Goal: Task Accomplishment & Management: Complete application form

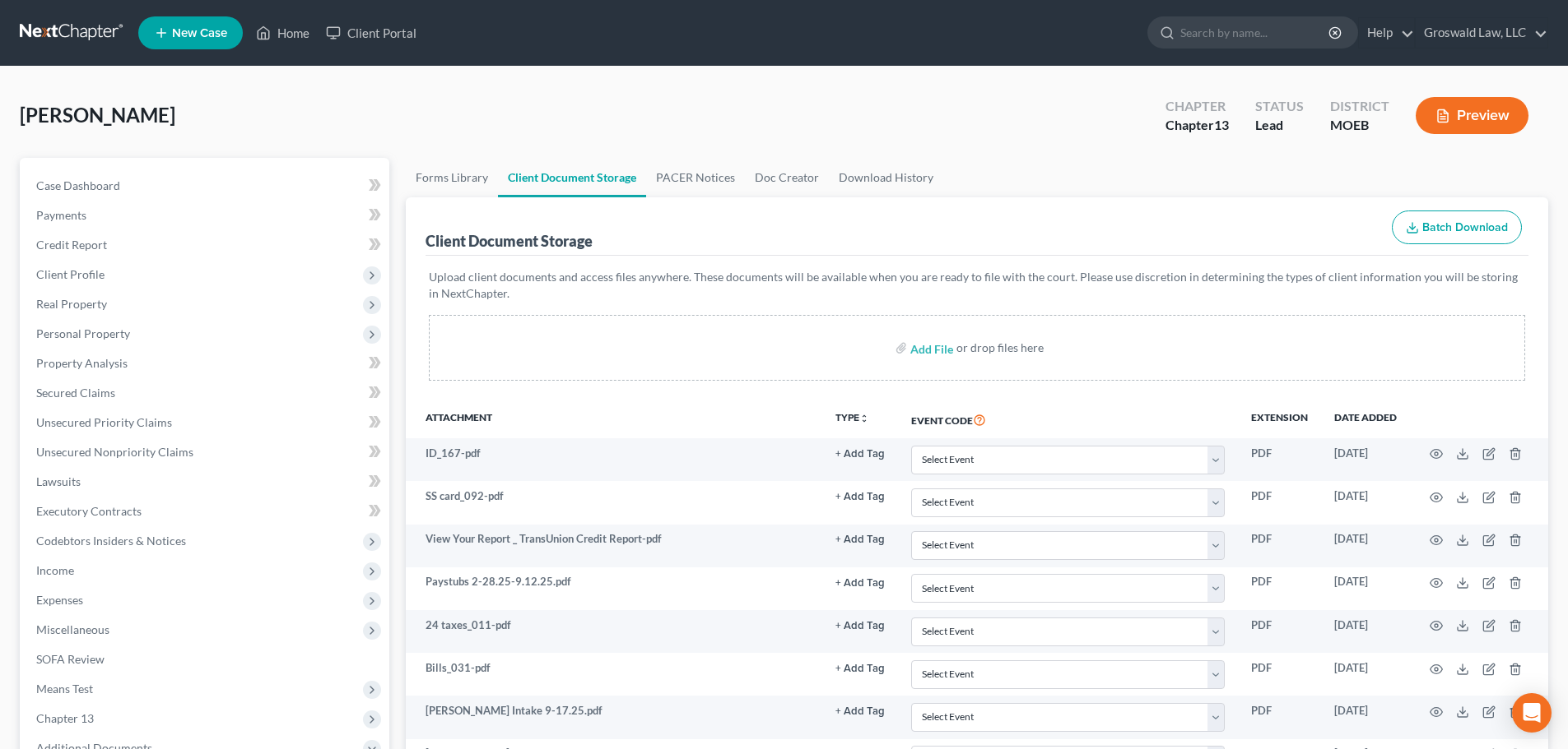
click at [176, 28] on span "New Case" at bounding box center [200, 33] width 55 height 12
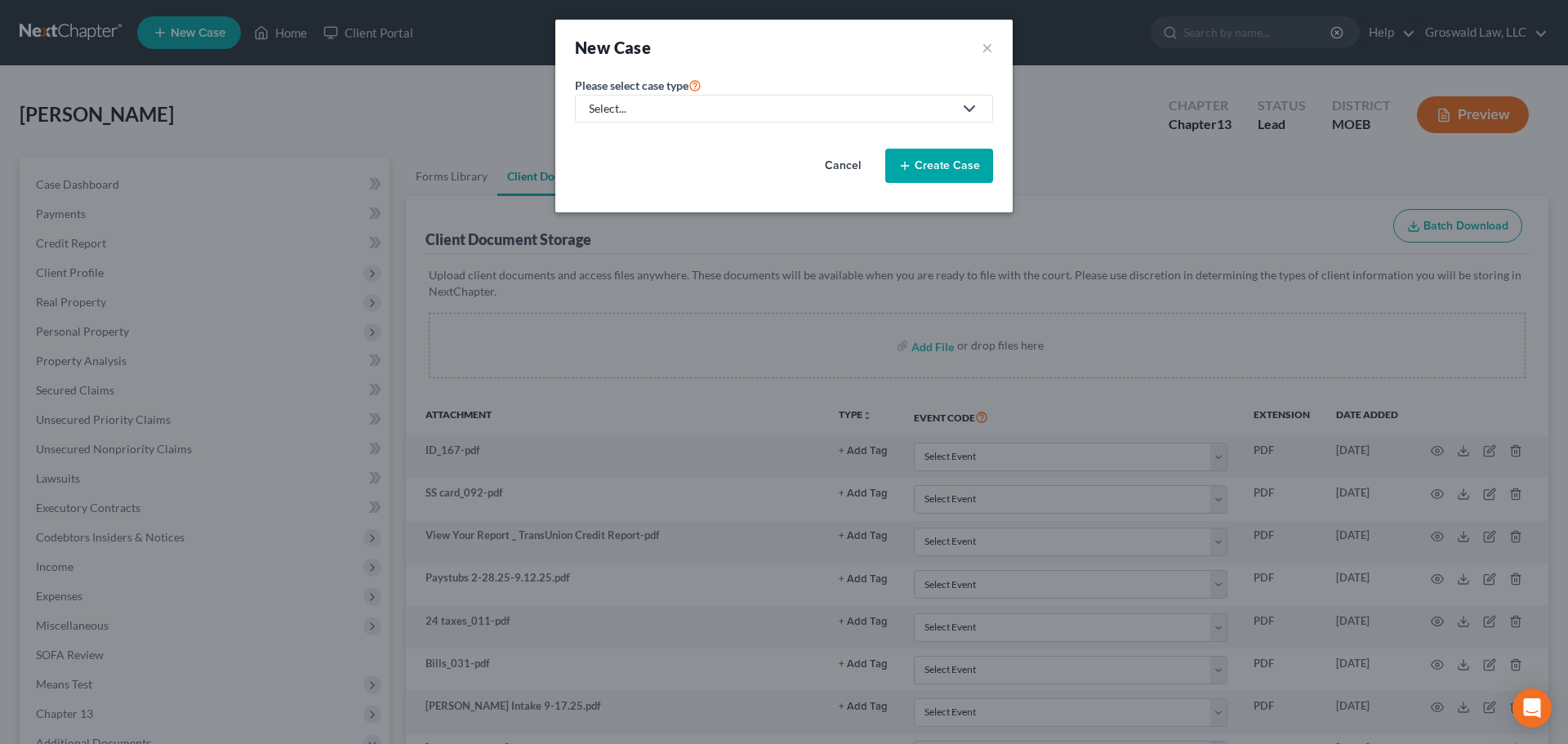
click at [636, 111] on div "Select..." at bounding box center [771, 109] width 364 height 16
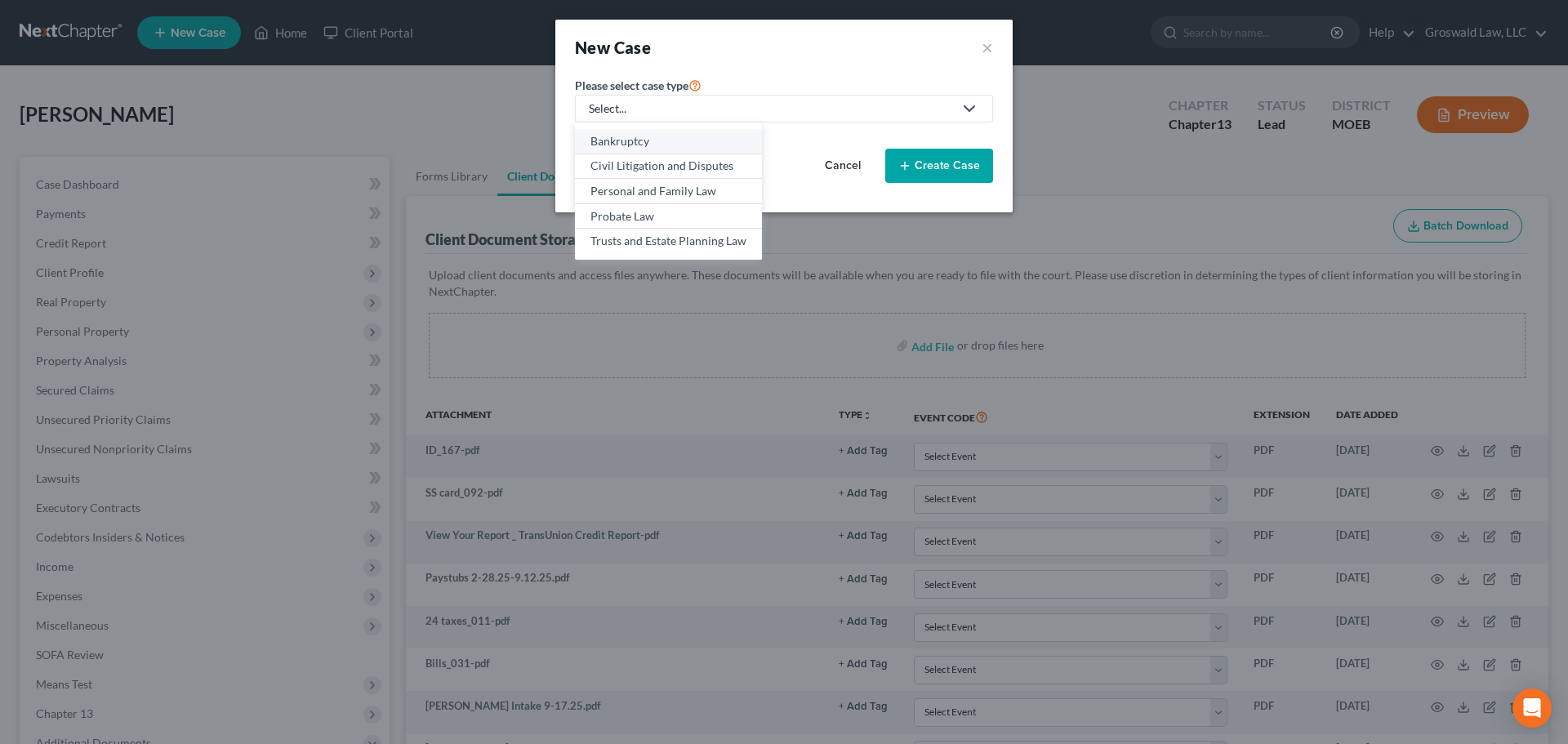
click at [632, 137] on div "Bankruptcy" at bounding box center [669, 142] width 156 height 16
select select "45"
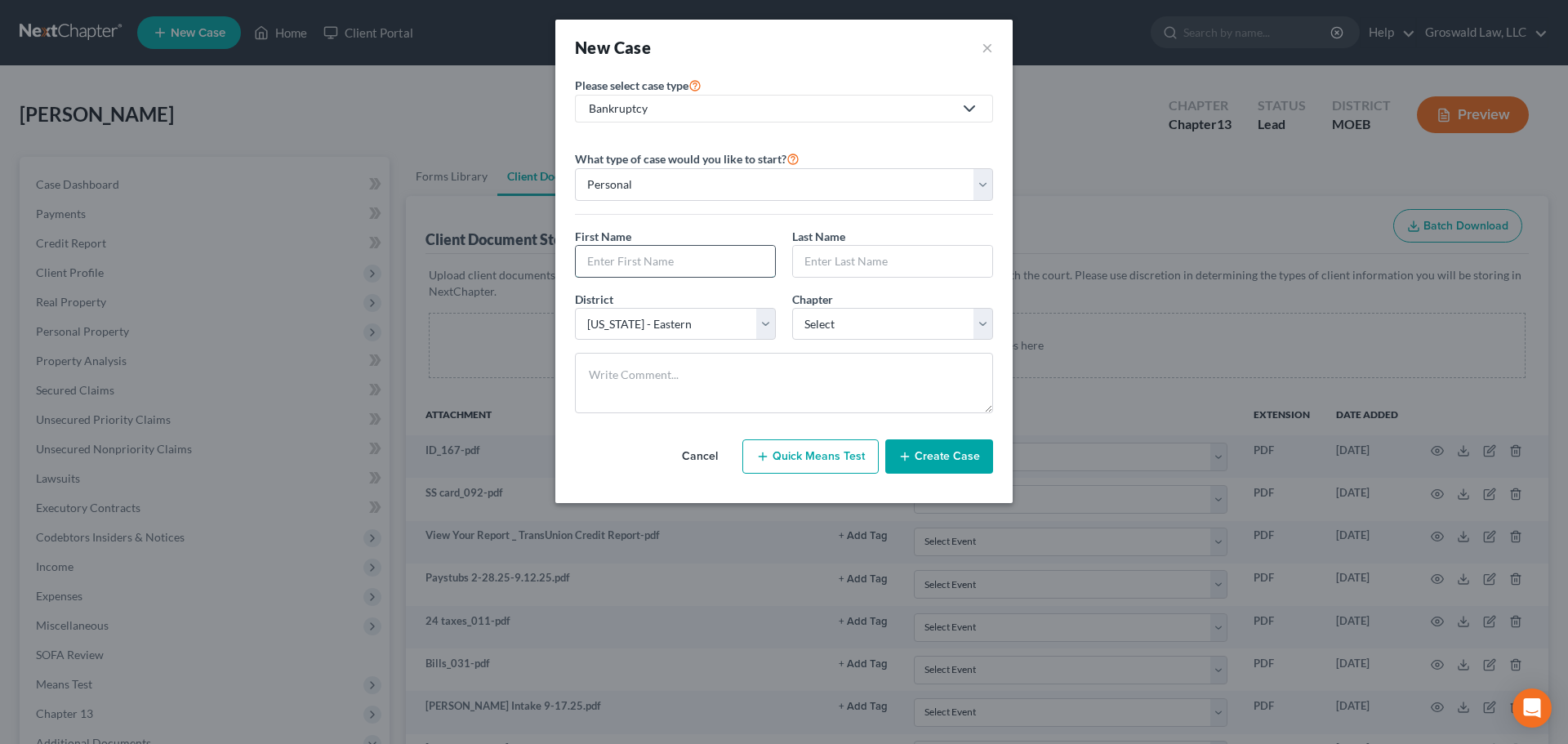
click at [658, 267] on input "text" at bounding box center [675, 261] width 199 height 31
type input "[PERSON_NAME]"
click at [817, 263] on input "text" at bounding box center [892, 261] width 199 height 31
paste input "Habtezgi"
type input "Habtezgi"
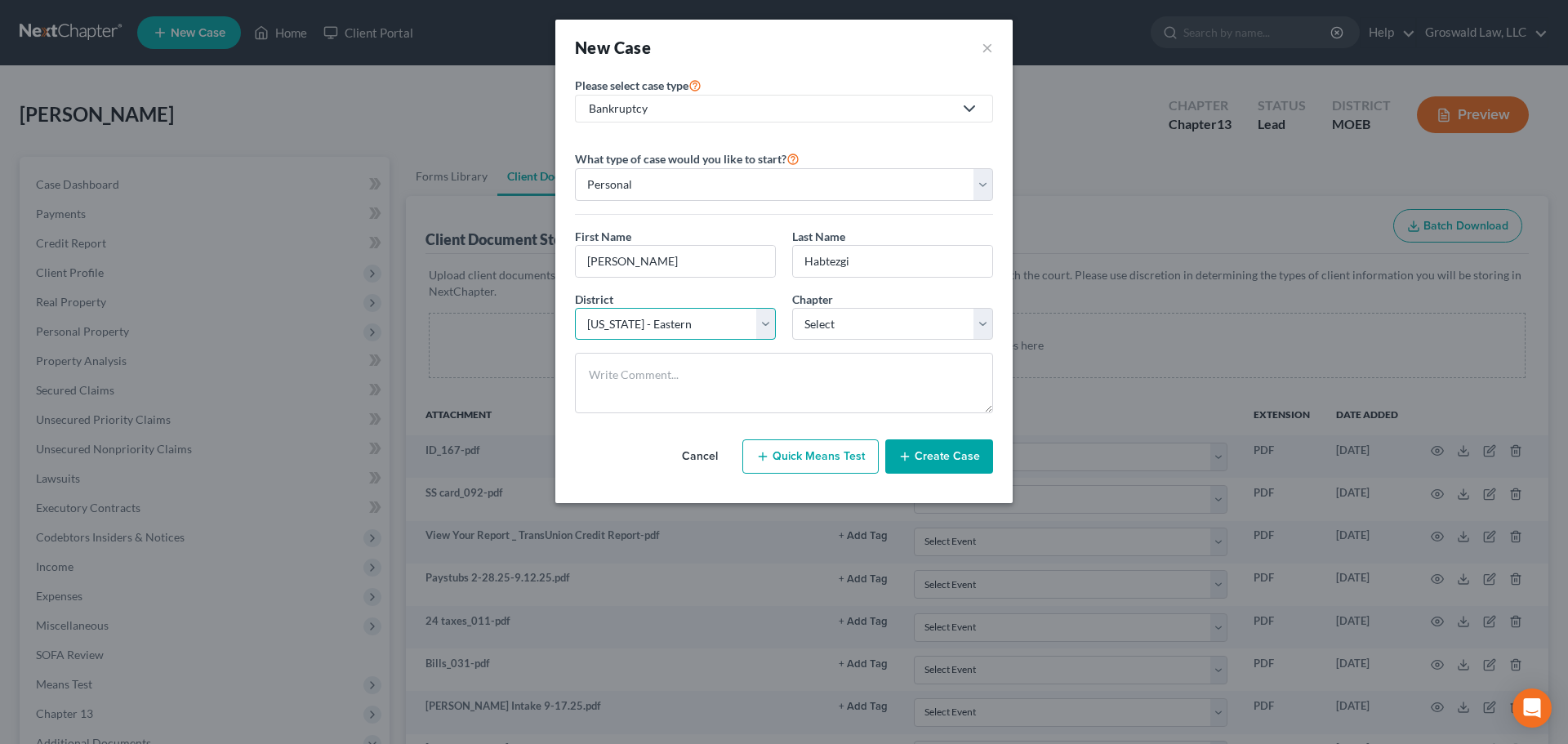
select select "46"
select select "0"
click at [677, 316] on select "Select [US_STATE] - [GEOGRAPHIC_DATA] [US_STATE] - [GEOGRAPHIC_DATA][US_STATE] …" at bounding box center [675, 324] width 201 height 33
click at [575, 308] on select "Select [US_STATE] - [GEOGRAPHIC_DATA] [US_STATE] - [GEOGRAPHIC_DATA][US_STATE] …" at bounding box center [675, 324] width 201 height 33
select select "45"
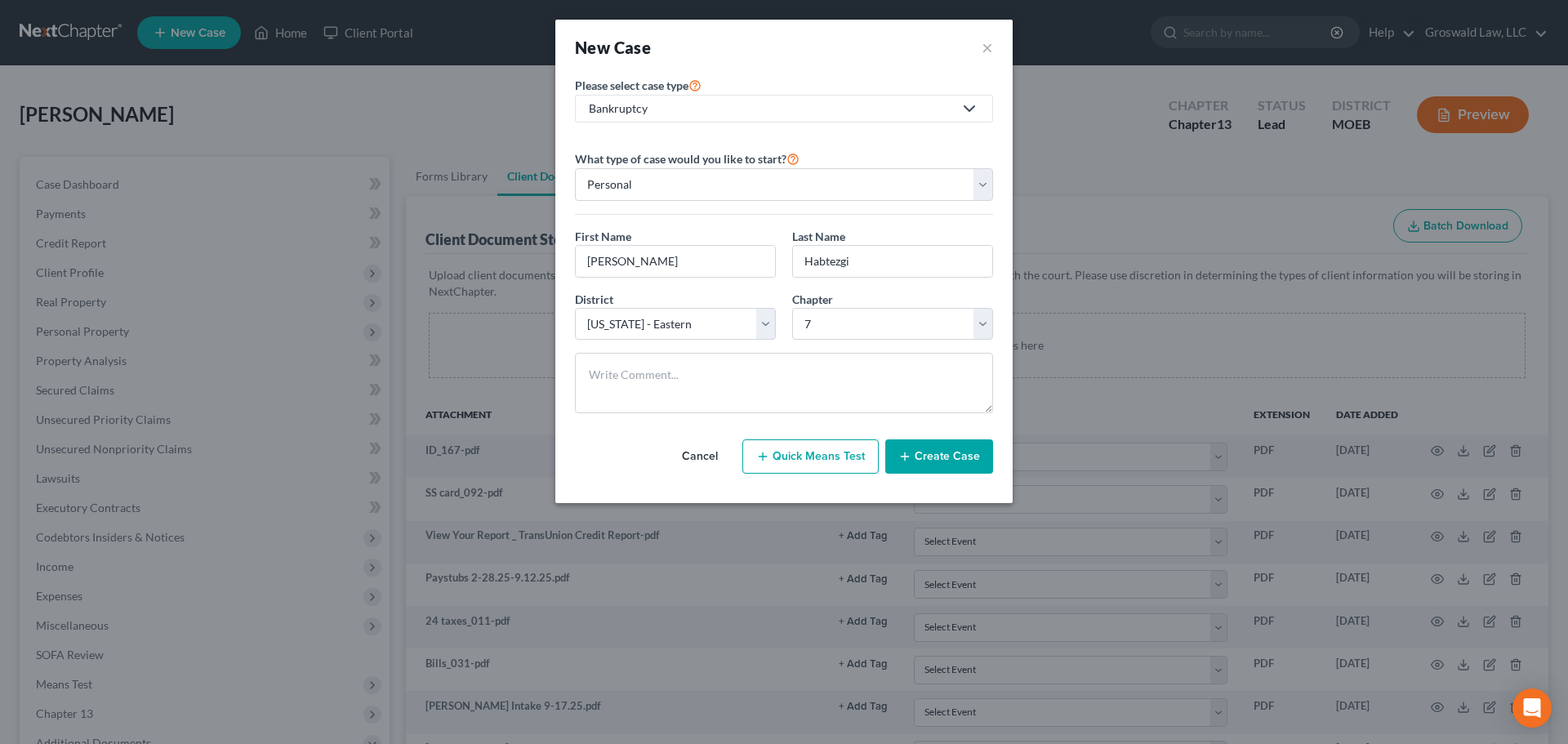
click at [955, 457] on button "Create Case" at bounding box center [939, 456] width 108 height 35
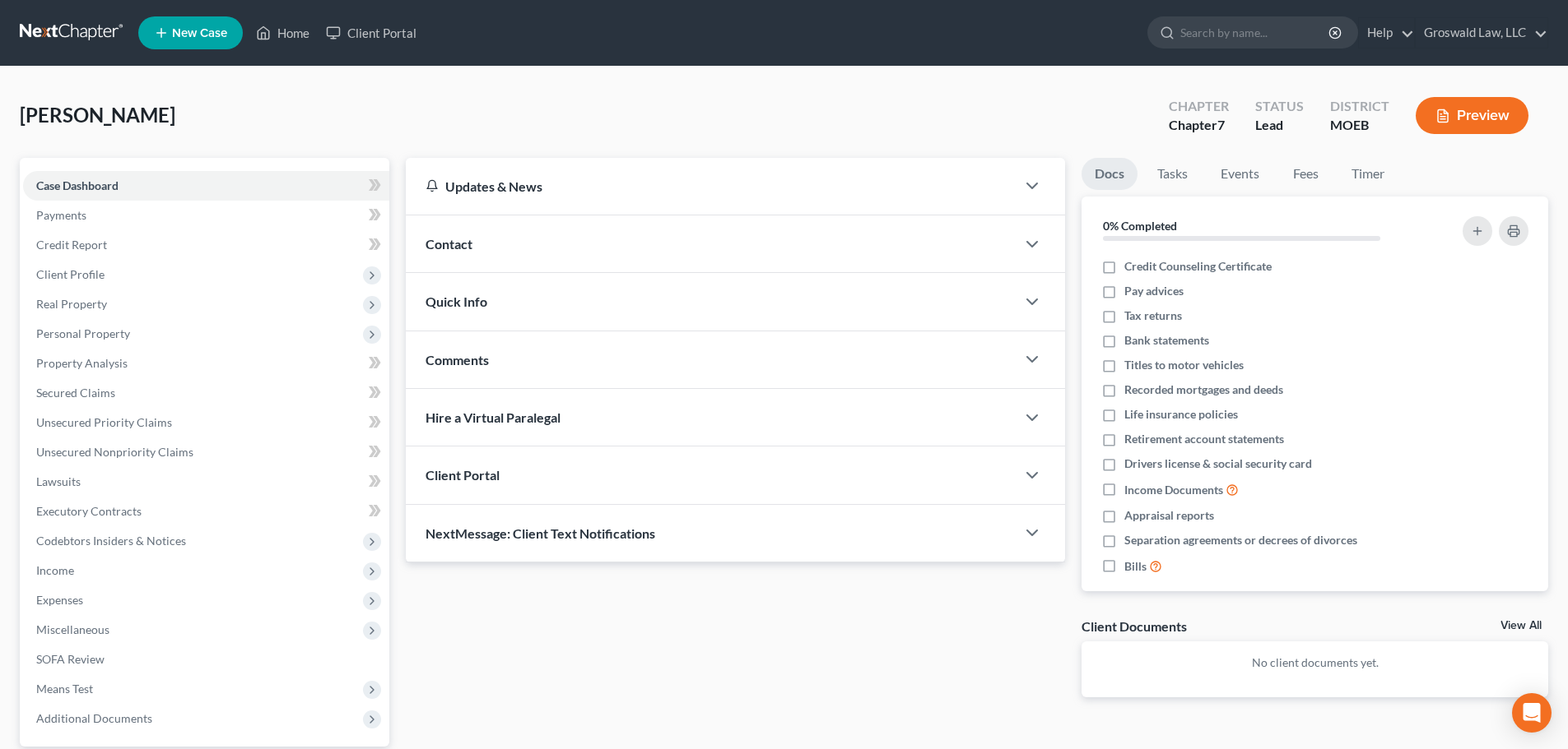
click at [512, 250] on div "Contact" at bounding box center [710, 244] width 609 height 57
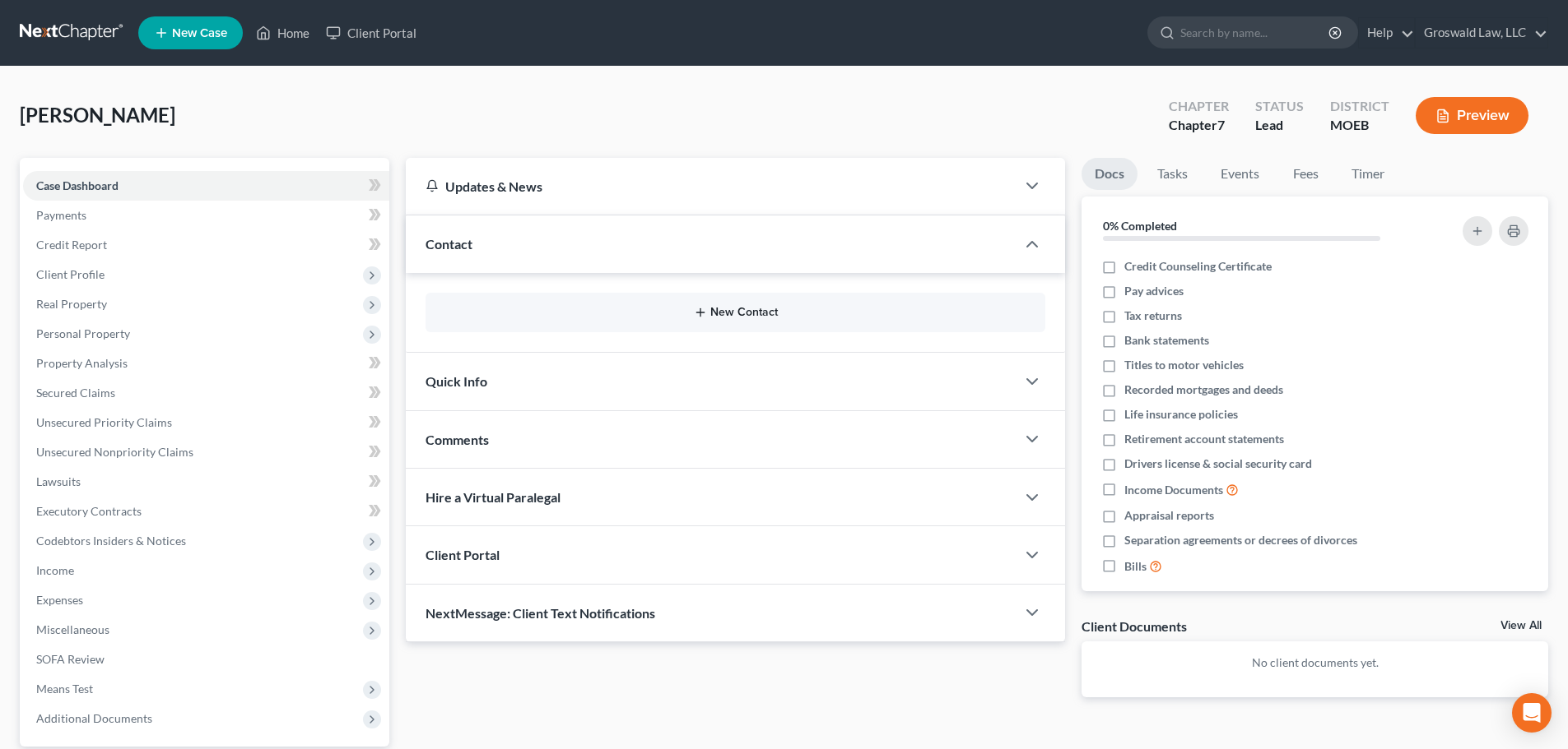
click at [731, 313] on button "New Contact" at bounding box center [735, 313] width 593 height 13
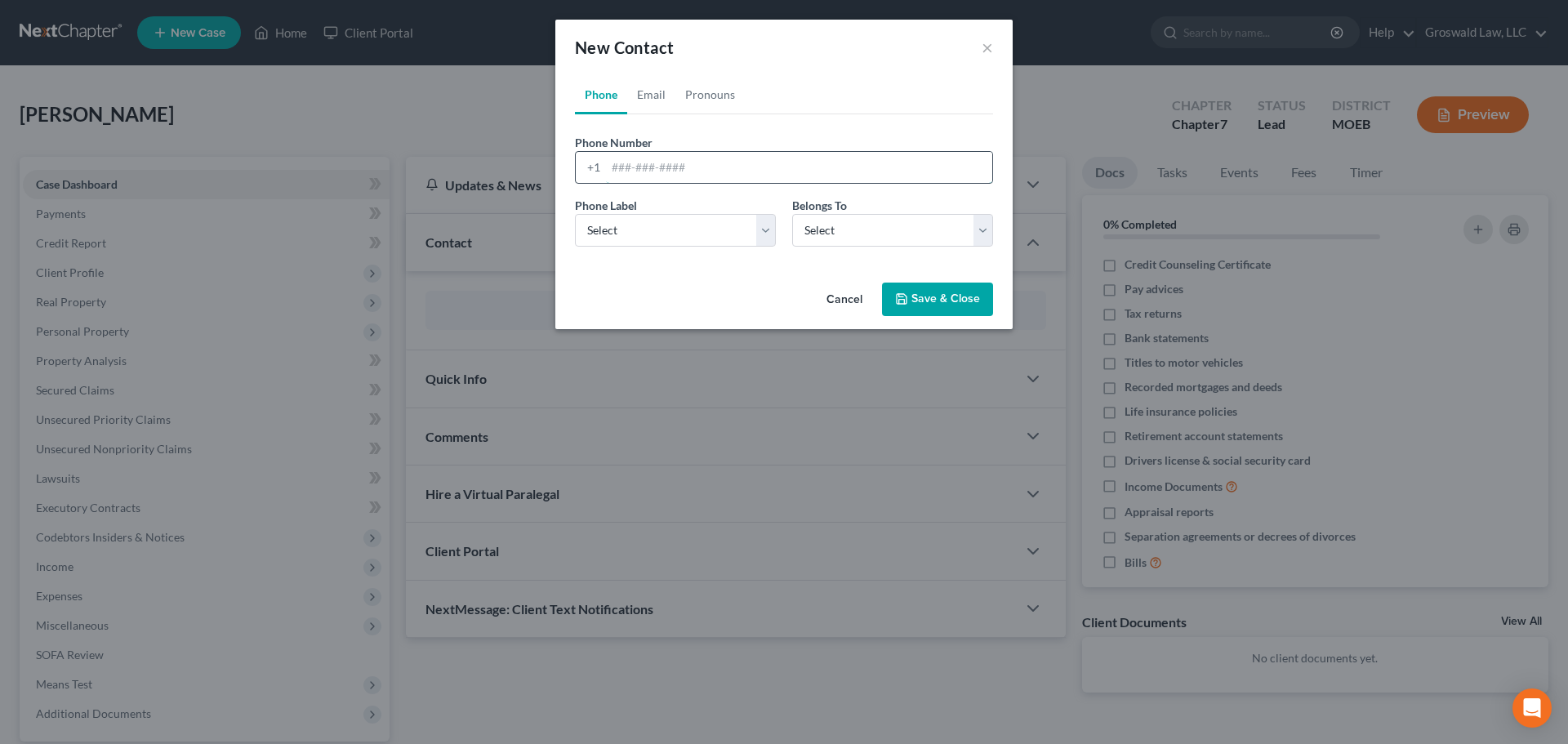
click at [709, 161] on input "tel" at bounding box center [799, 167] width 386 height 31
paste input "[PHONE_NUMBER]"
type input "[PHONE_NUMBER]"
click at [653, 95] on link "Email" at bounding box center [651, 95] width 48 height 39
click at [654, 164] on input "email" at bounding box center [799, 167] width 386 height 31
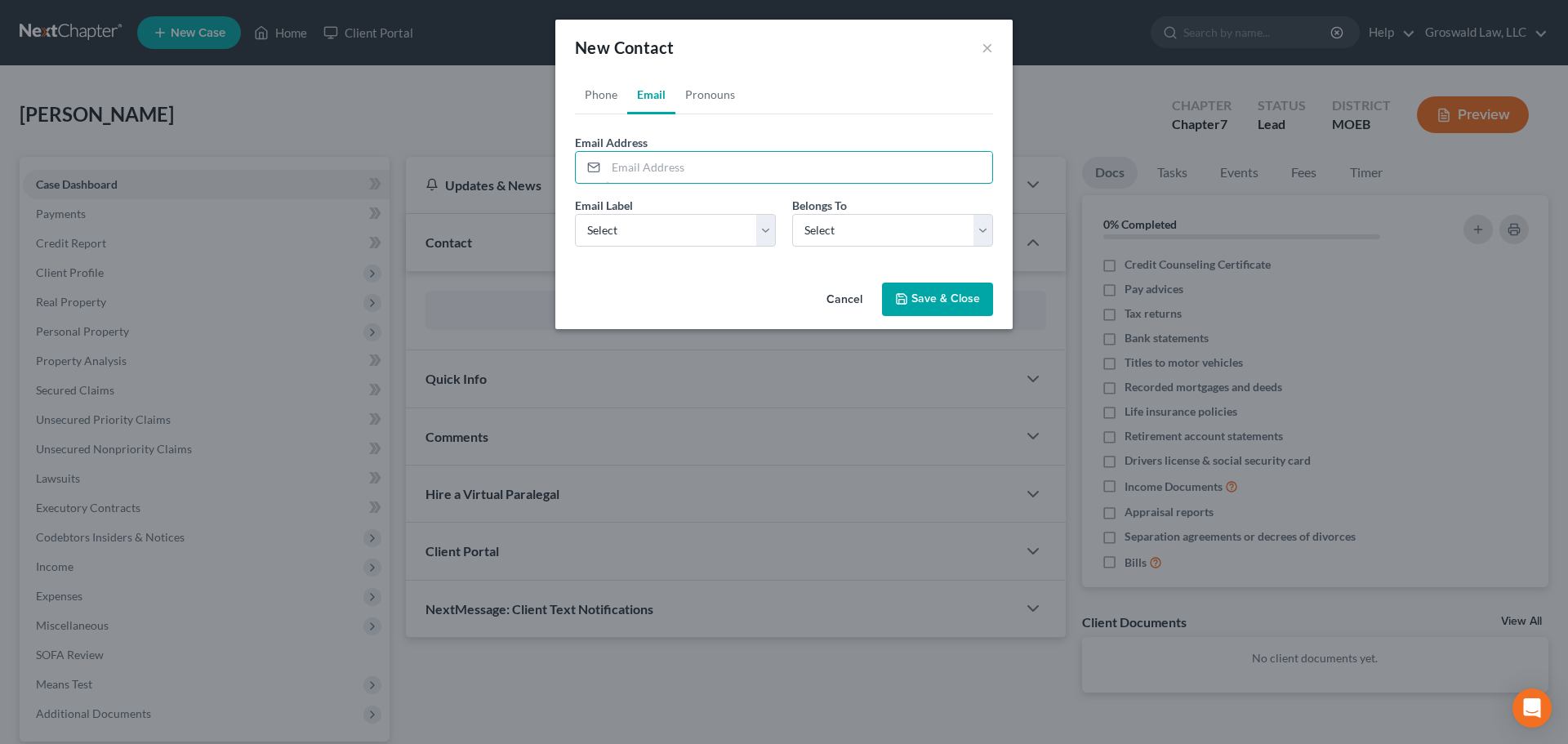
paste input "[EMAIL_ADDRESS][DOMAIN_NAME]"
type input "[EMAIL_ADDRESS][DOMAIN_NAME]"
click at [638, 234] on select "Select Home Work Other" at bounding box center [675, 230] width 201 height 33
select select "0"
click at [575, 214] on select "Select Home Work Other" at bounding box center [675, 230] width 201 height 33
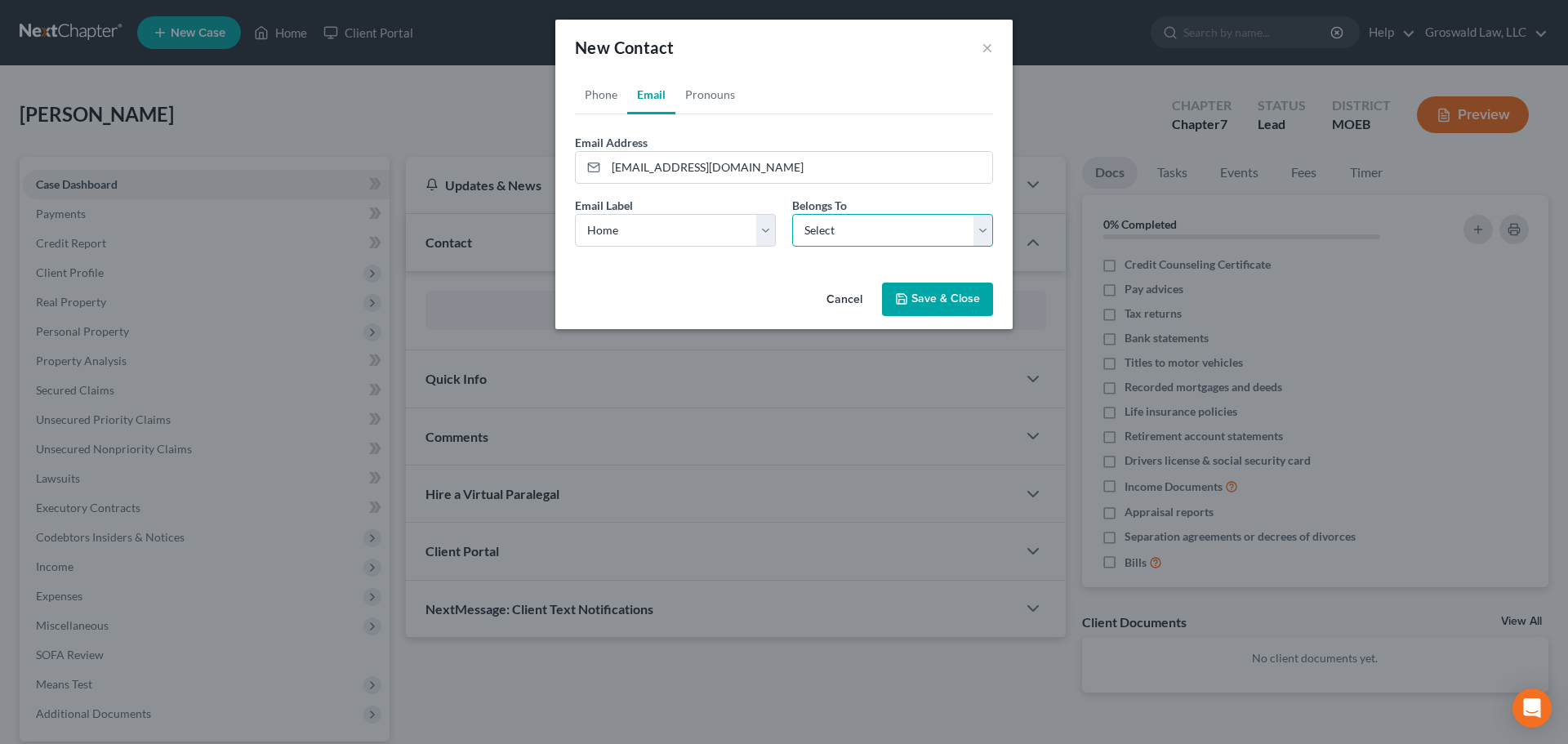
drag, startPoint x: 808, startPoint y: 216, endPoint x: 820, endPoint y: 229, distance: 17.7
click at [811, 218] on select "Select Client Other" at bounding box center [892, 230] width 201 height 33
select select "1"
click at [792, 214] on select "Select Client Other" at bounding box center [892, 230] width 201 height 33
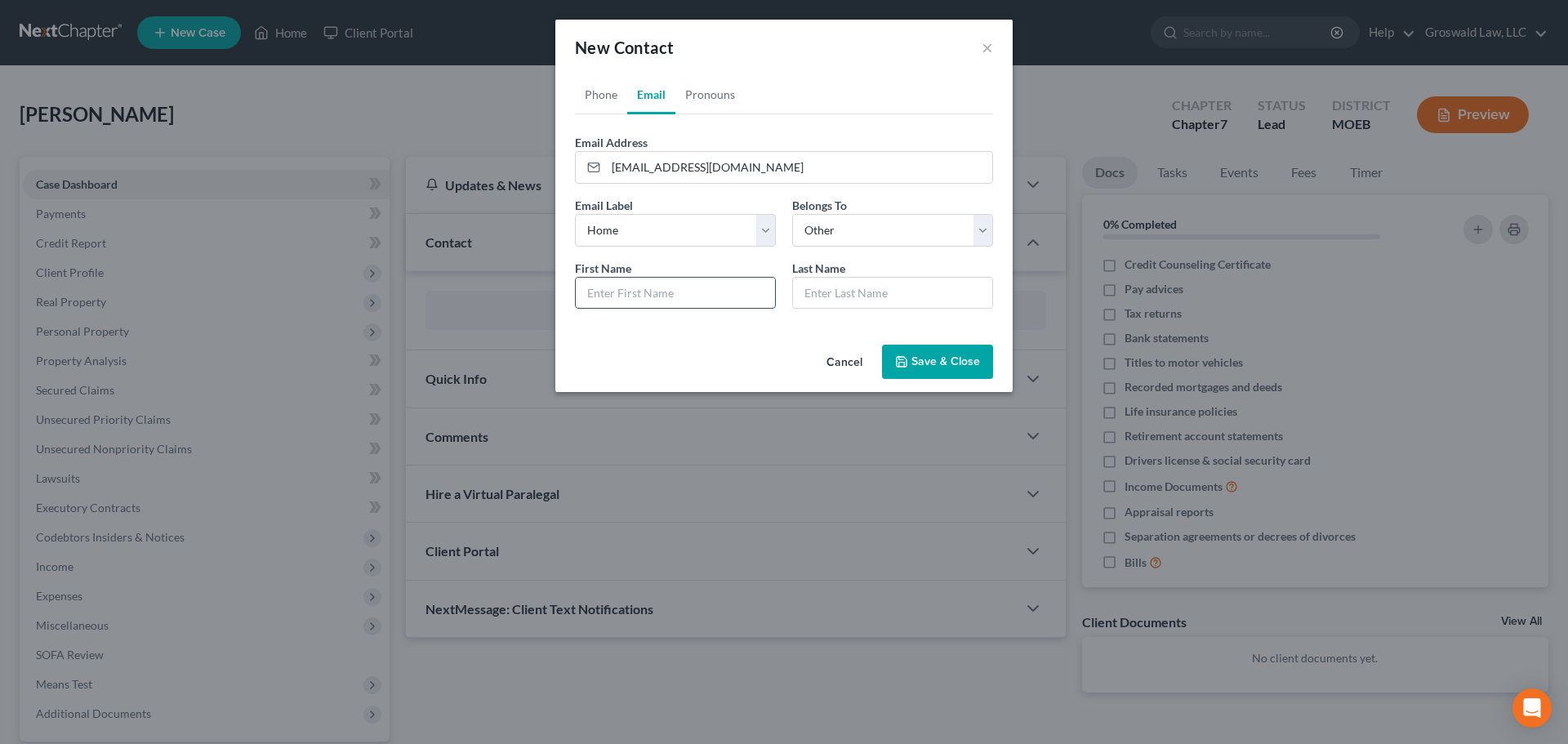
drag, startPoint x: 652, startPoint y: 298, endPoint x: 642, endPoint y: 293, distance: 11.2
click at [652, 298] on input "text" at bounding box center [675, 293] width 199 height 31
click at [605, 292] on input "text" at bounding box center [675, 293] width 199 height 31
paste input "[PERSON_NAME]"
type input "[PERSON_NAME]"
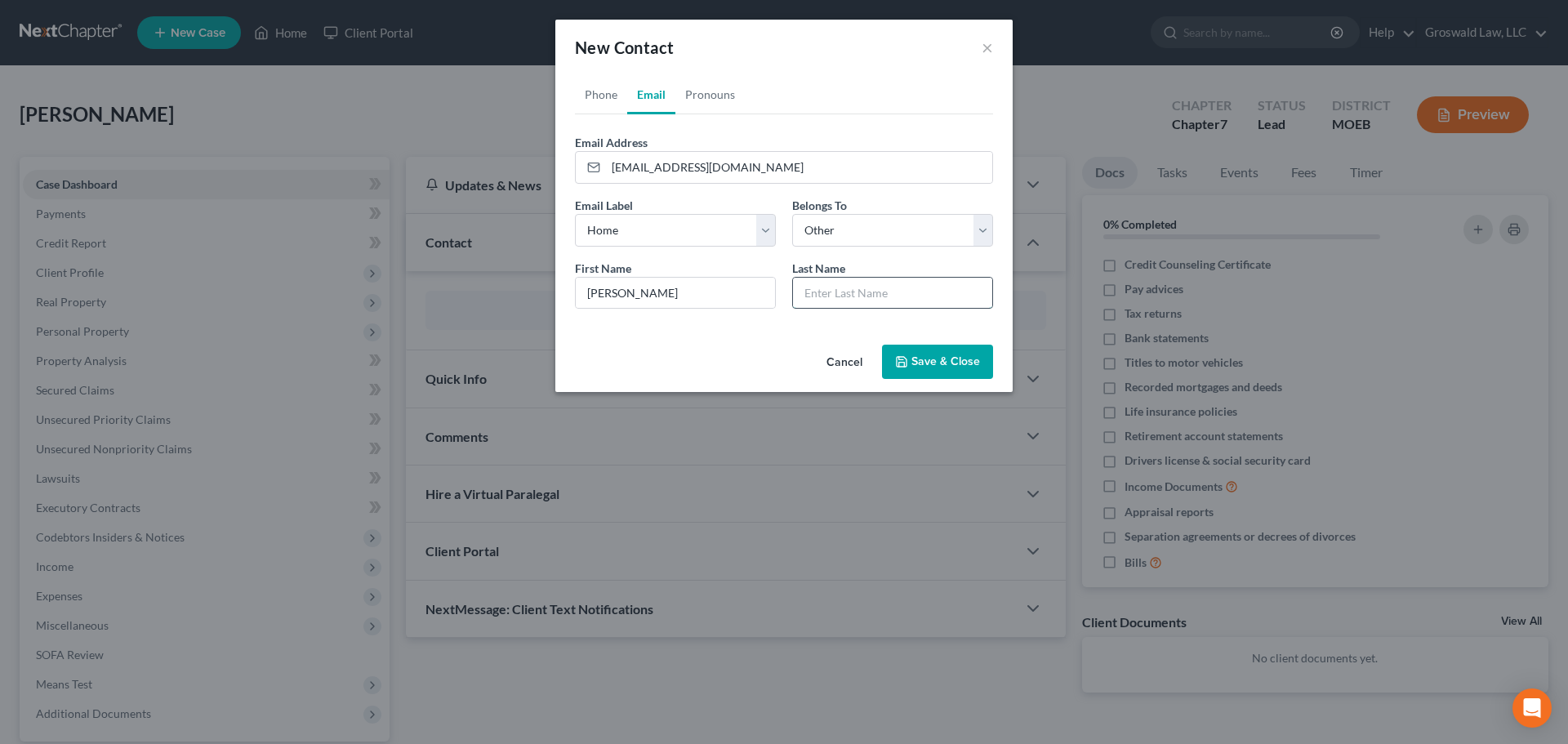
click at [874, 287] on input "text" at bounding box center [892, 293] width 199 height 31
paste input "[PERSON_NAME]"
type input "[PERSON_NAME]"
click at [915, 358] on button "Save & Close" at bounding box center [938, 362] width 111 height 35
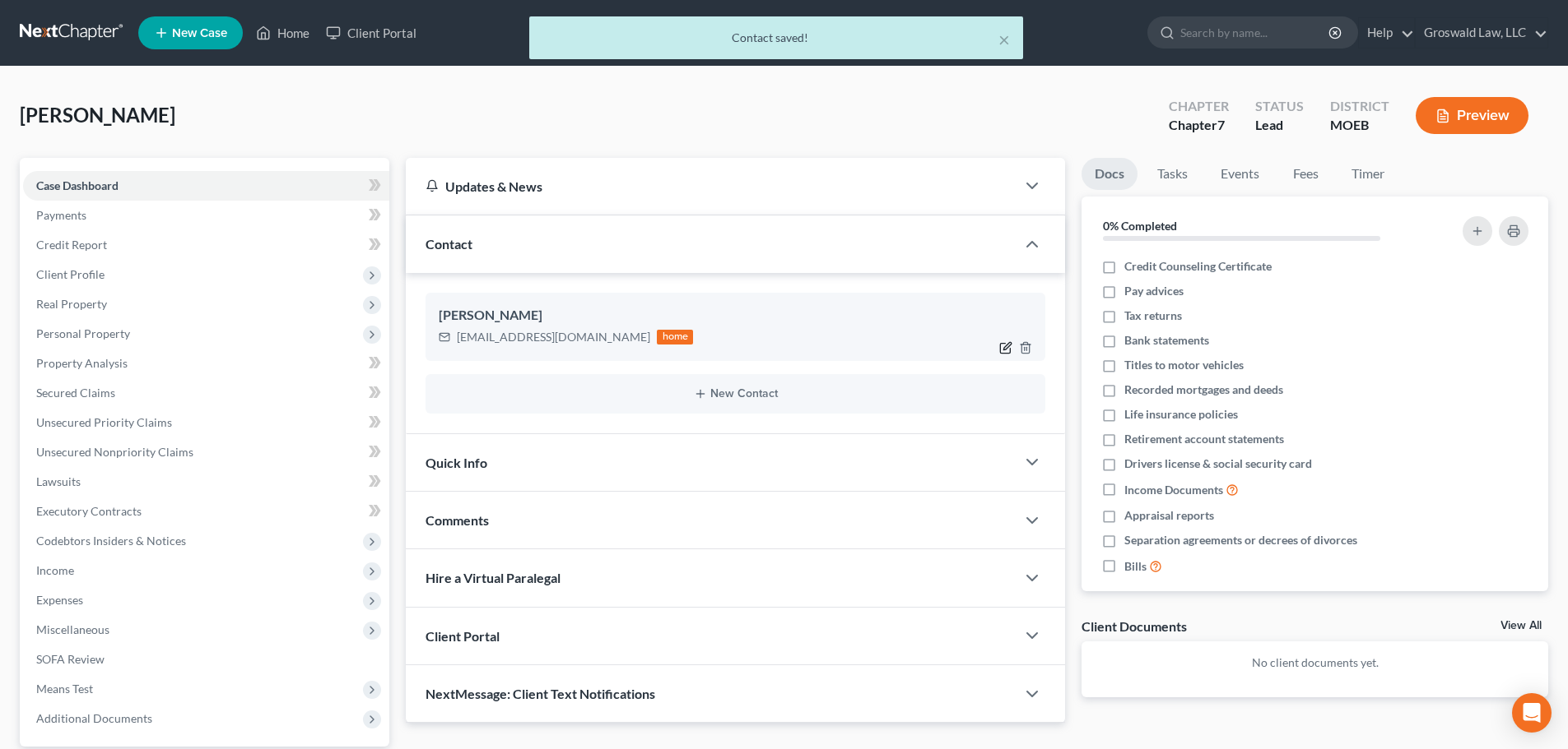
click at [1004, 348] on icon "button" at bounding box center [1008, 346] width 7 height 7
select select "1"
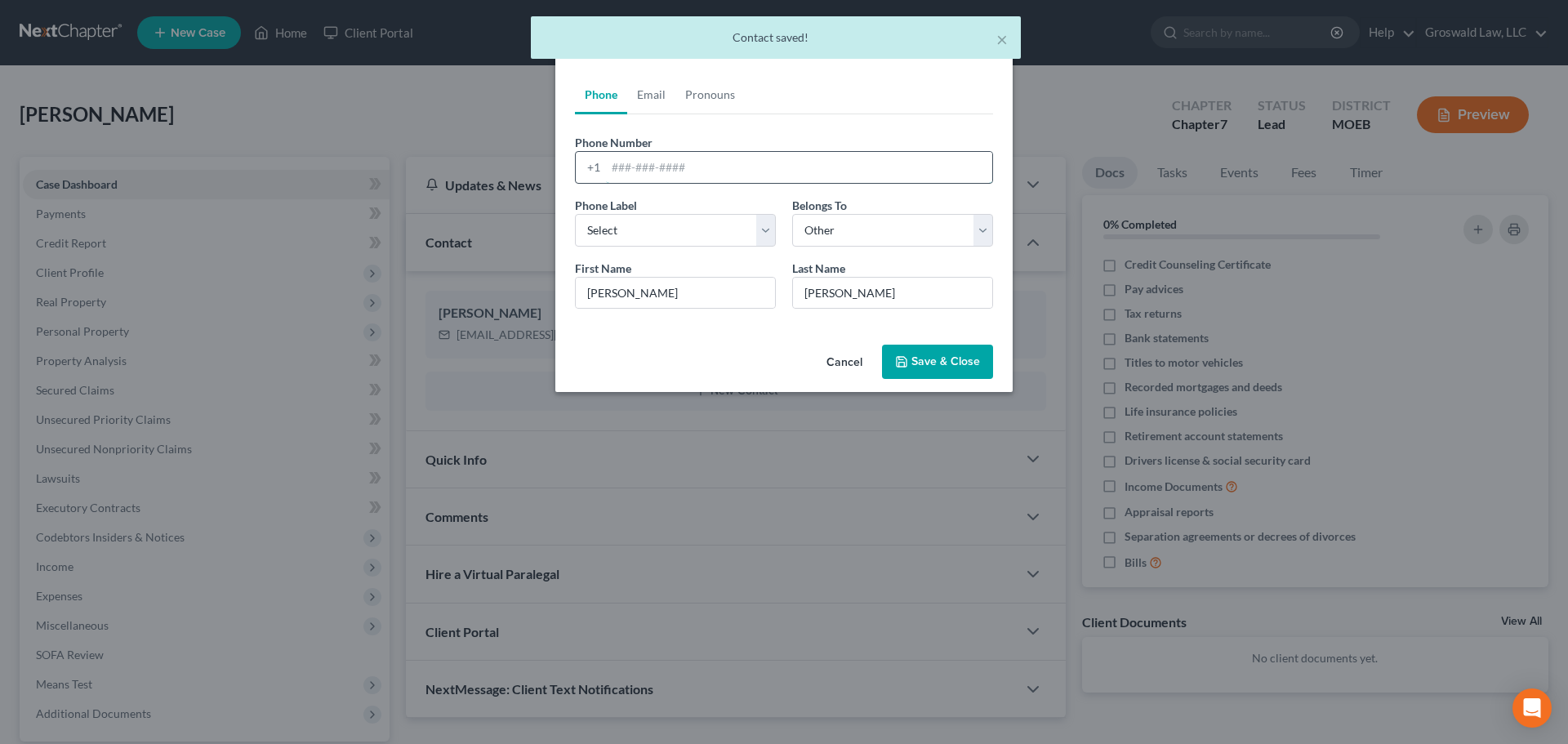
click at [670, 165] on input "tel" at bounding box center [799, 167] width 386 height 31
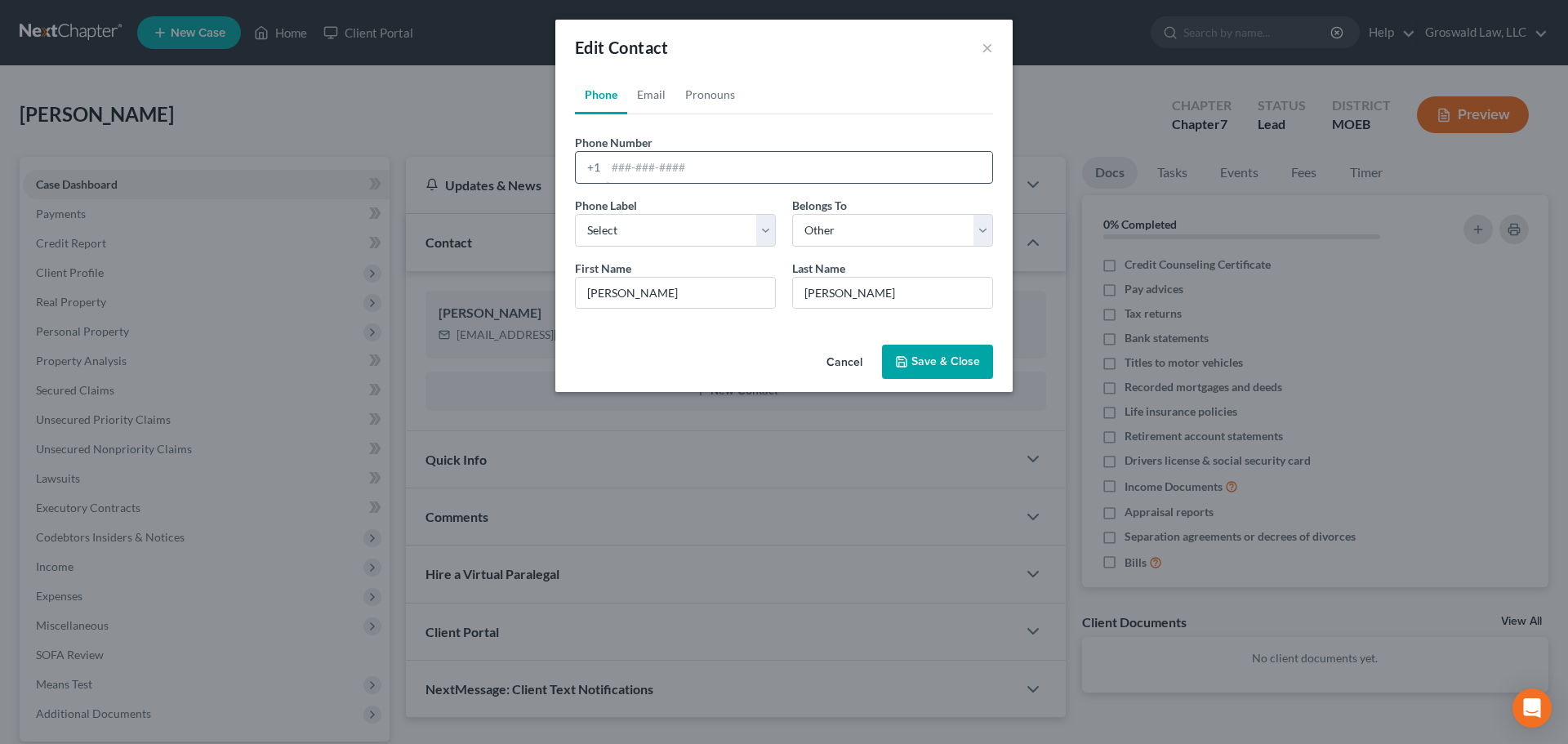
click at [700, 174] on input "tel" at bounding box center [799, 167] width 386 height 31
paste input "[PHONE_NUMBER]"
type input "[PHONE_NUMBER]"
click at [914, 363] on button "Save & Close" at bounding box center [938, 362] width 111 height 35
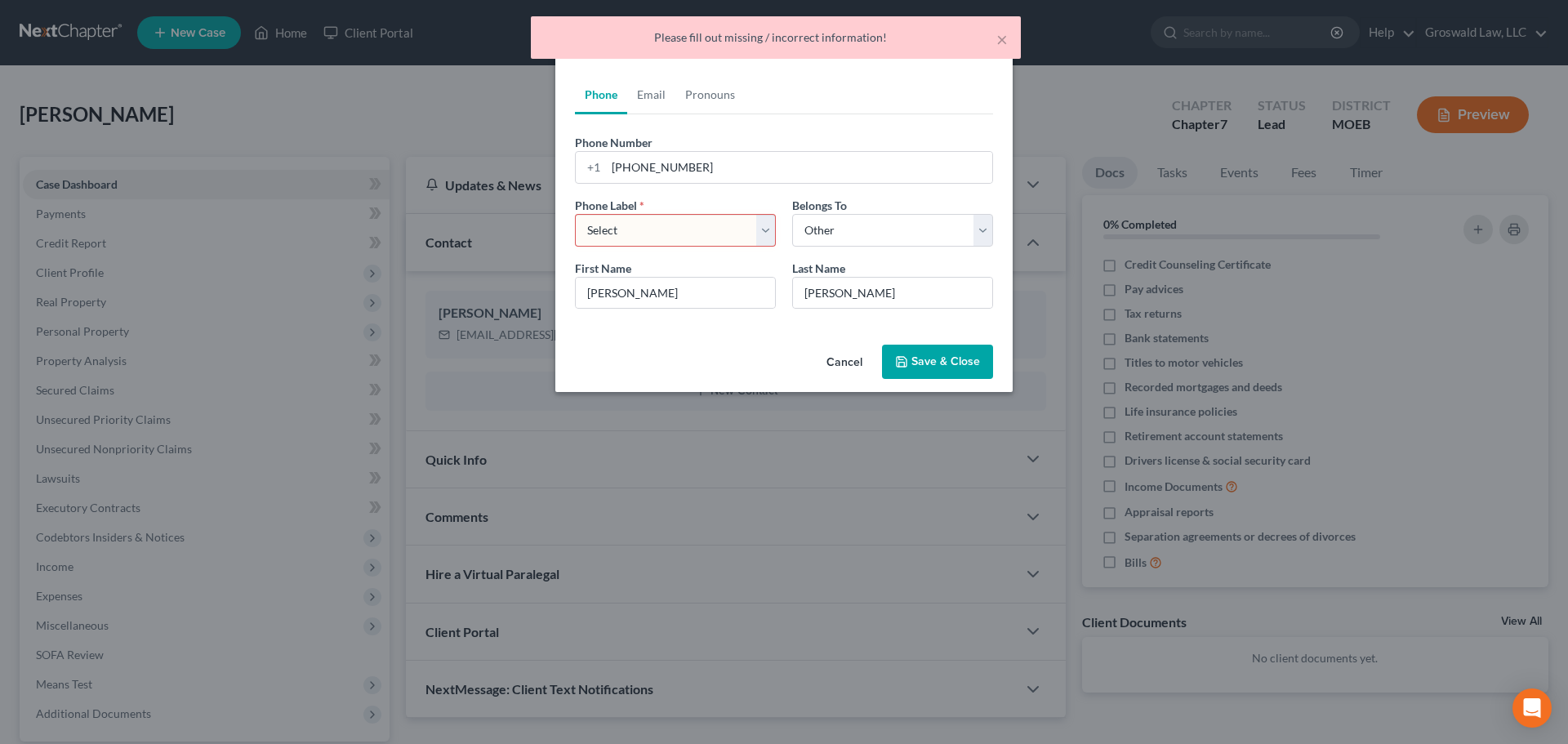
click at [686, 237] on select "Select Mobile Home Work Other" at bounding box center [675, 230] width 201 height 33
select select "0"
click at [575, 214] on select "Select Mobile Home Work Other" at bounding box center [675, 230] width 201 height 33
click at [915, 359] on button "Save & Close" at bounding box center [938, 362] width 111 height 35
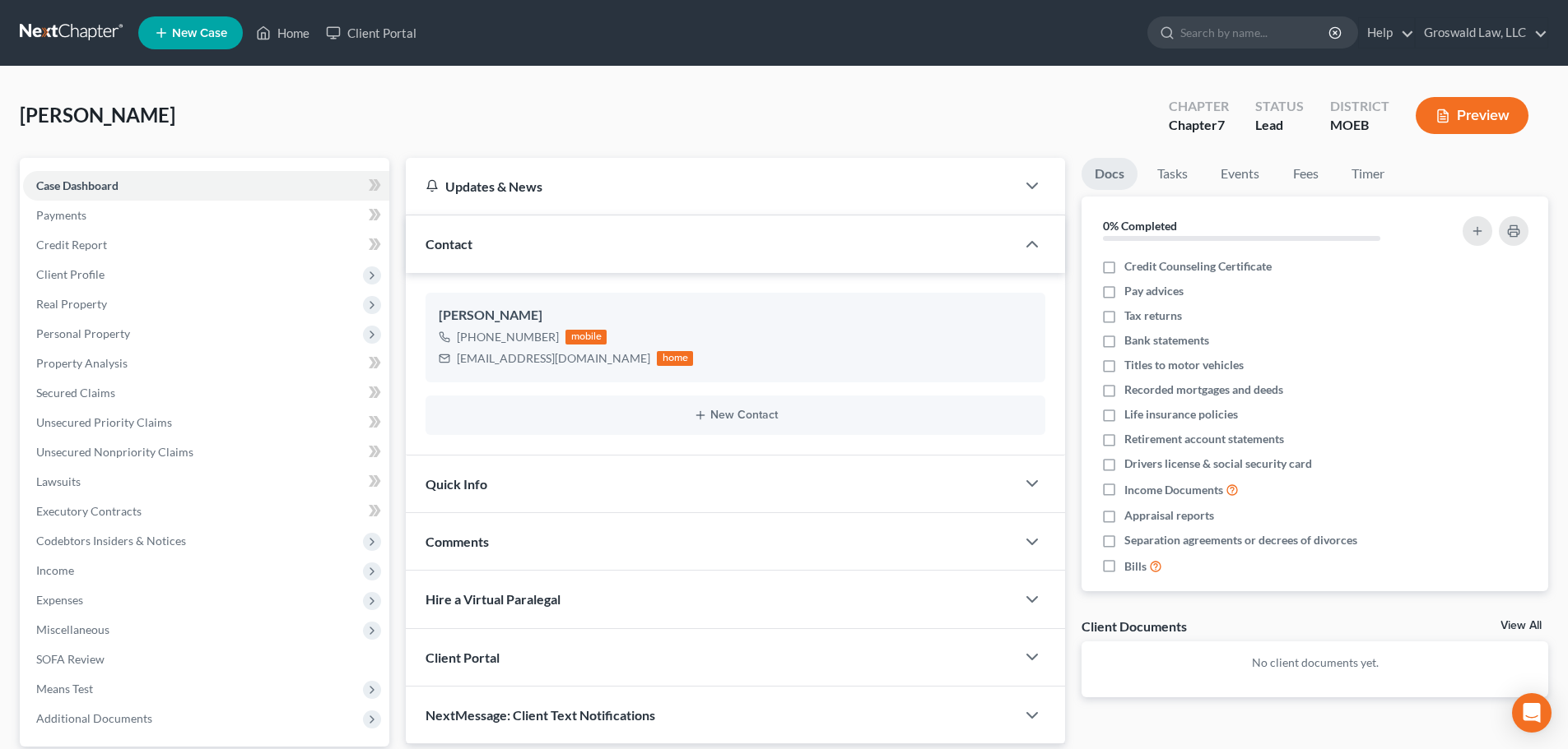
click at [69, 124] on span "[PERSON_NAME]" at bounding box center [97, 114] width 156 height 24
copy span "Habtezgi"
click at [158, 118] on span "[PERSON_NAME]" at bounding box center [97, 114] width 156 height 24
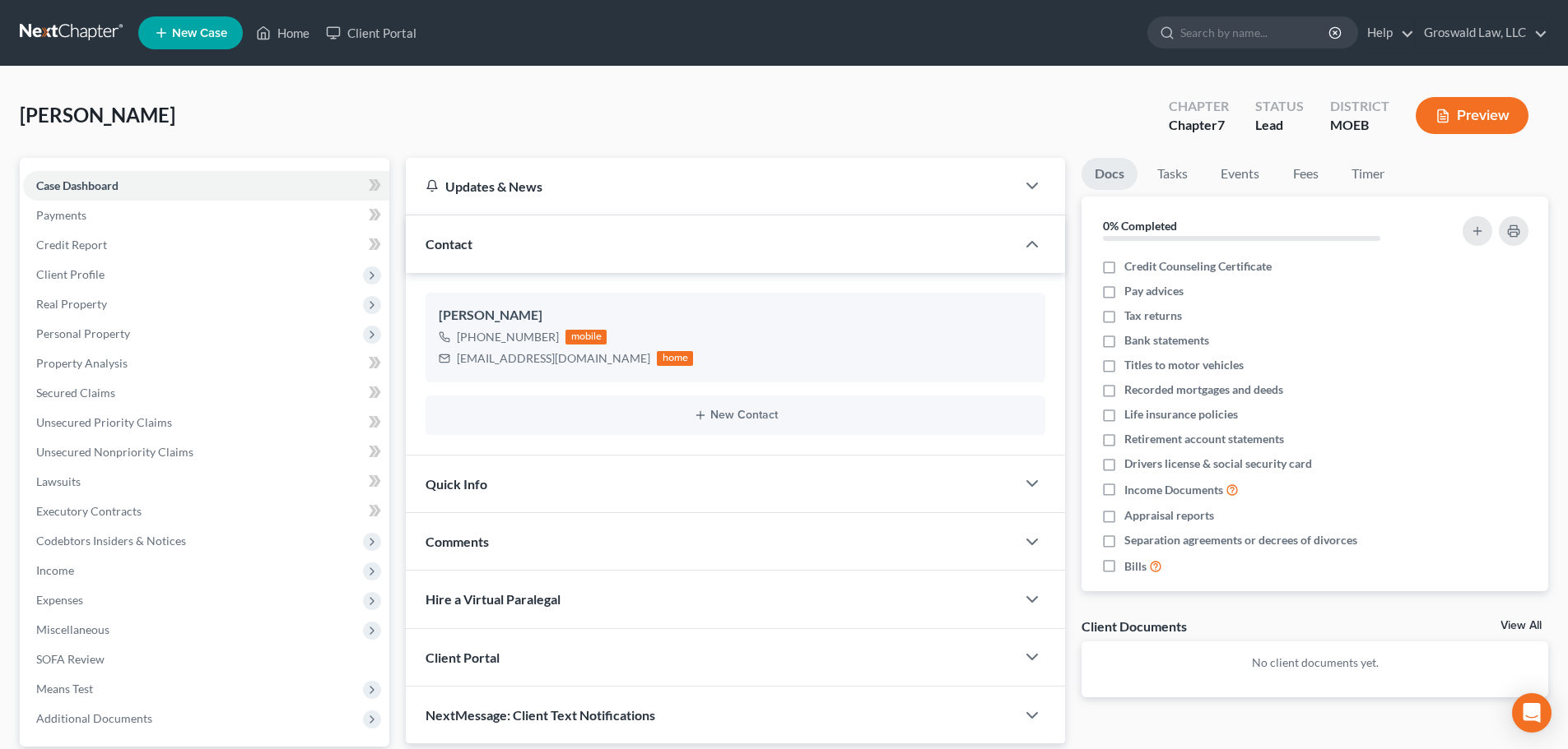
copy span "[PERSON_NAME]"
drag, startPoint x: 102, startPoint y: 294, endPoint x: 102, endPoint y: 279, distance: 15.0
click at [102, 294] on span "Real Property" at bounding box center [206, 304] width 366 height 29
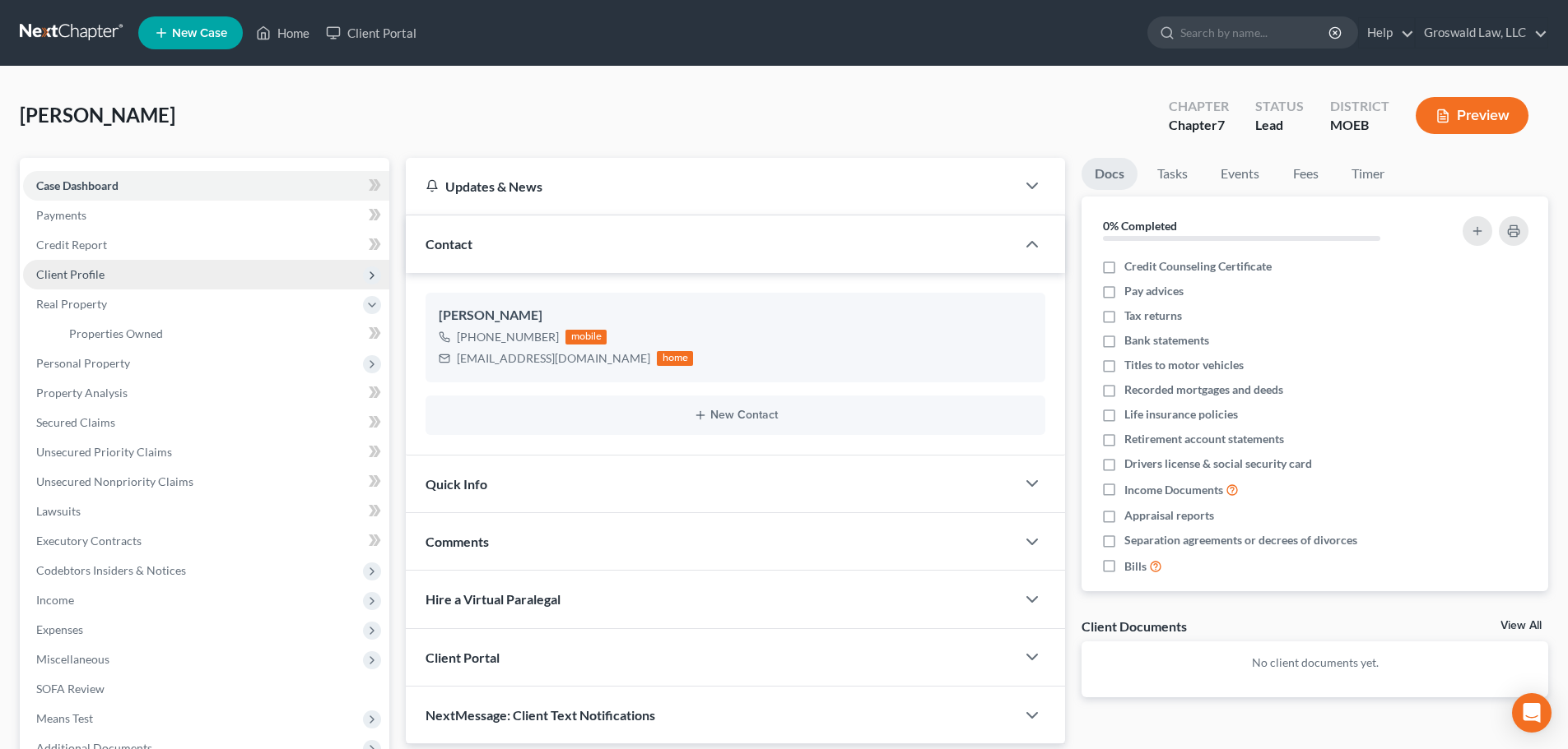
click at [102, 268] on span "Client Profile" at bounding box center [70, 274] width 69 height 14
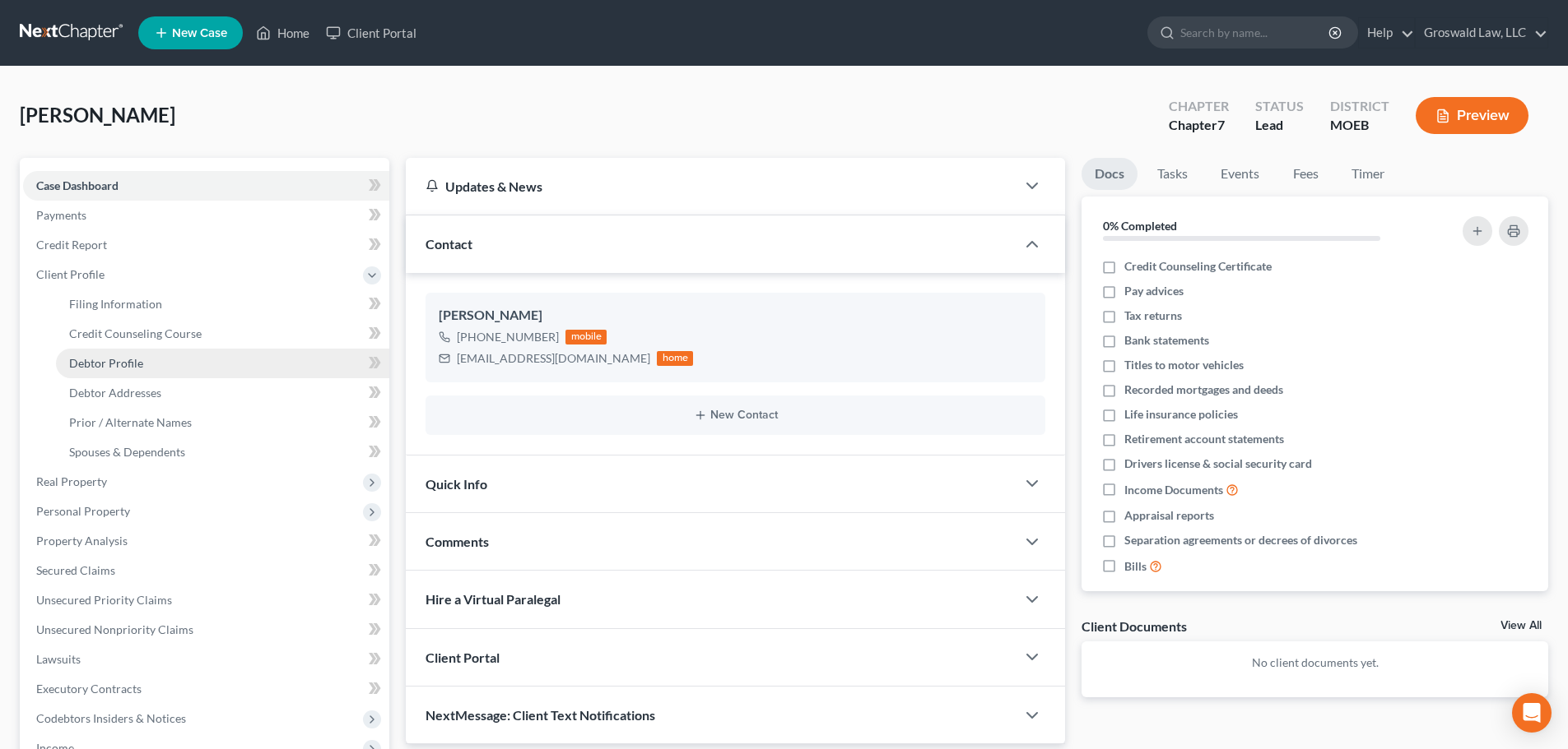
click at [192, 362] on link "Debtor Profile" at bounding box center [223, 363] width 333 height 29
select select "0"
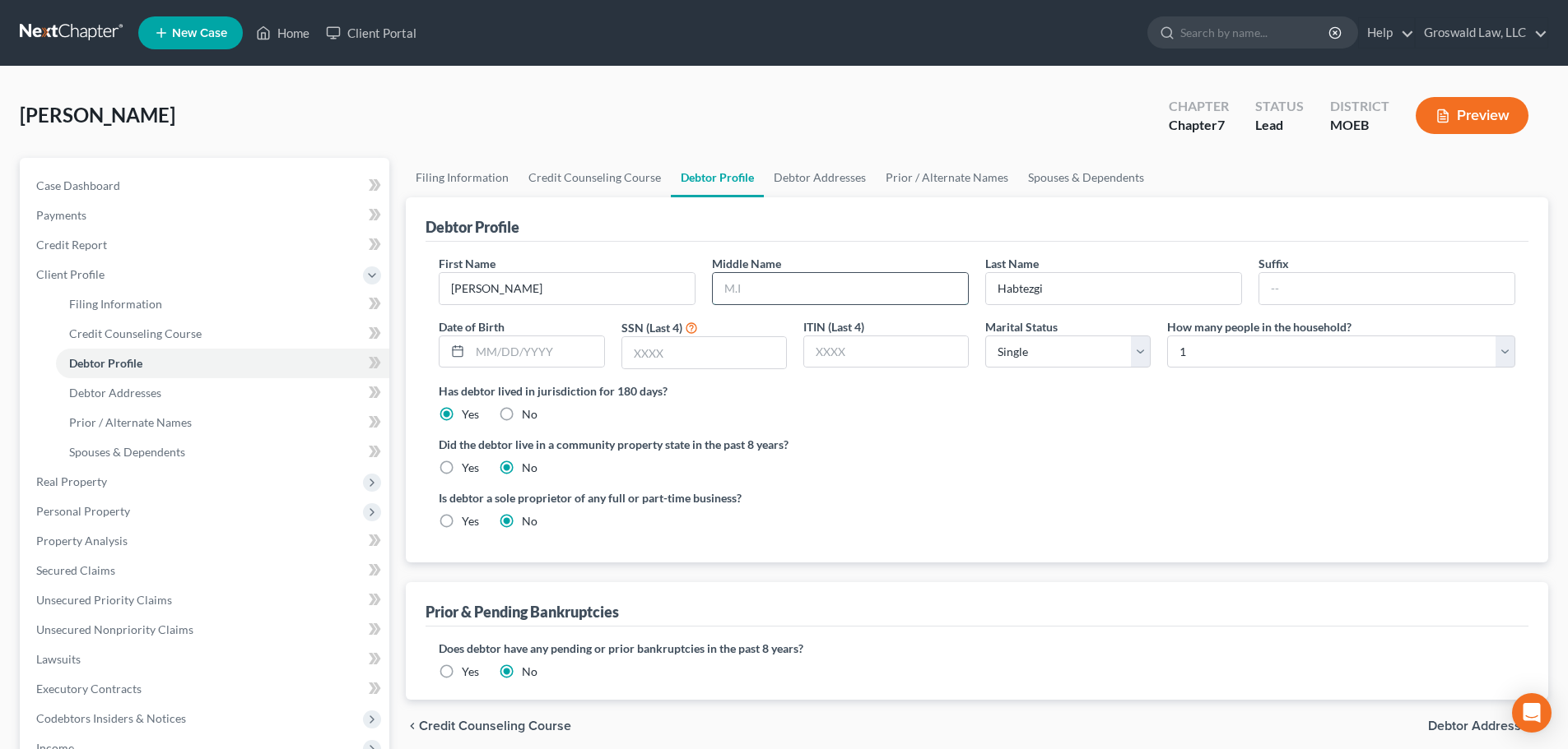
click at [763, 297] on input "text" at bounding box center [840, 289] width 255 height 31
type input "B."
click at [1048, 492] on div "Is debtor a sole proprietor of any full or part-time business? Yes No" at bounding box center [976, 517] width 1093 height 53
drag, startPoint x: 789, startPoint y: 231, endPoint x: 807, endPoint y: 202, distance: 34.1
click at [792, 228] on div "Debtor Profile" at bounding box center [977, 220] width 1103 height 45
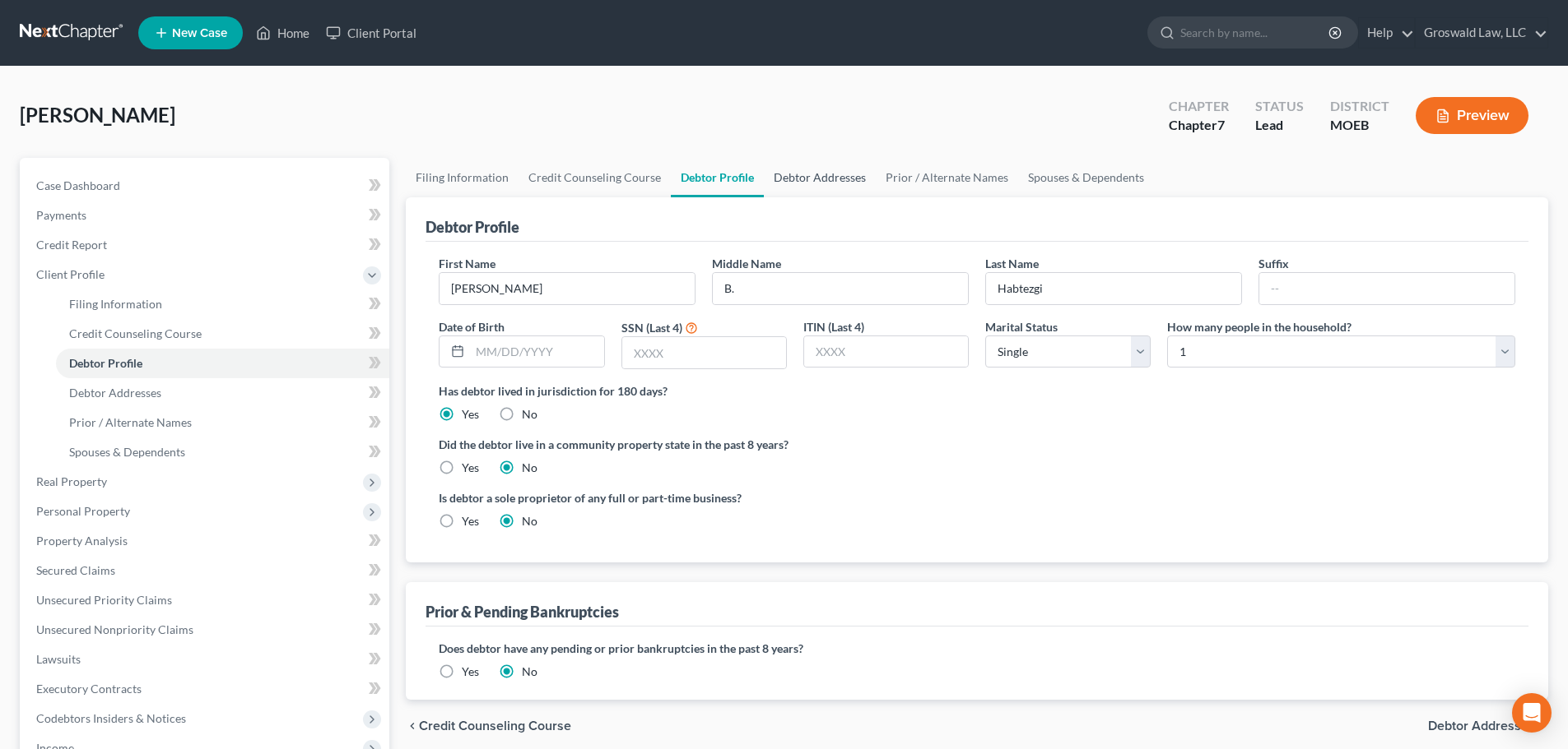
click at [817, 179] on link "Debtor Addresses" at bounding box center [820, 177] width 112 height 39
select select "0"
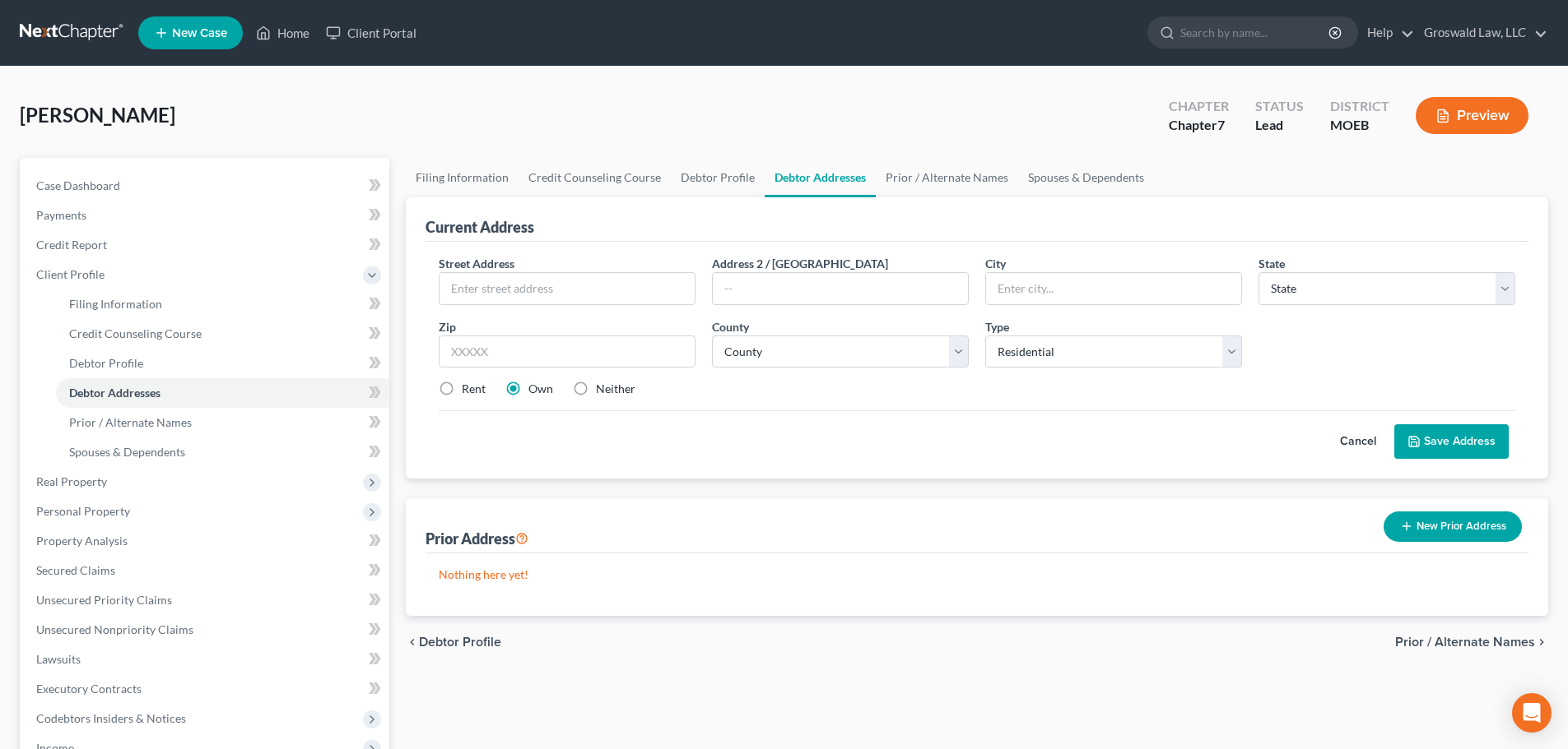
click at [58, 110] on span "[PERSON_NAME]" at bounding box center [97, 114] width 156 height 24
copy span "Habtezgi"
click at [727, 180] on link "Debtor Profile" at bounding box center [717, 177] width 94 height 39
select select "0"
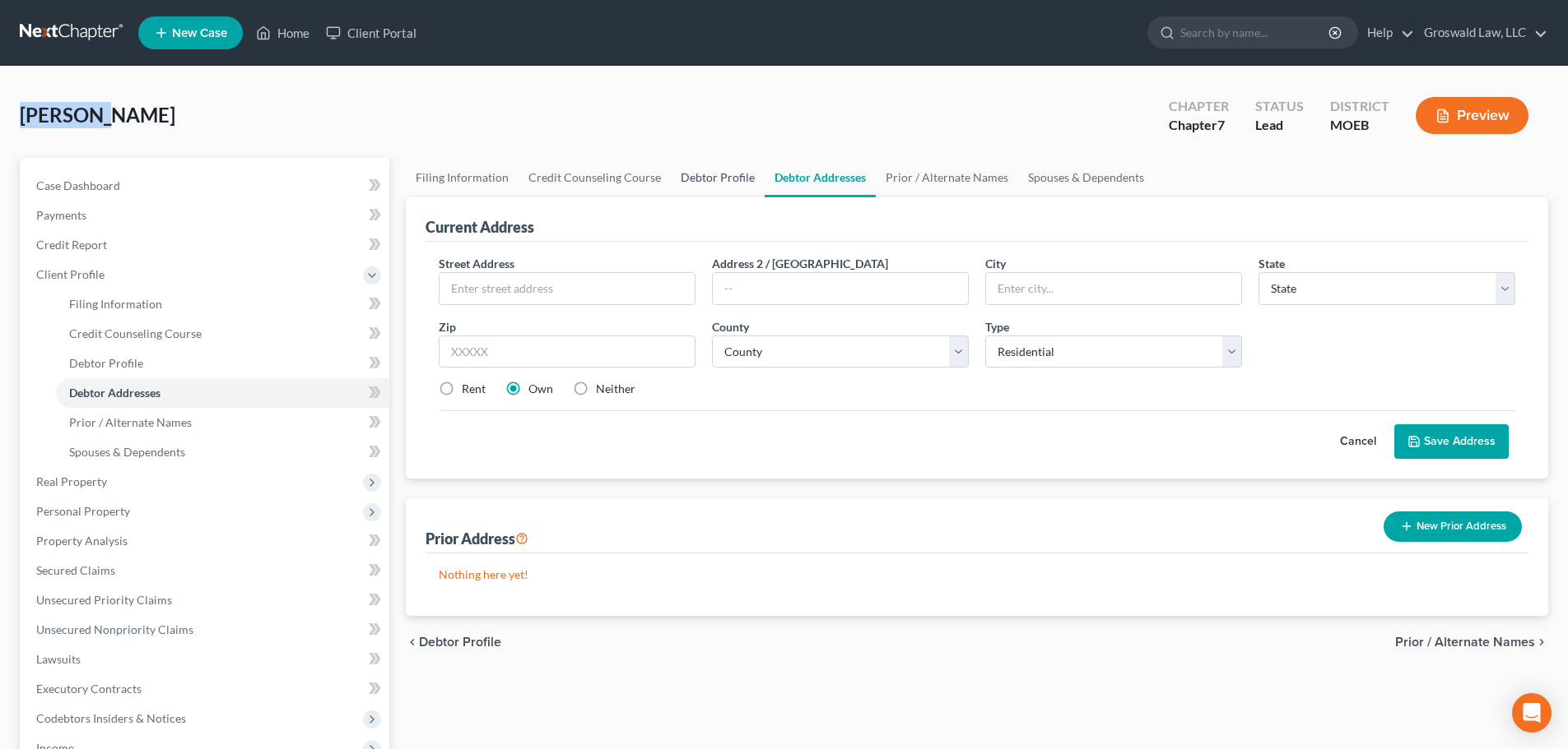
select select "0"
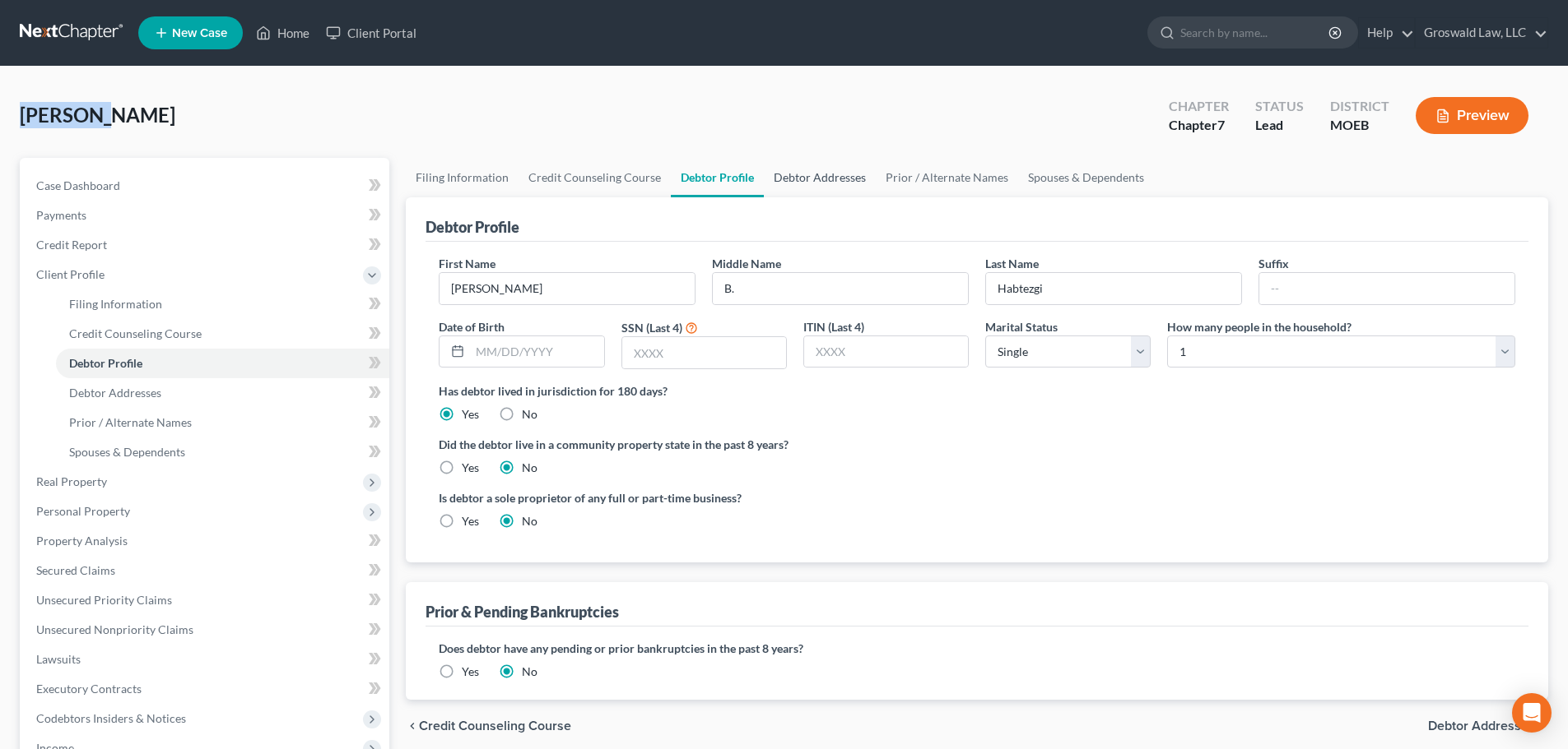
click at [823, 178] on link "Debtor Addresses" at bounding box center [820, 177] width 112 height 39
select select "0"
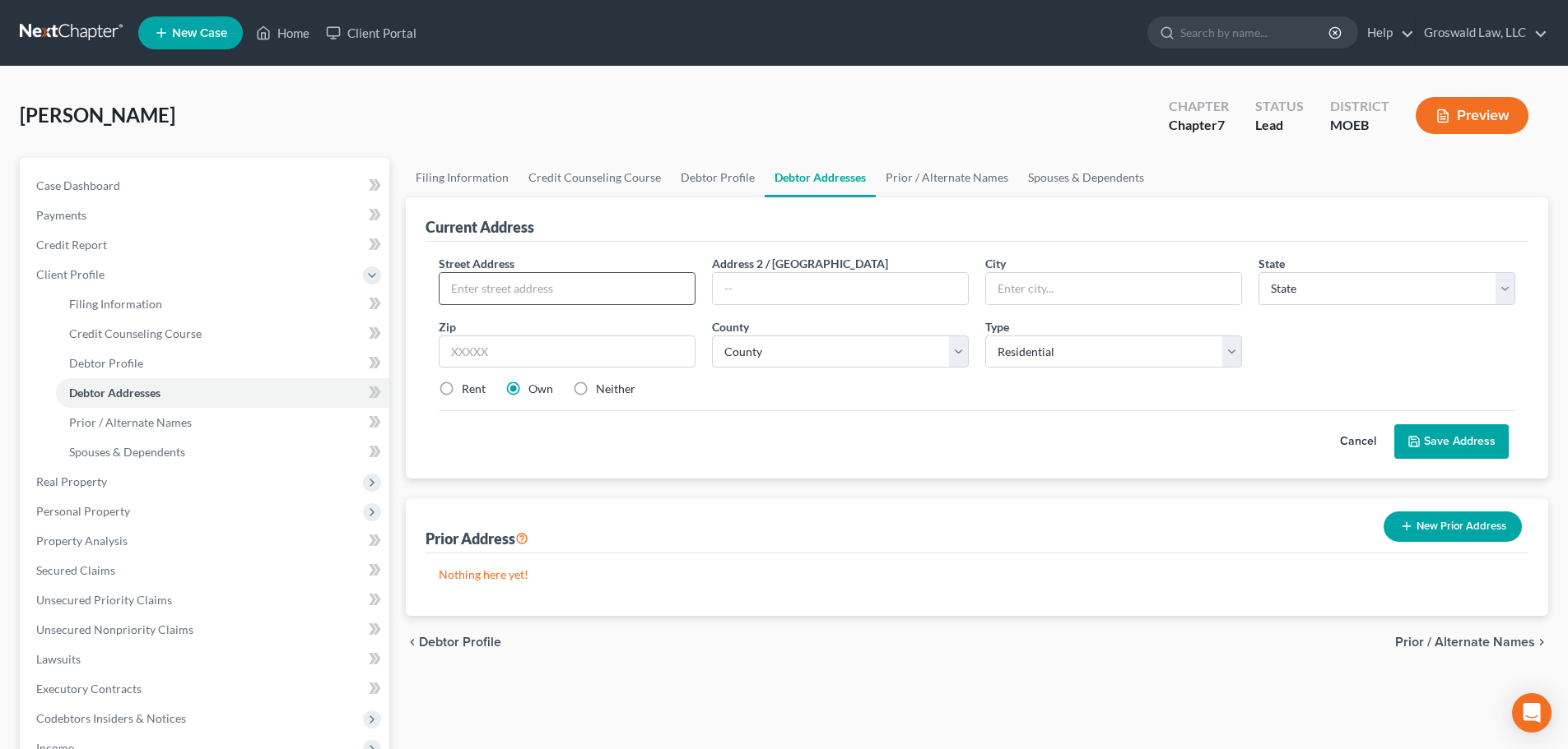
click at [544, 292] on input "text" at bounding box center [567, 289] width 255 height 31
type input "[STREET_ADDRESS]"
type input "63139"
type input "Saint Louis"
select select "26"
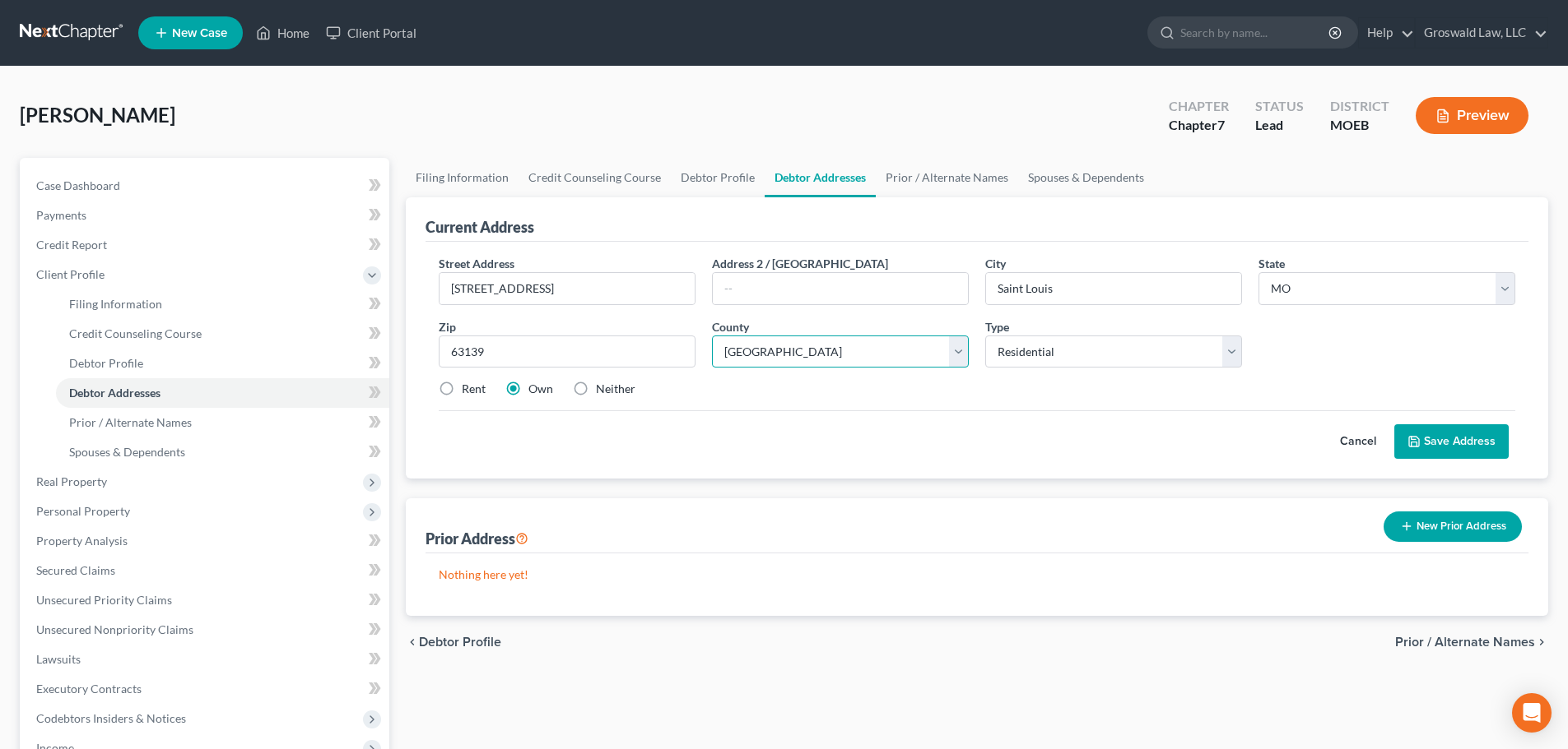
select select "101"
click at [1422, 439] on button "Save Address" at bounding box center [1451, 442] width 114 height 35
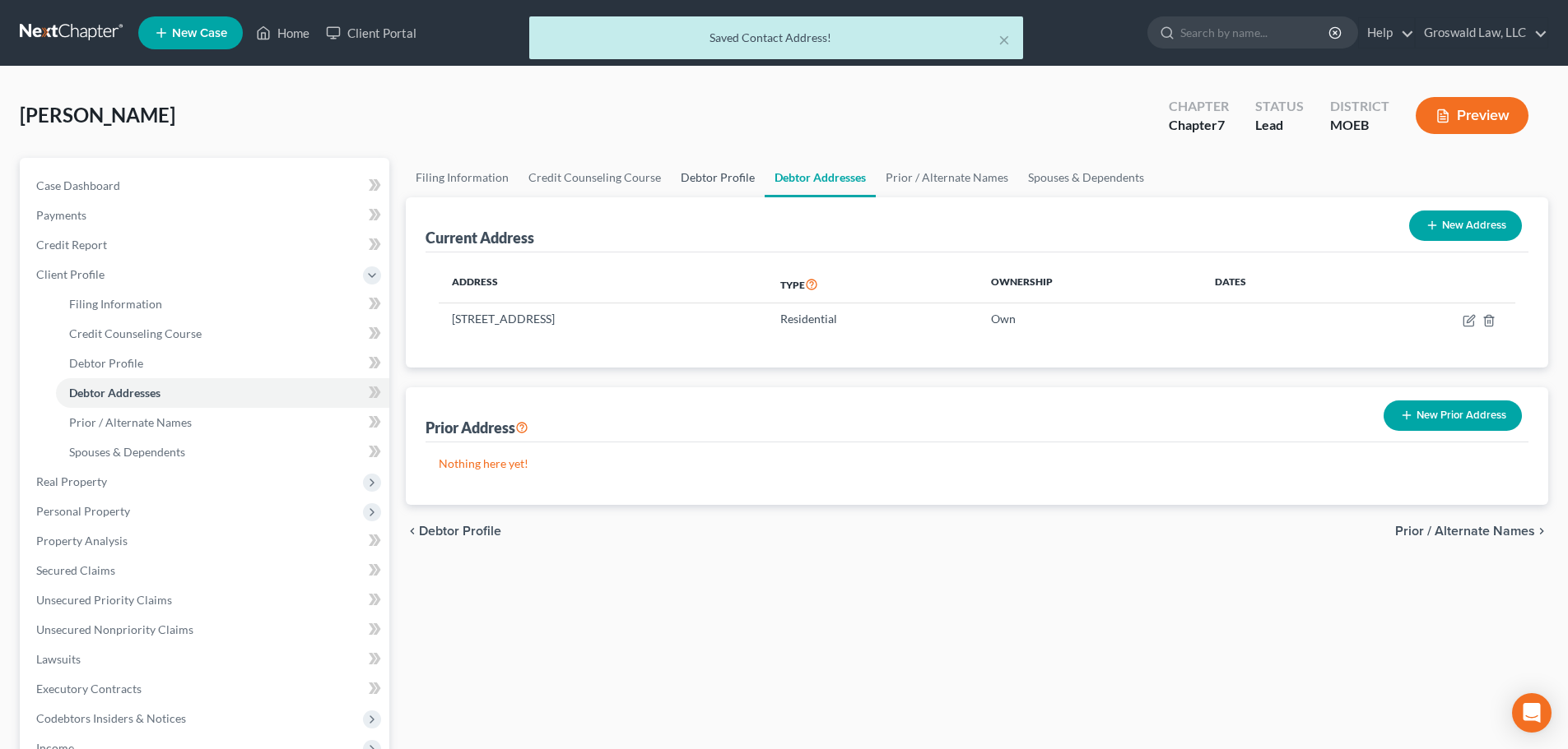
click at [703, 180] on link "Debtor Profile" at bounding box center [717, 177] width 94 height 39
select select "0"
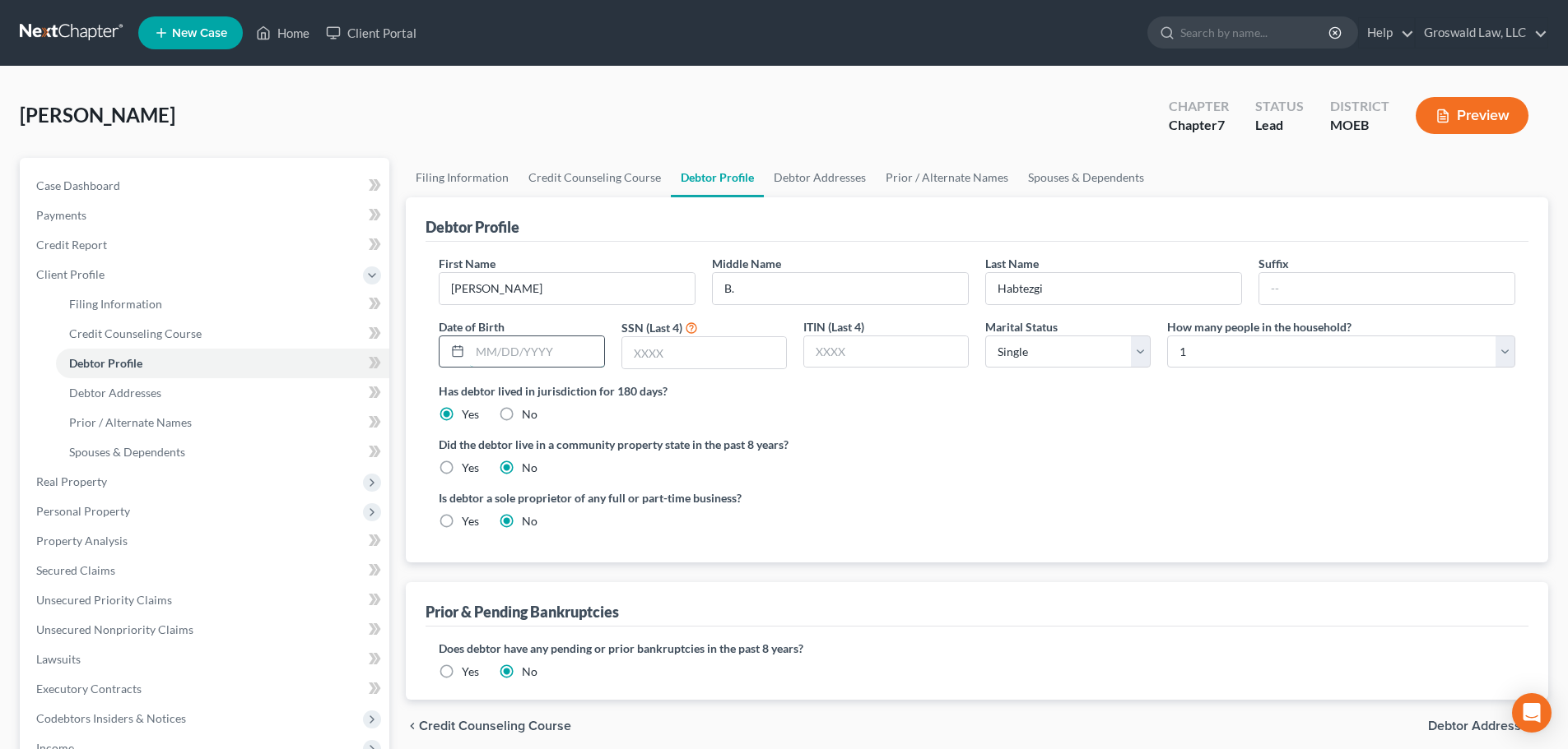
drag, startPoint x: 498, startPoint y: 355, endPoint x: 505, endPoint y: 343, distance: 13.9
click at [498, 355] on input "text" at bounding box center [536, 352] width 134 height 31
type input "[DATE]"
click at [805, 174] on link "Debtor Addresses" at bounding box center [820, 177] width 112 height 39
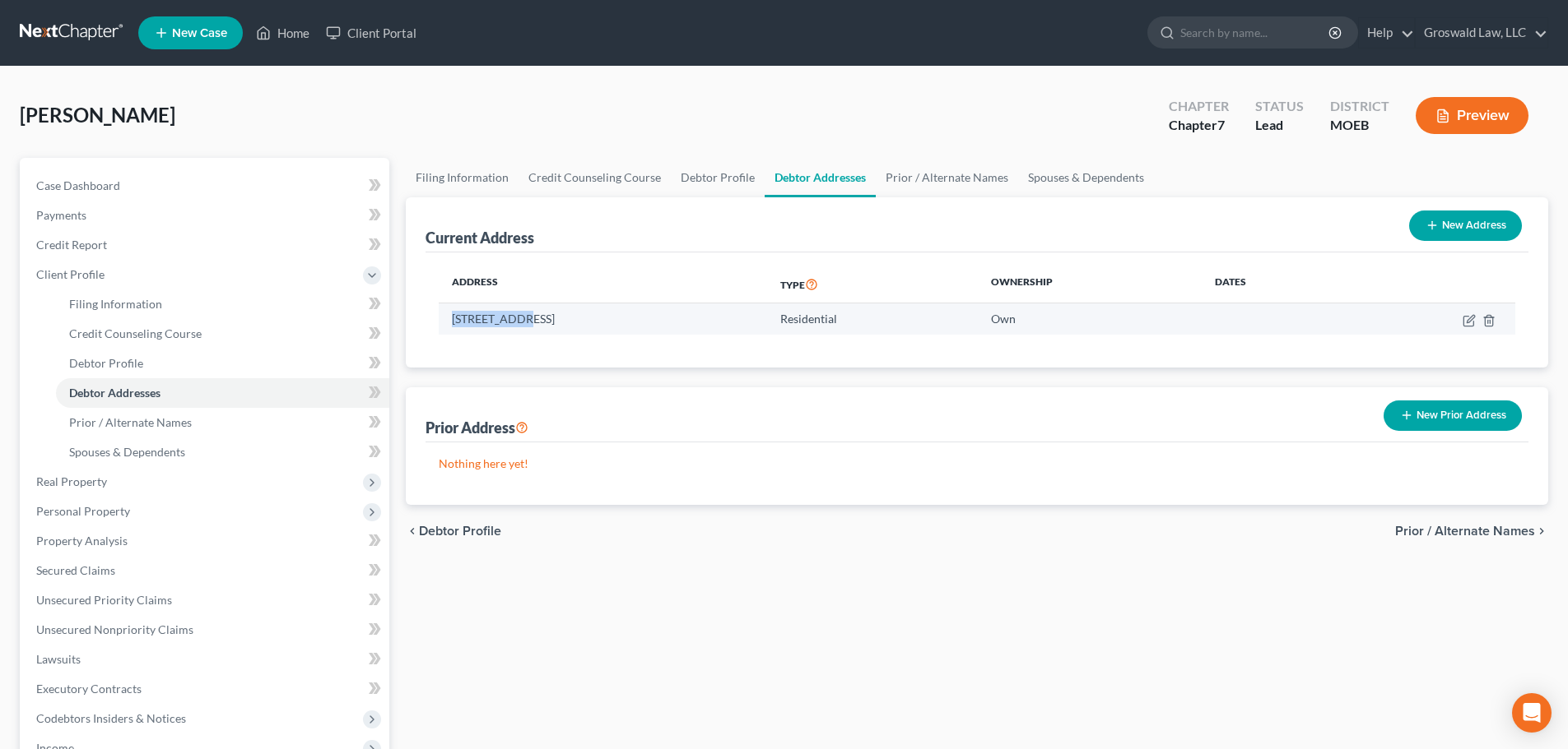
drag, startPoint x: 520, startPoint y: 325, endPoint x: 440, endPoint y: 325, distance: 80.0
click at [440, 325] on td "[STREET_ADDRESS]" at bounding box center [602, 319] width 329 height 31
copy td "4981 [GEOGRAPHIC_DATA]"
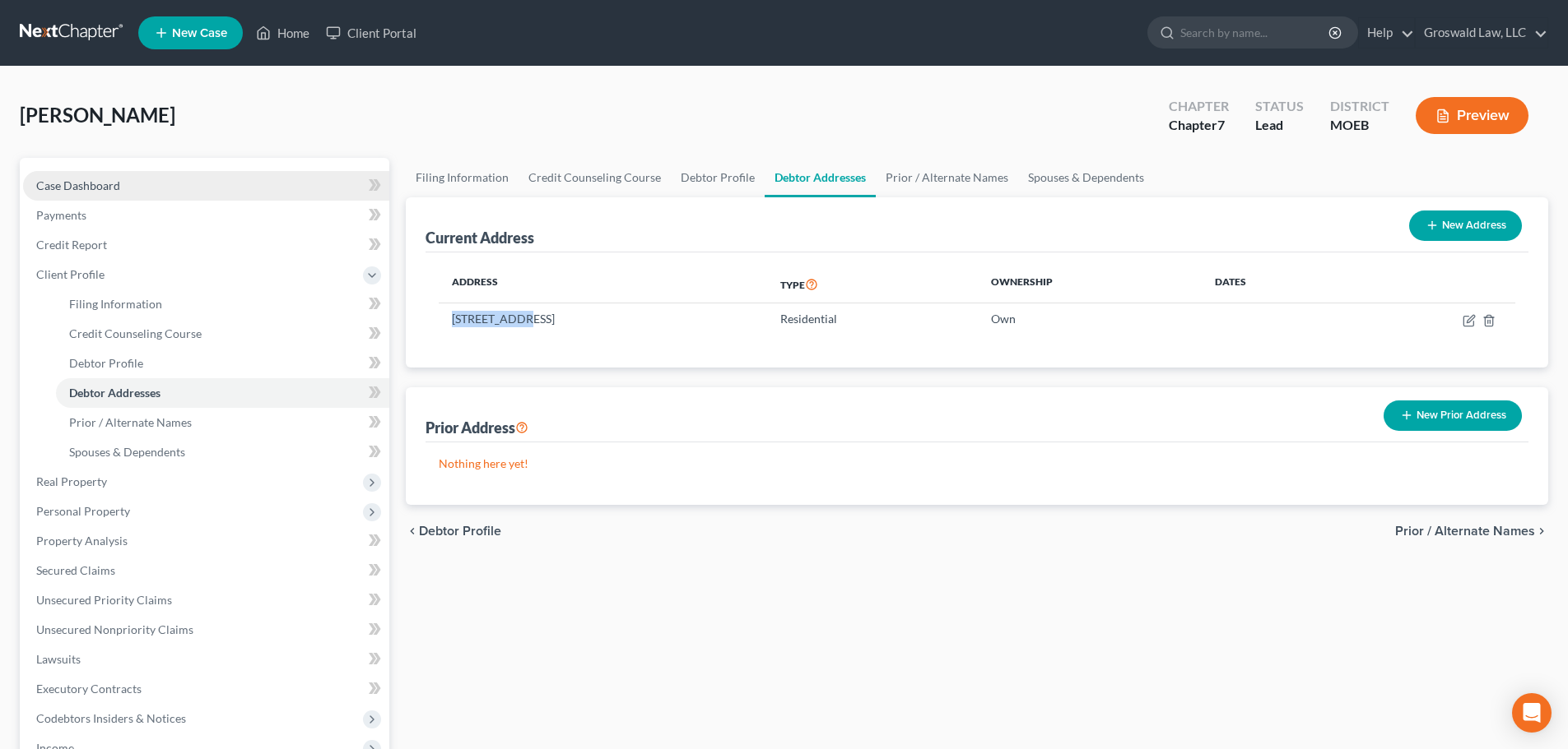
drag, startPoint x: 108, startPoint y: 186, endPoint x: 122, endPoint y: 193, distance: 15.7
click at [108, 186] on span "Case Dashboard" at bounding box center [78, 185] width 84 height 14
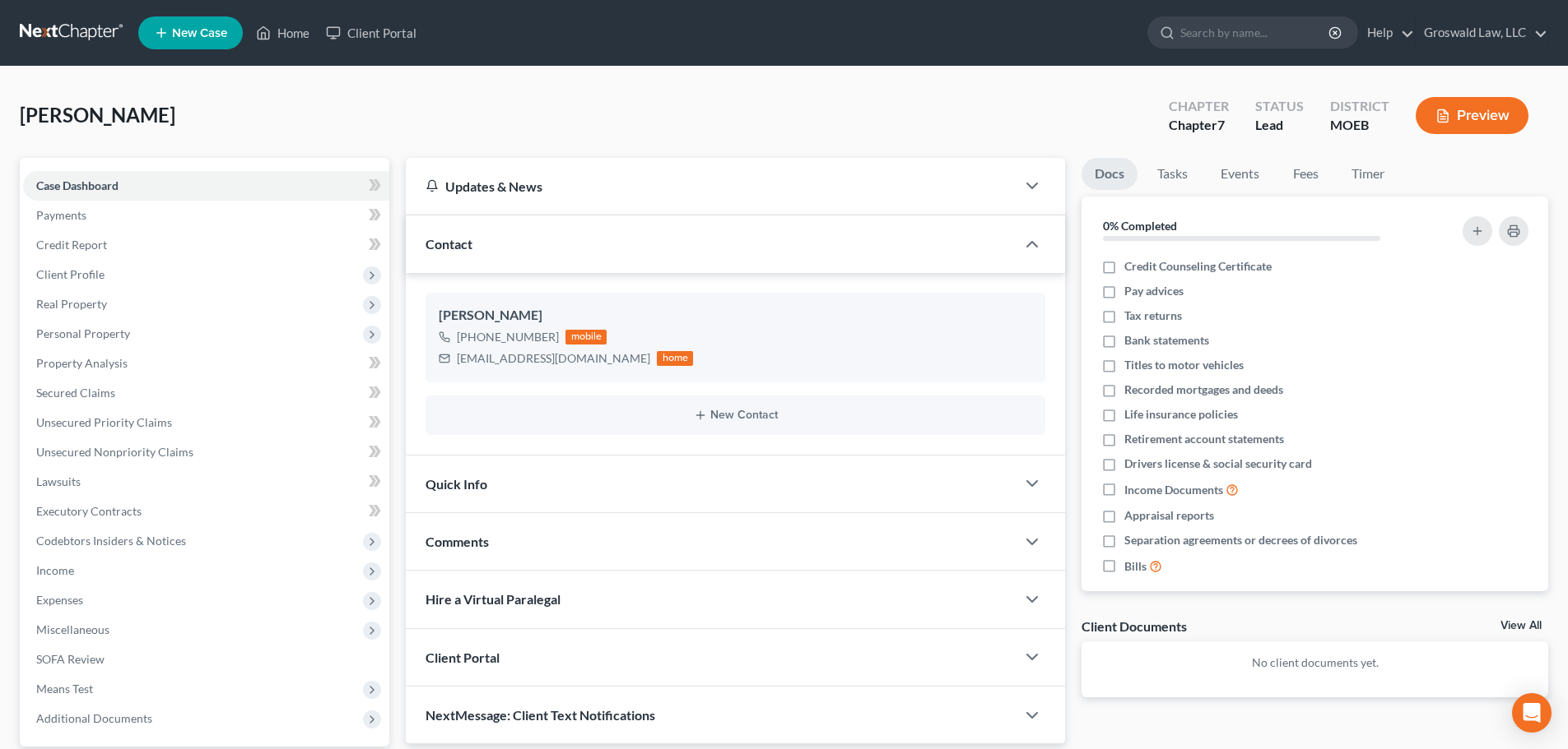
click at [576, 538] on div "Comments" at bounding box center [710, 541] width 609 height 57
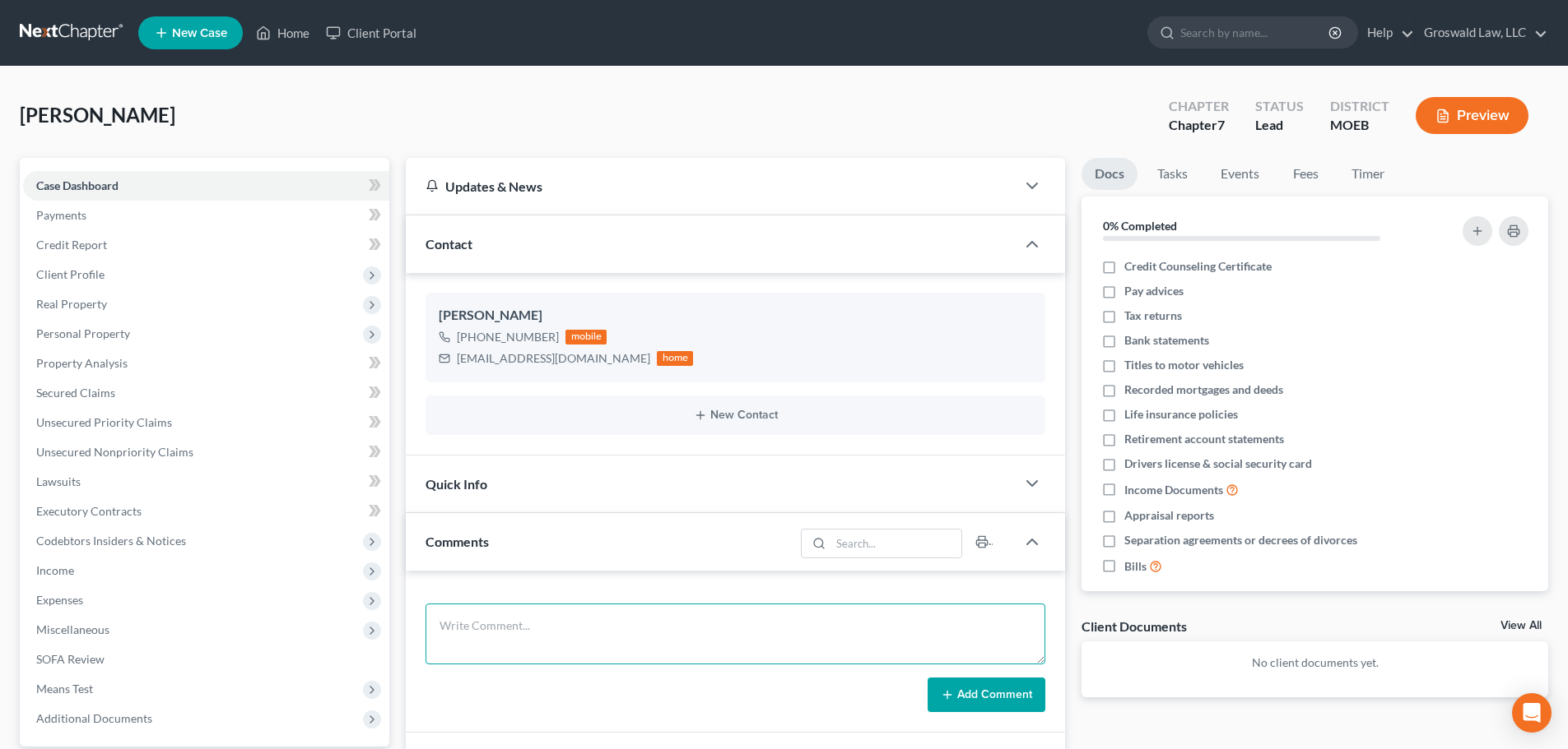
click at [556, 623] on textarea at bounding box center [735, 634] width 619 height 61
paste textarea "[DATE] - spoke with [PERSON_NAME]. his dad, [PERSON_NAME], needs to file BK. ag…"
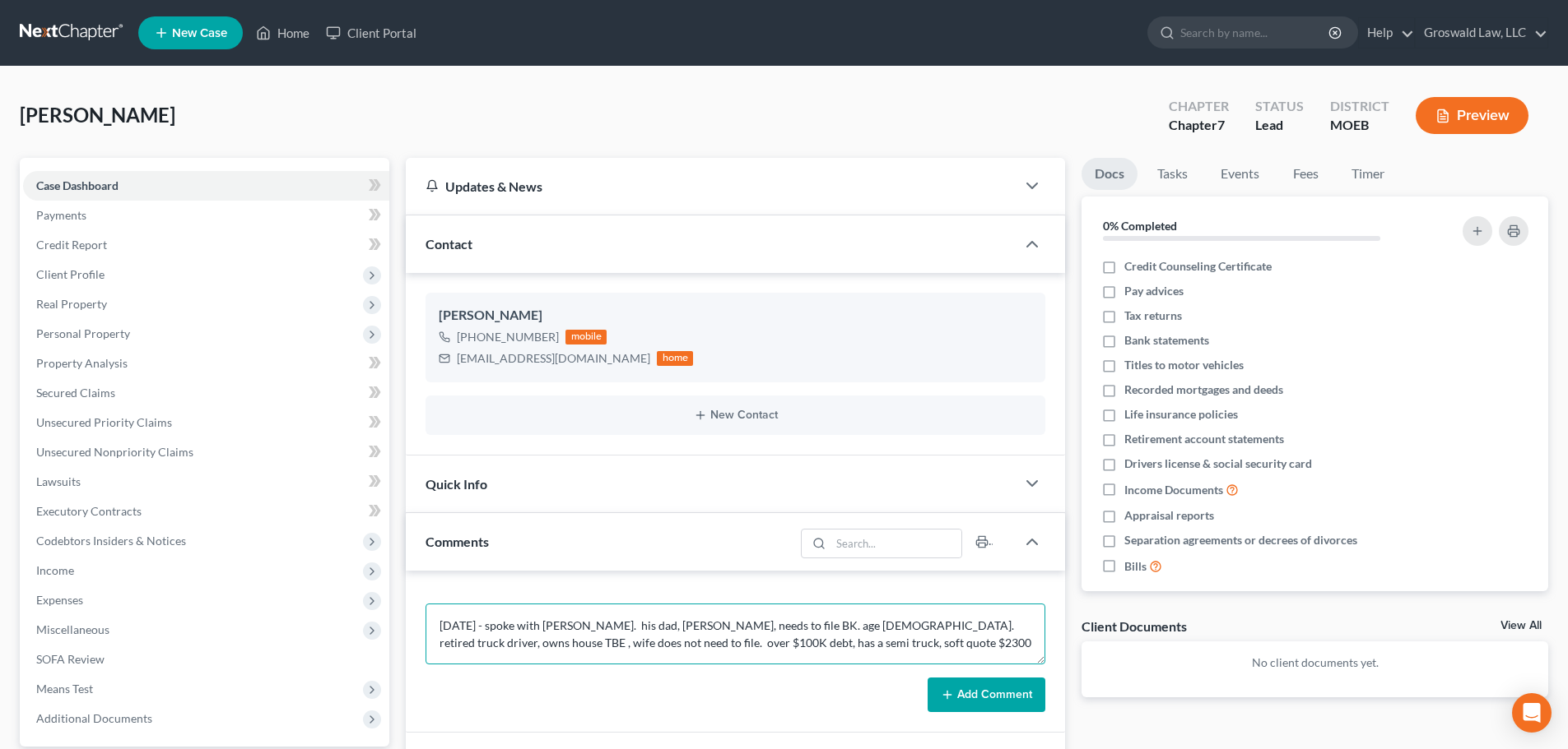
type textarea "[DATE] - spoke with [PERSON_NAME]. his dad, [PERSON_NAME], needs to file BK. ag…"
click at [960, 694] on button "Add Comment" at bounding box center [986, 695] width 118 height 35
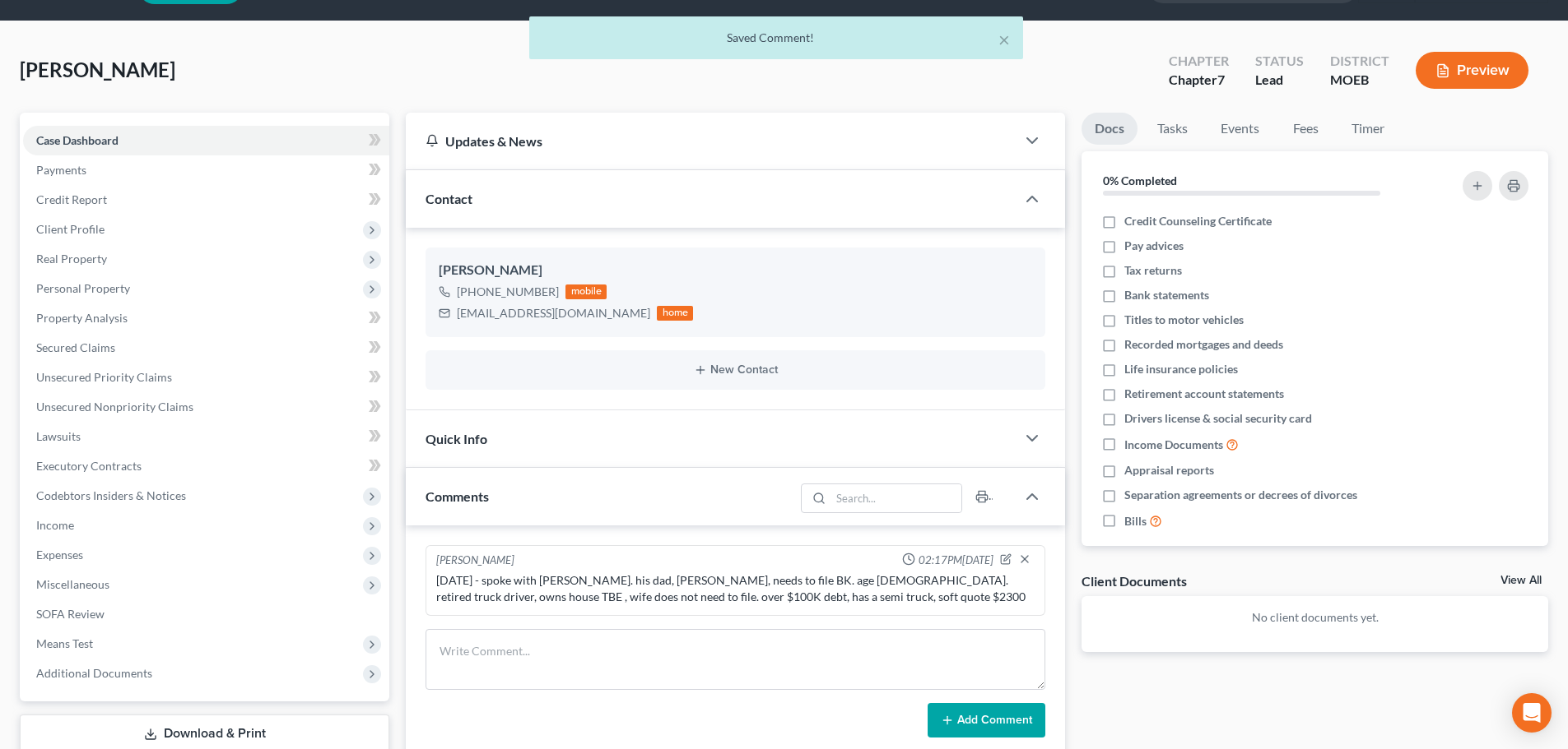
scroll to position [290, 0]
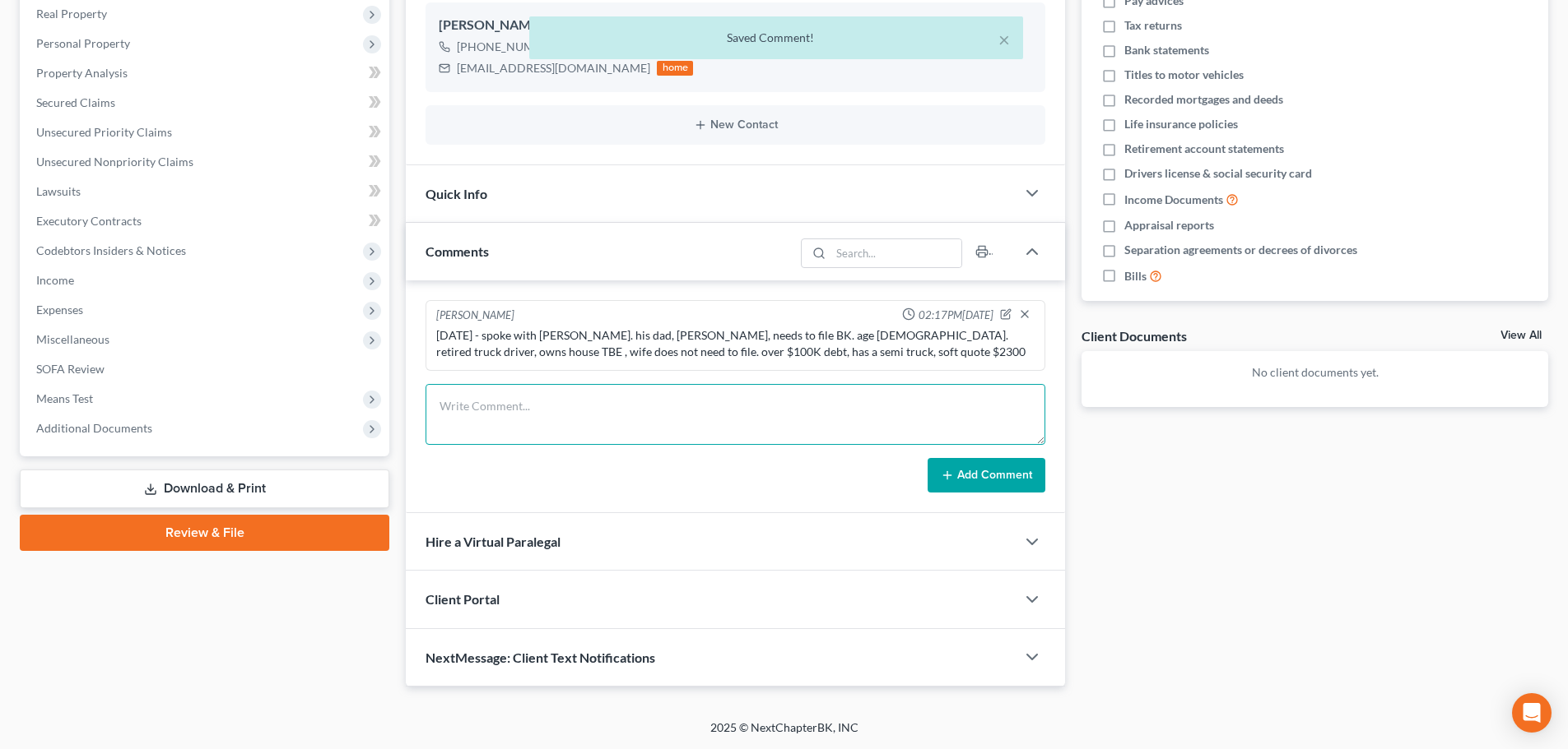
click at [525, 419] on textarea at bounding box center [735, 414] width 619 height 61
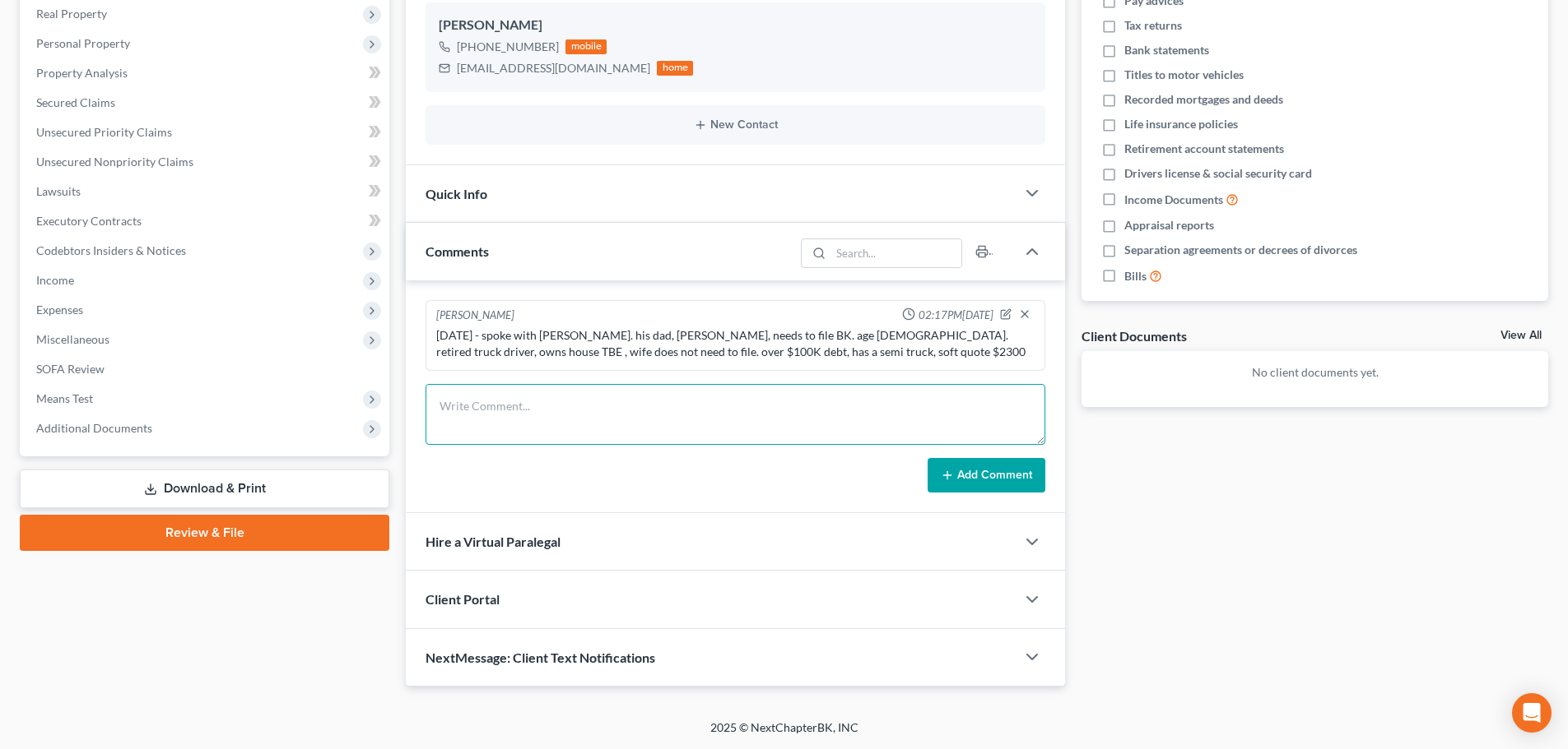
click at [662, 404] on textarea at bounding box center [735, 414] width 619 height 61
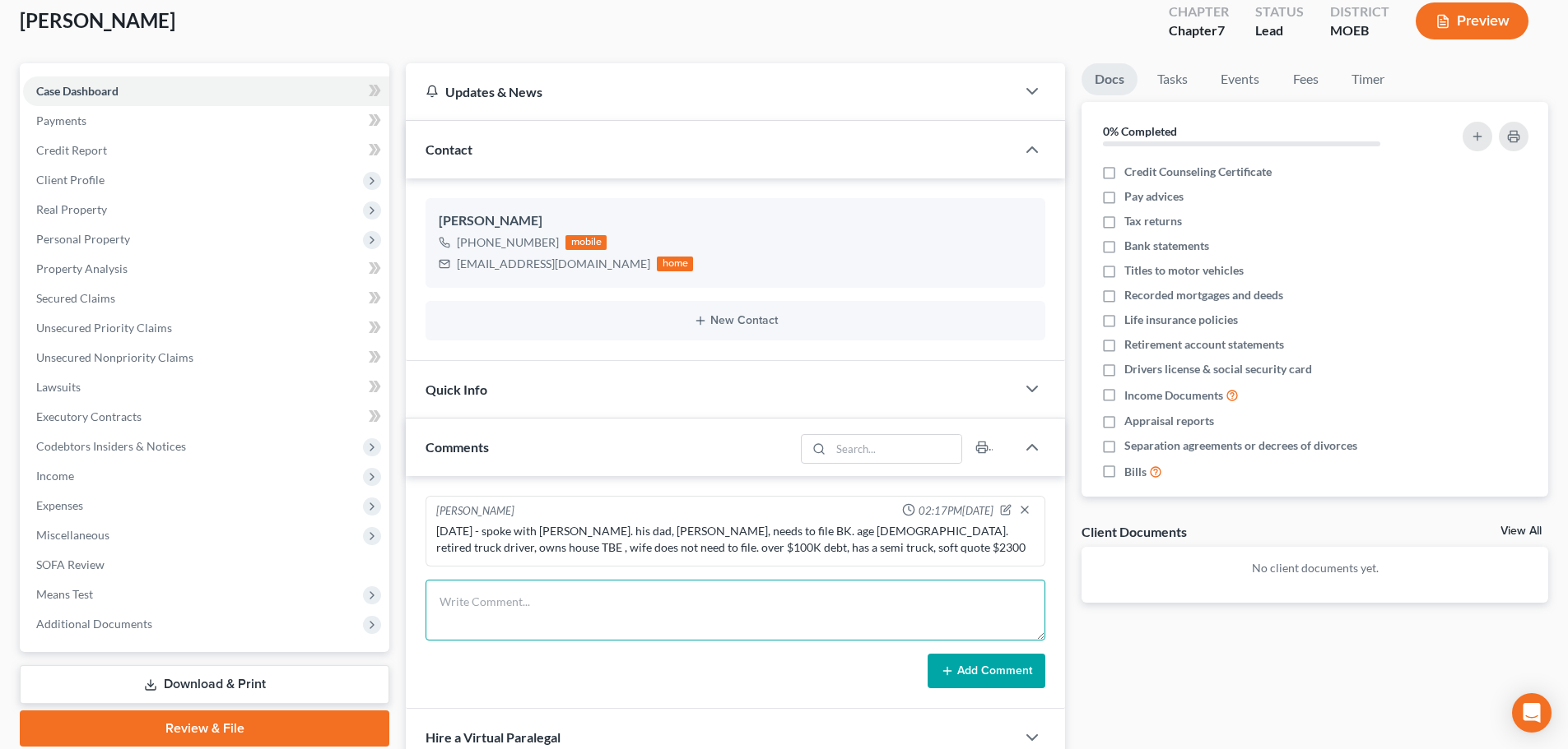
scroll to position [44, 0]
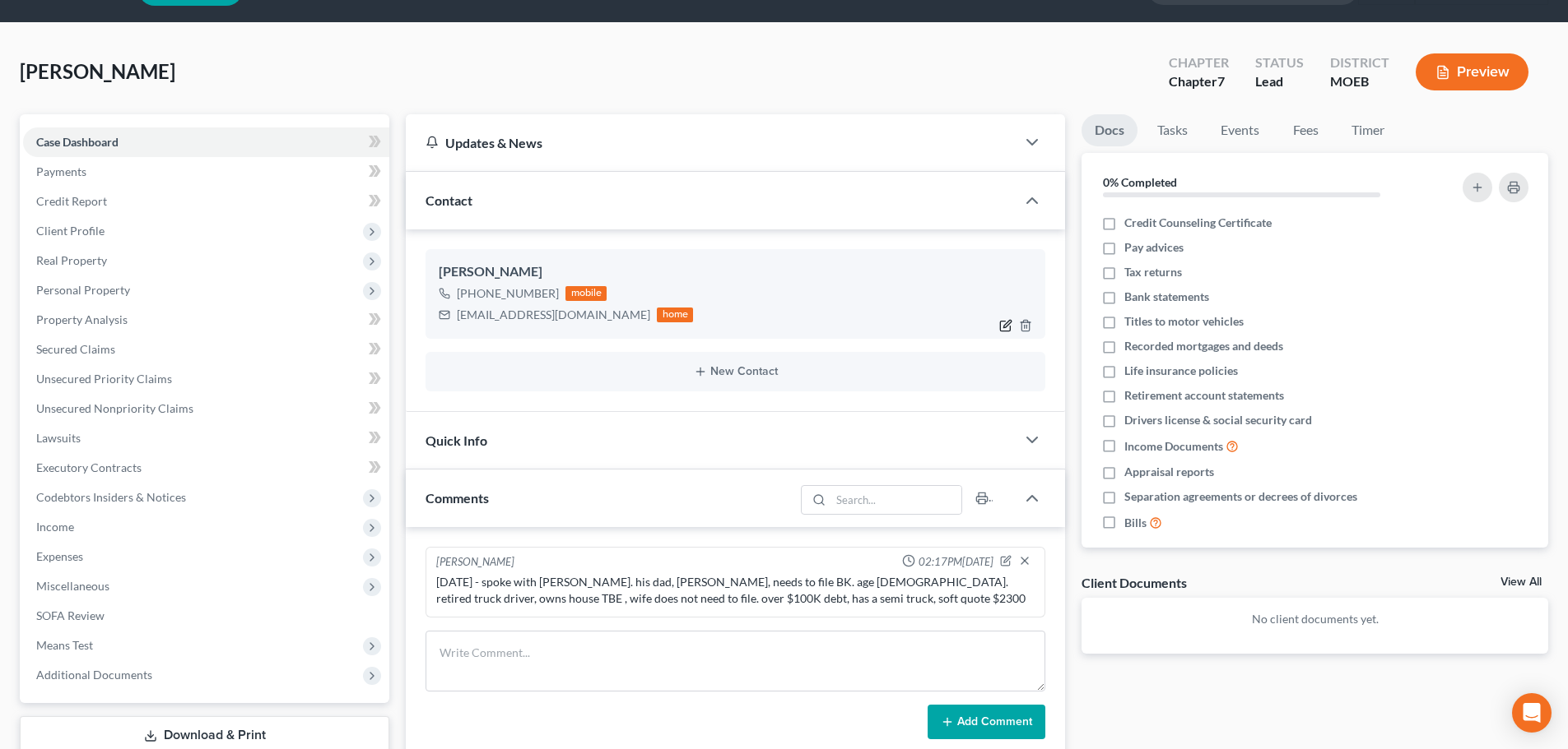
click at [1000, 323] on icon "button" at bounding box center [1005, 325] width 13 height 13
select select "0"
select select "1"
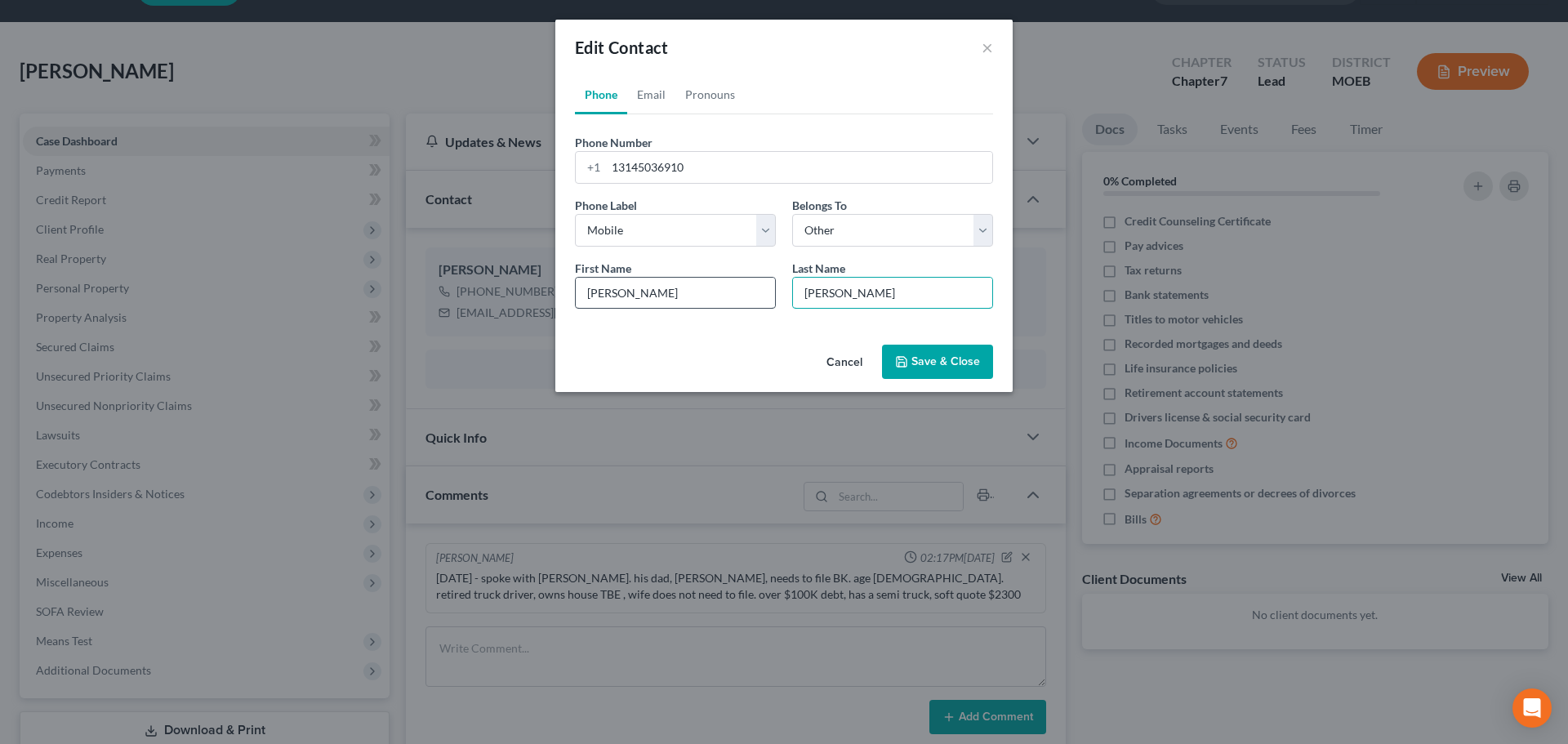
drag, startPoint x: 799, startPoint y: 294, endPoint x: 678, endPoint y: 295, distance: 121.0
click at [672, 295] on div "First Name * [PERSON_NAME] Last Name * [PERSON_NAME]" at bounding box center [784, 291] width 434 height 63
paste input "[PERSON_NAME]"
type input "[PERSON_NAME]"
click at [946, 359] on button "Save & Close" at bounding box center [938, 362] width 111 height 35
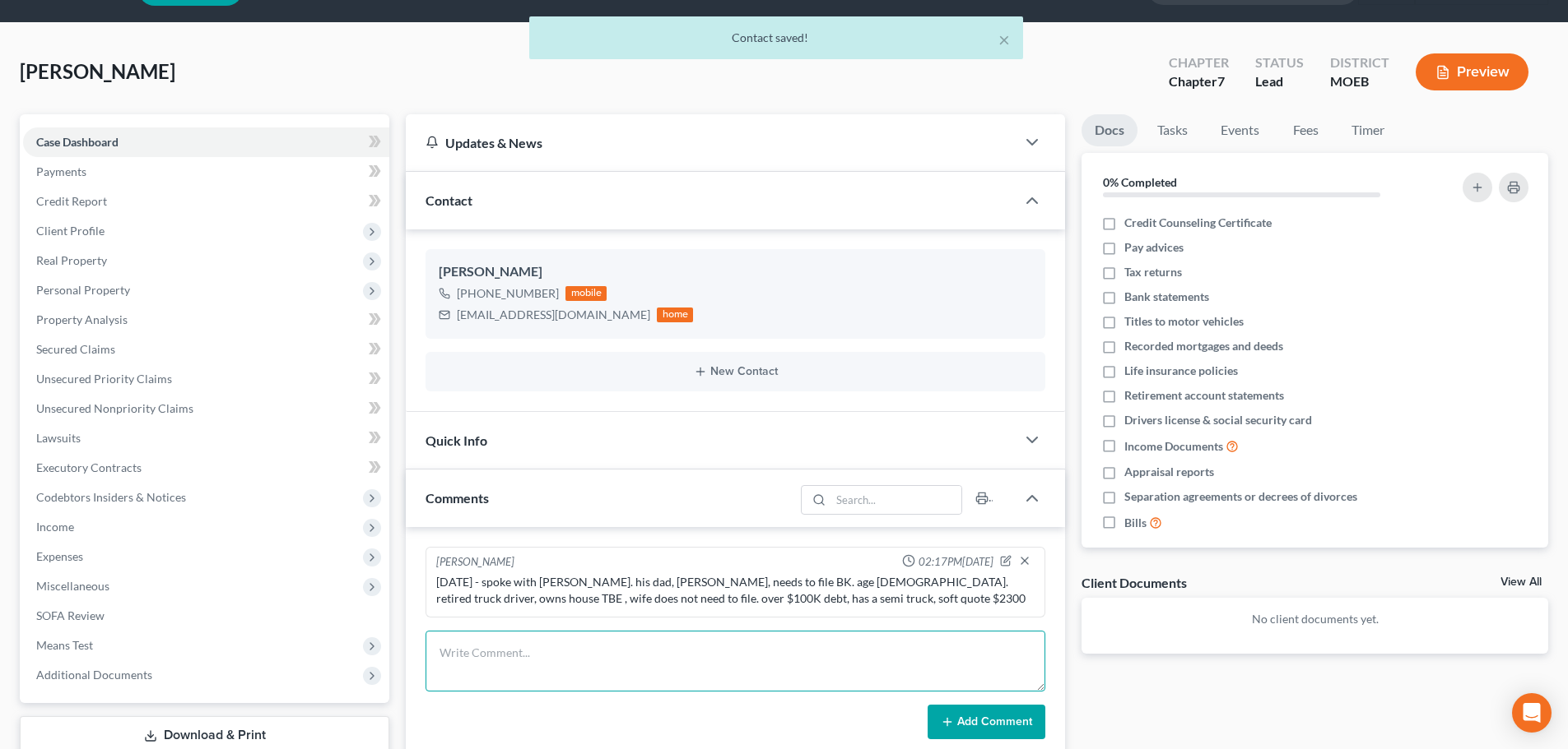
click at [596, 665] on textarea at bounding box center [735, 661] width 619 height 61
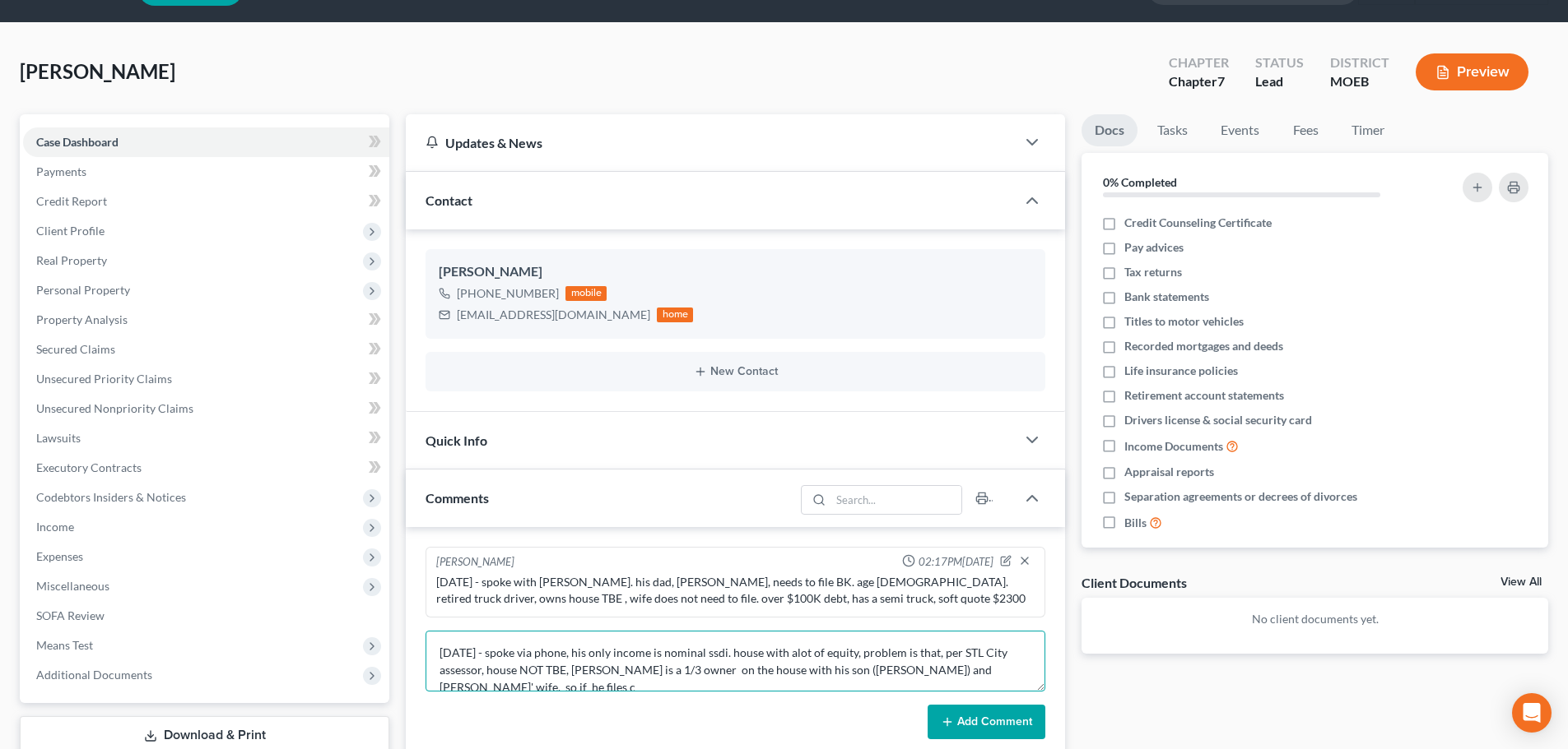
scroll to position [4, 0]
type textarea "[DATE] - spoke via phone, his only income is nominal ssdi. house with alot of e…"
click at [969, 725] on button "Add Comment" at bounding box center [986, 722] width 118 height 35
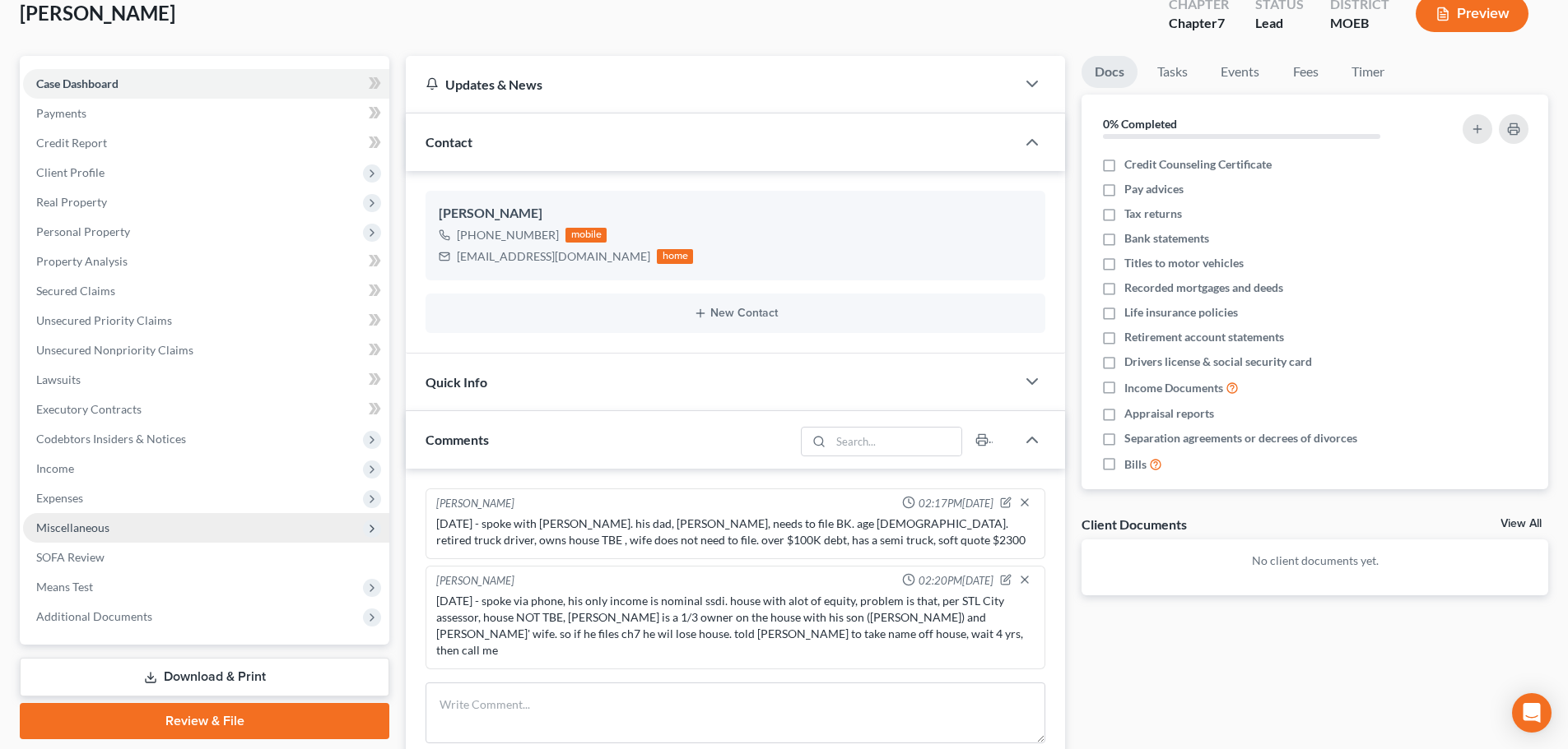
scroll to position [247, 0]
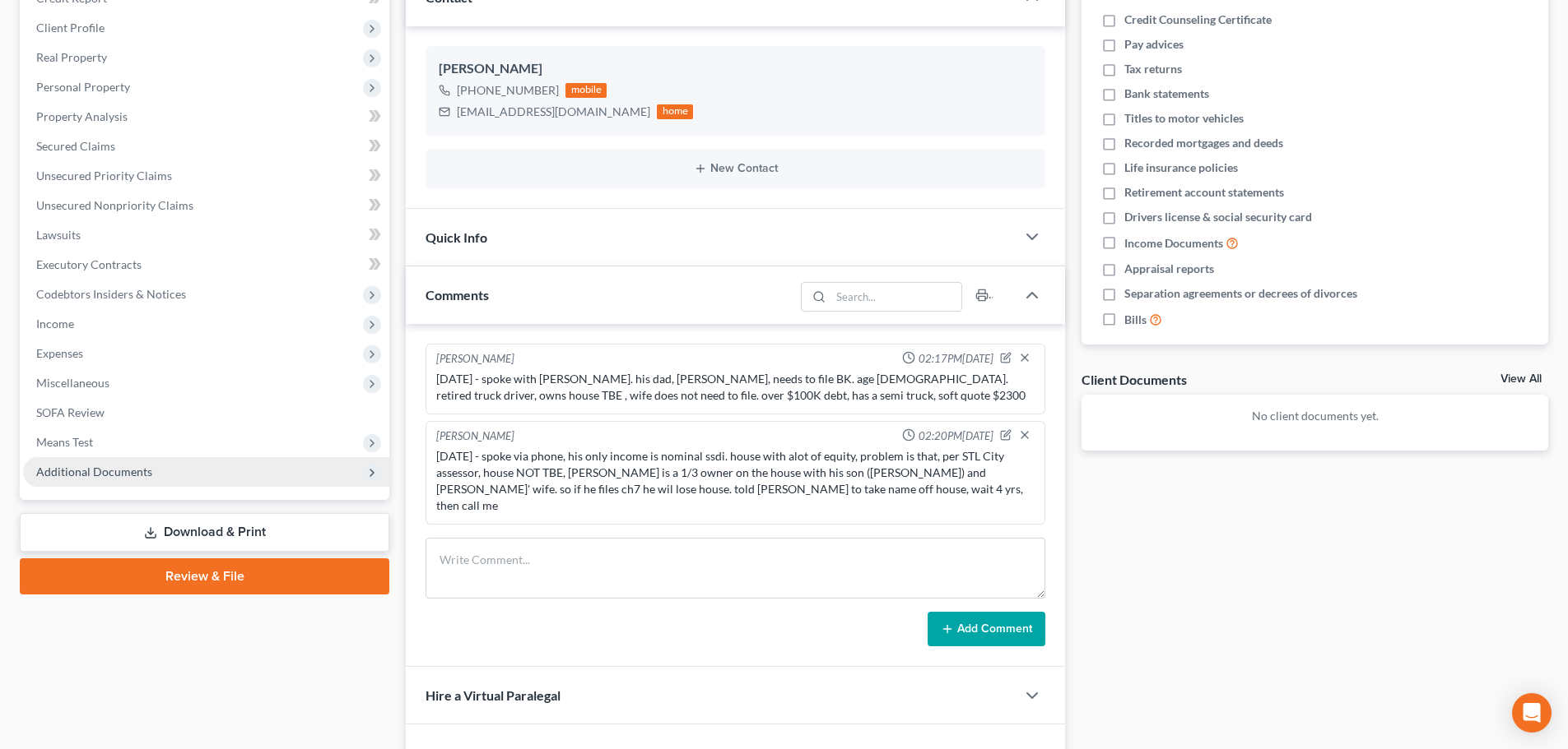
drag, startPoint x: 151, startPoint y: 470, endPoint x: 153, endPoint y: 459, distance: 11.2
click at [151, 470] on span "Additional Documents" at bounding box center [206, 472] width 366 height 29
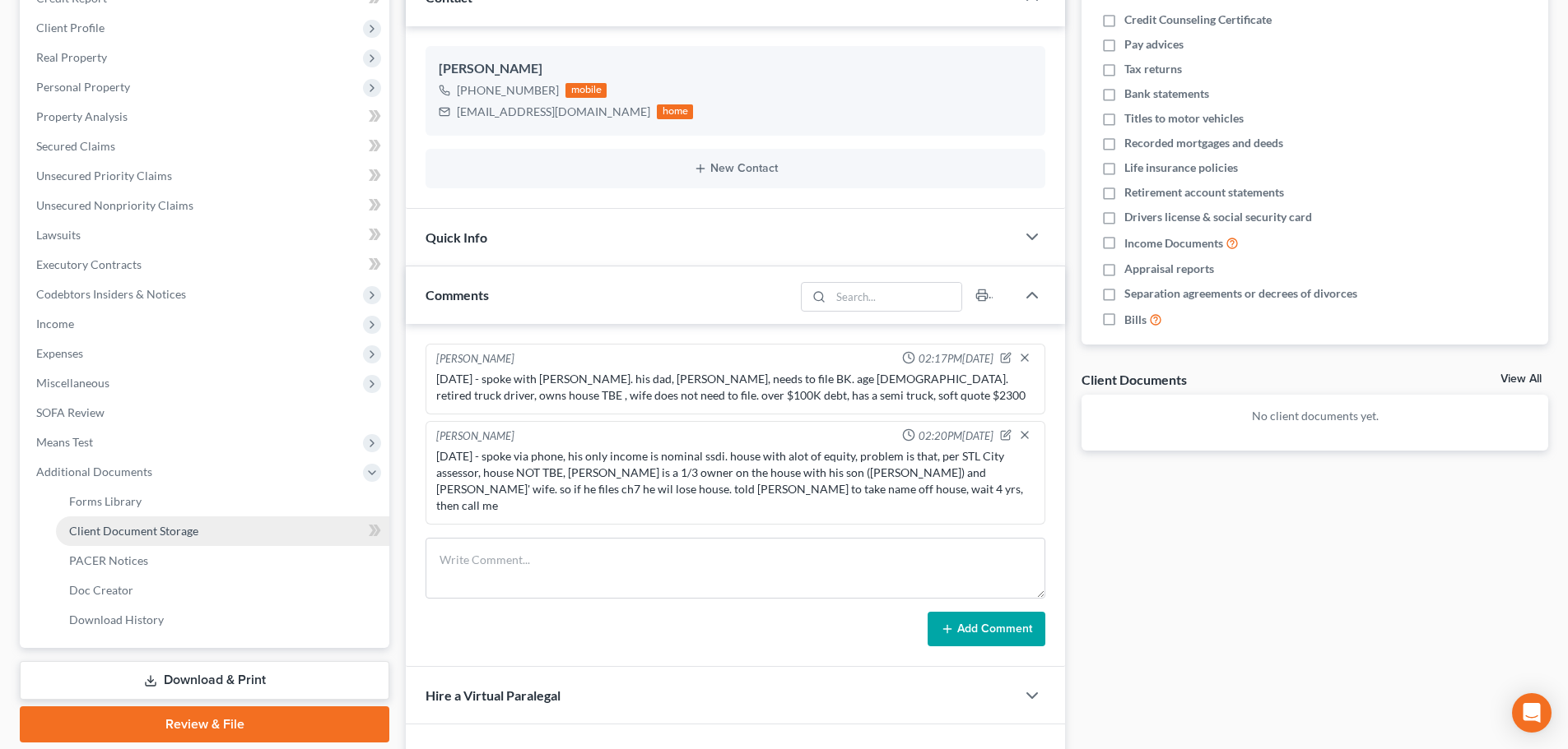
click at [307, 521] on link "Client Document Storage" at bounding box center [223, 531] width 333 height 29
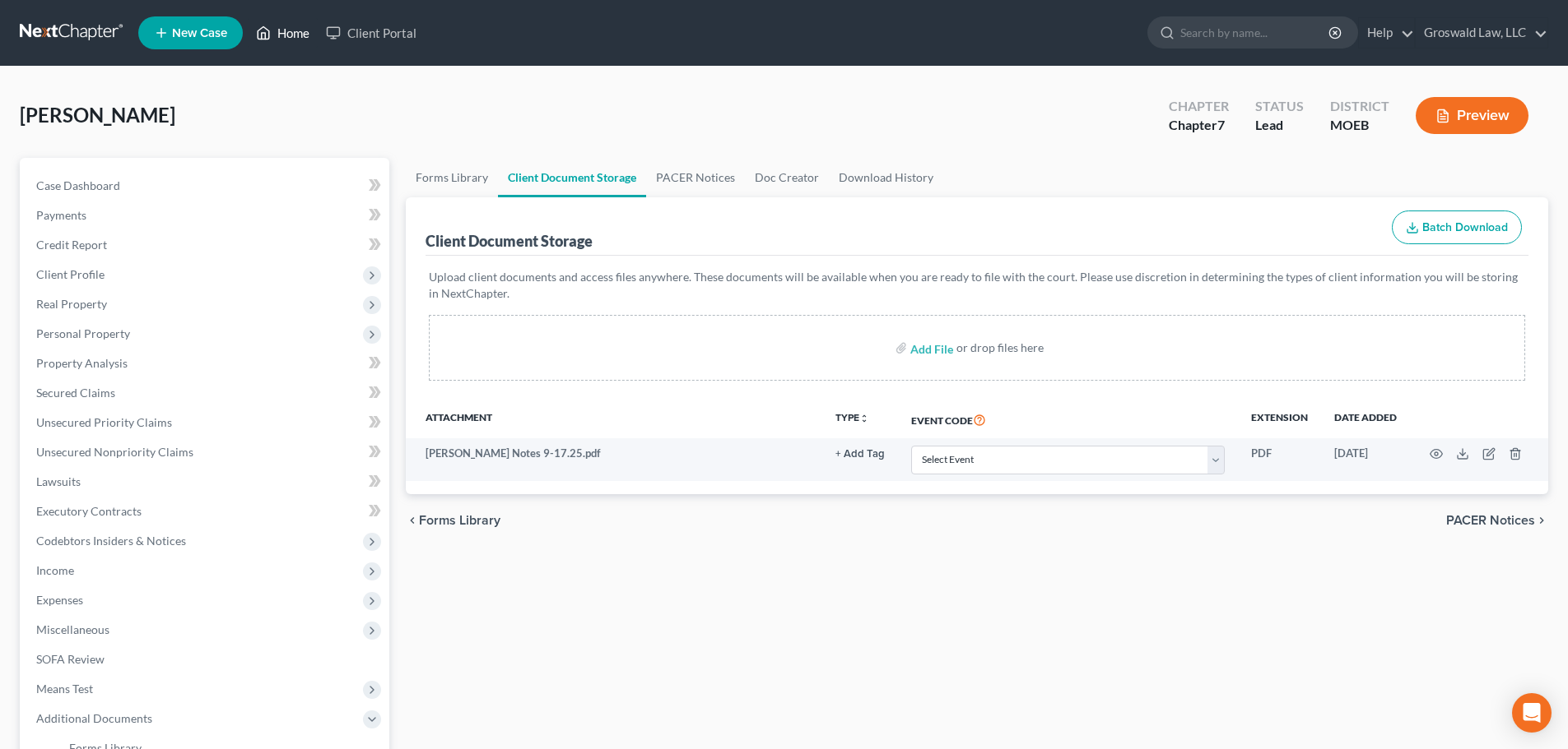
click at [289, 41] on link "Home" at bounding box center [282, 32] width 70 height 29
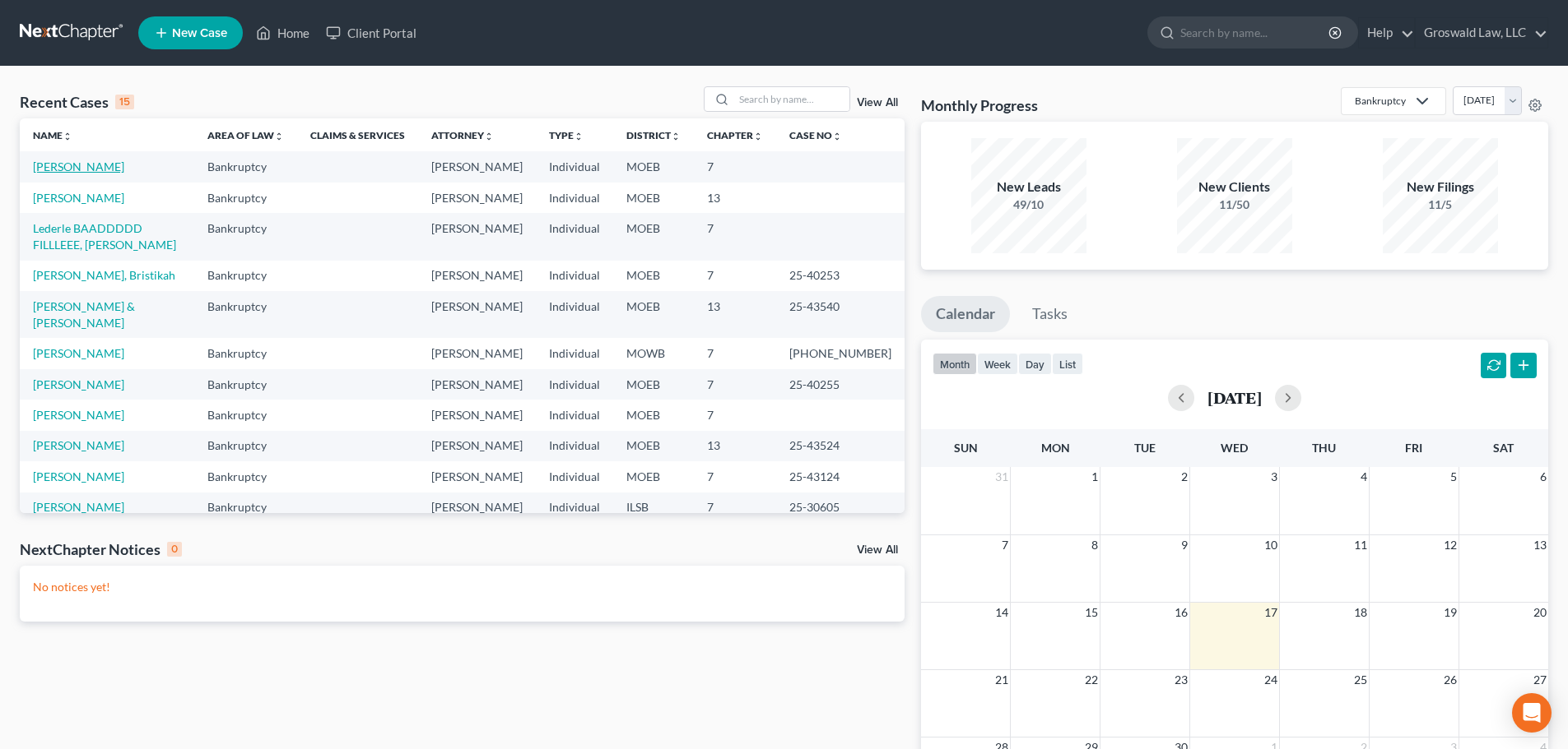
click at [79, 174] on link "[PERSON_NAME]" at bounding box center [78, 167] width 92 height 14
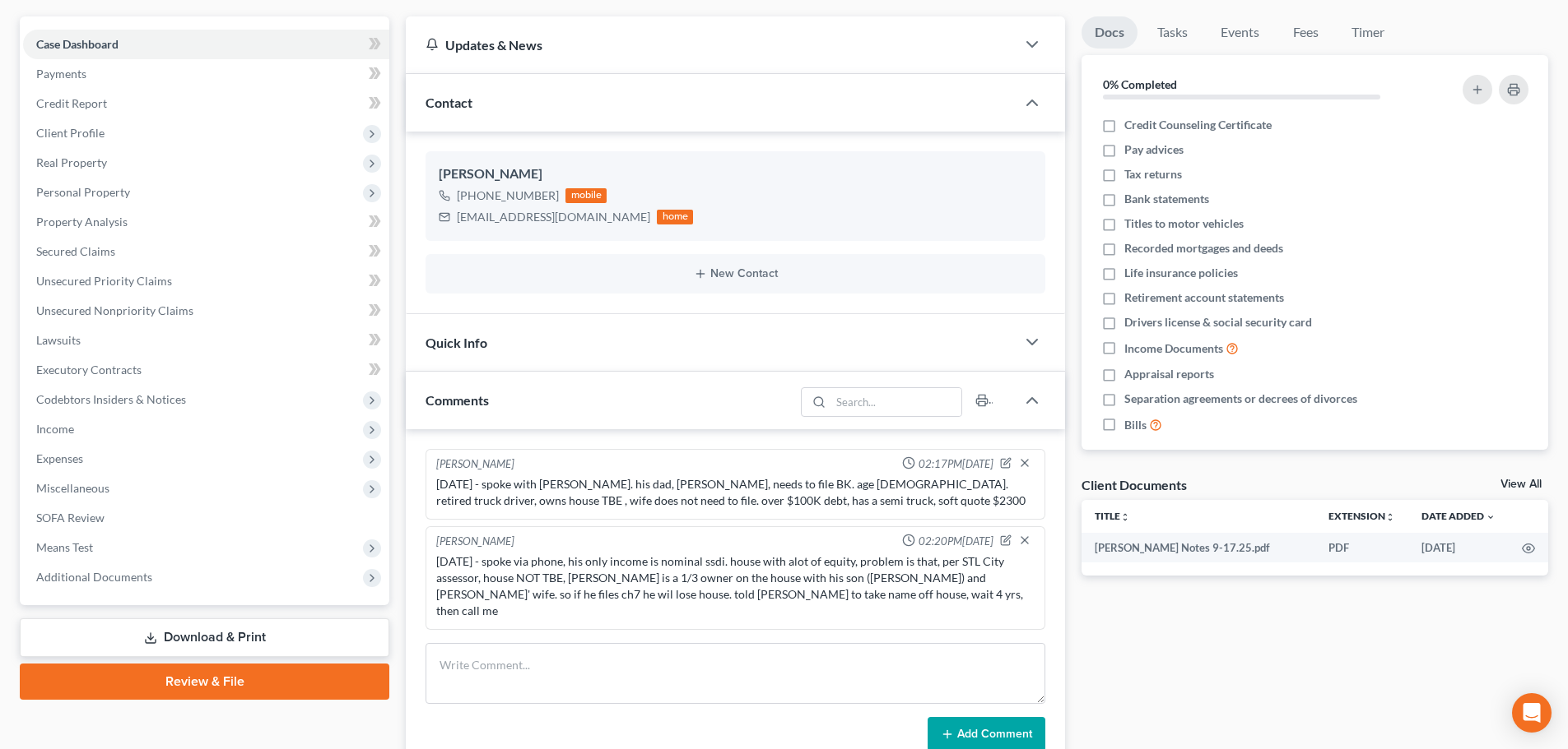
scroll to position [384, 0]
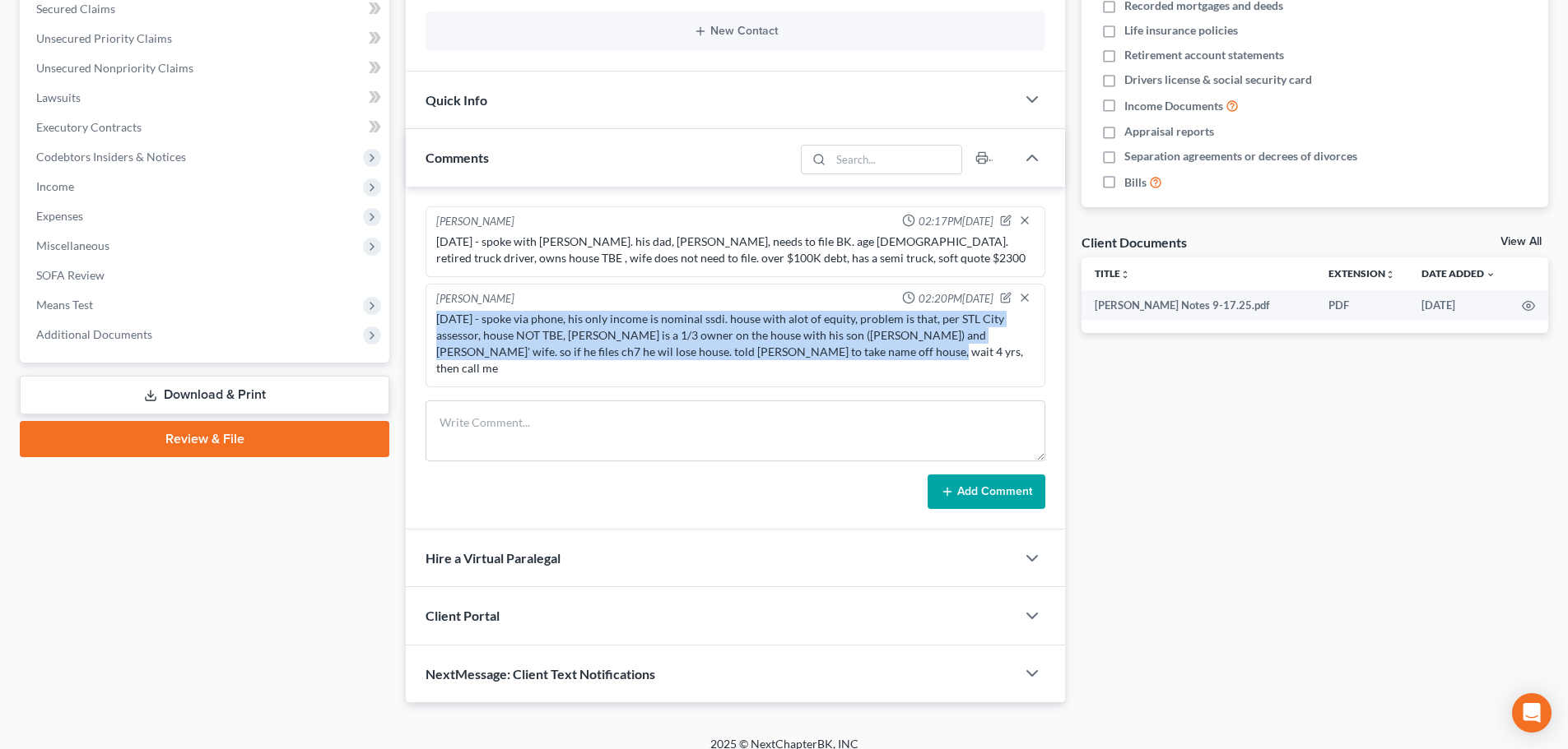
drag, startPoint x: 855, startPoint y: 350, endPoint x: 426, endPoint y: 322, distance: 429.9
click at [426, 322] on div "[PERSON_NAME] 02:20PM[DATE] [DATE] - spoke via phone, his only income is nomina…" at bounding box center [735, 336] width 619 height 103
copy div "[DATE] - spoke via phone, his only income is nominal ssdi. house with alot of e…"
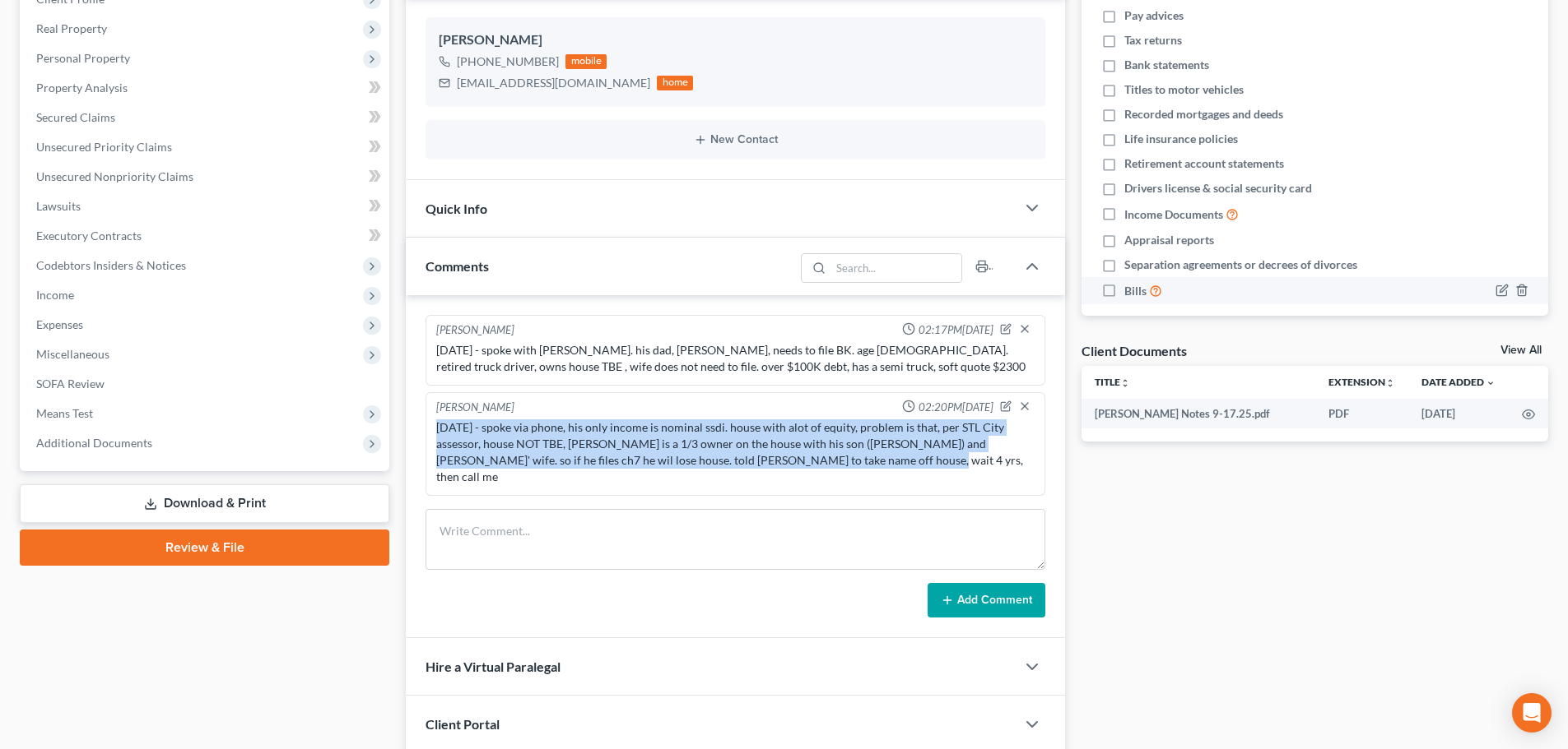
scroll to position [0, 0]
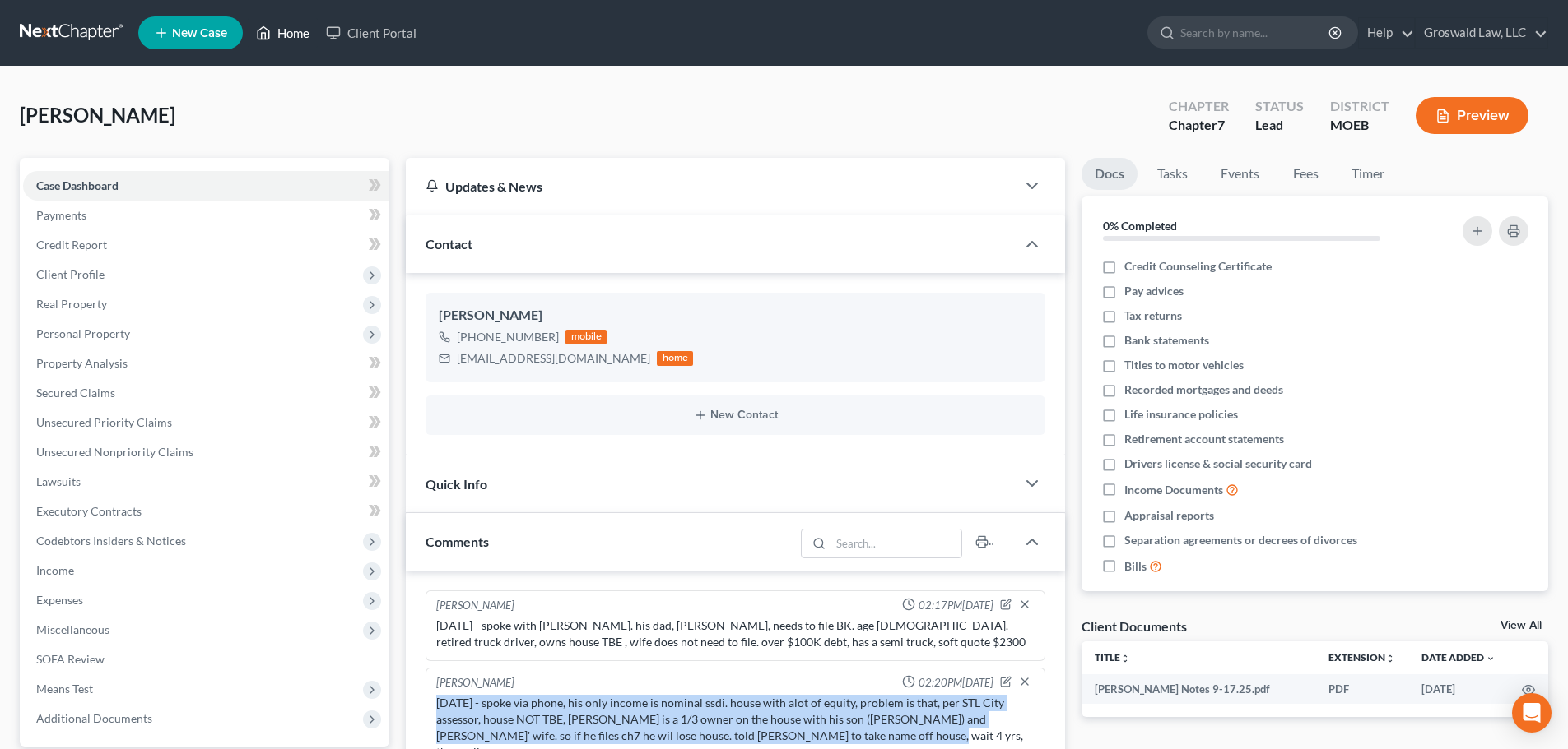
click at [271, 29] on icon at bounding box center [263, 33] width 15 height 20
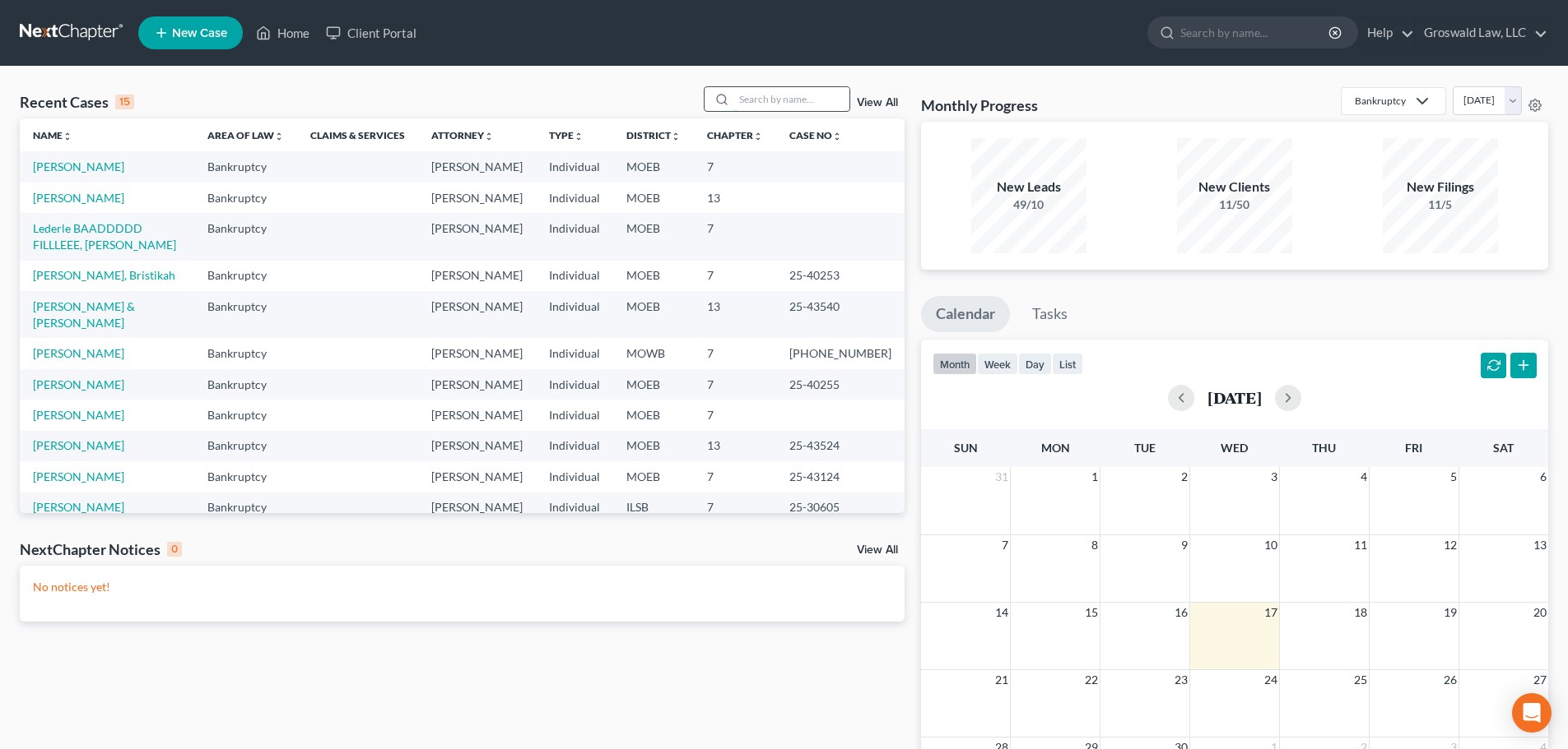
click at [738, 102] on input "search" at bounding box center [791, 99] width 115 height 24
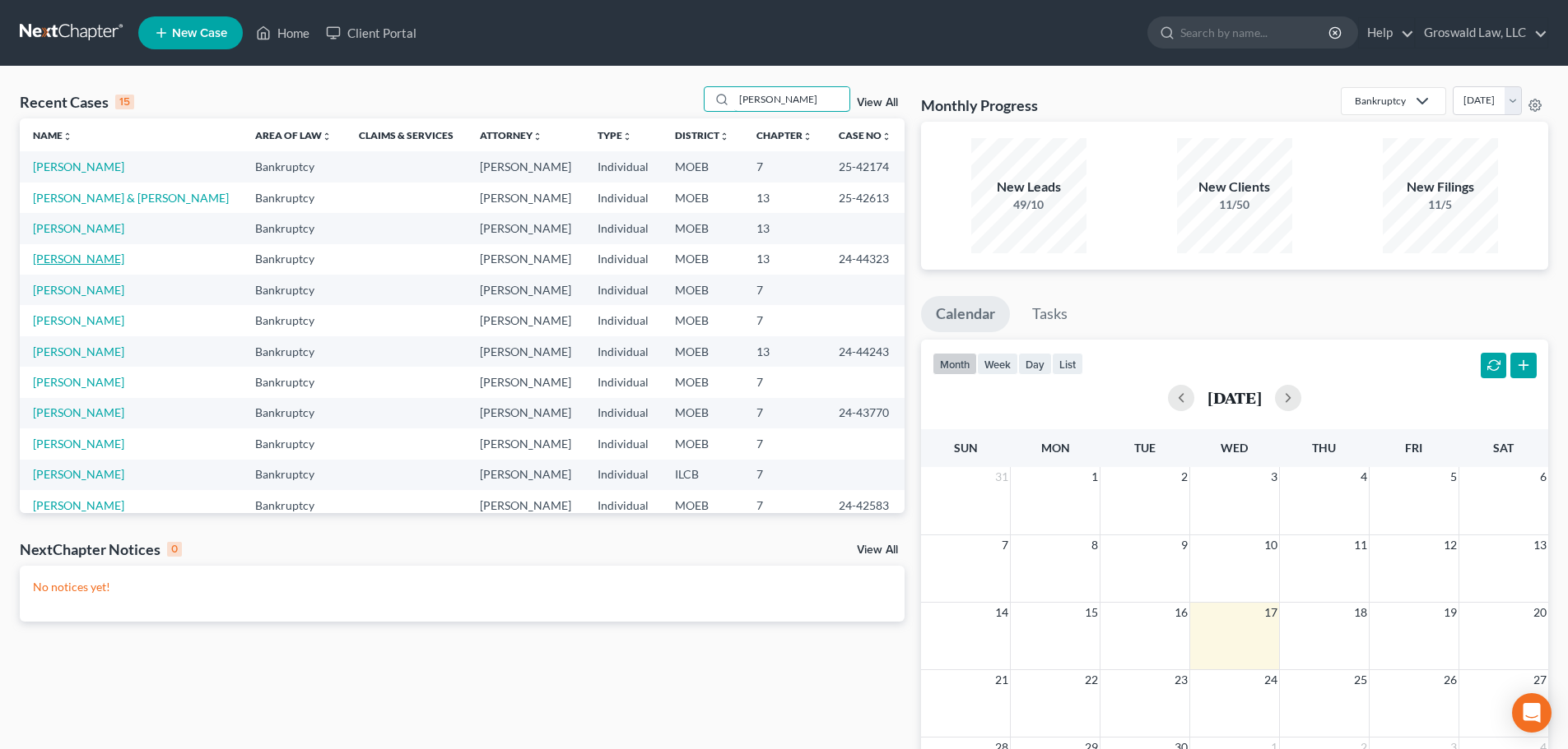
type input "[PERSON_NAME]"
click at [82, 260] on link "[PERSON_NAME]" at bounding box center [78, 259] width 92 height 14
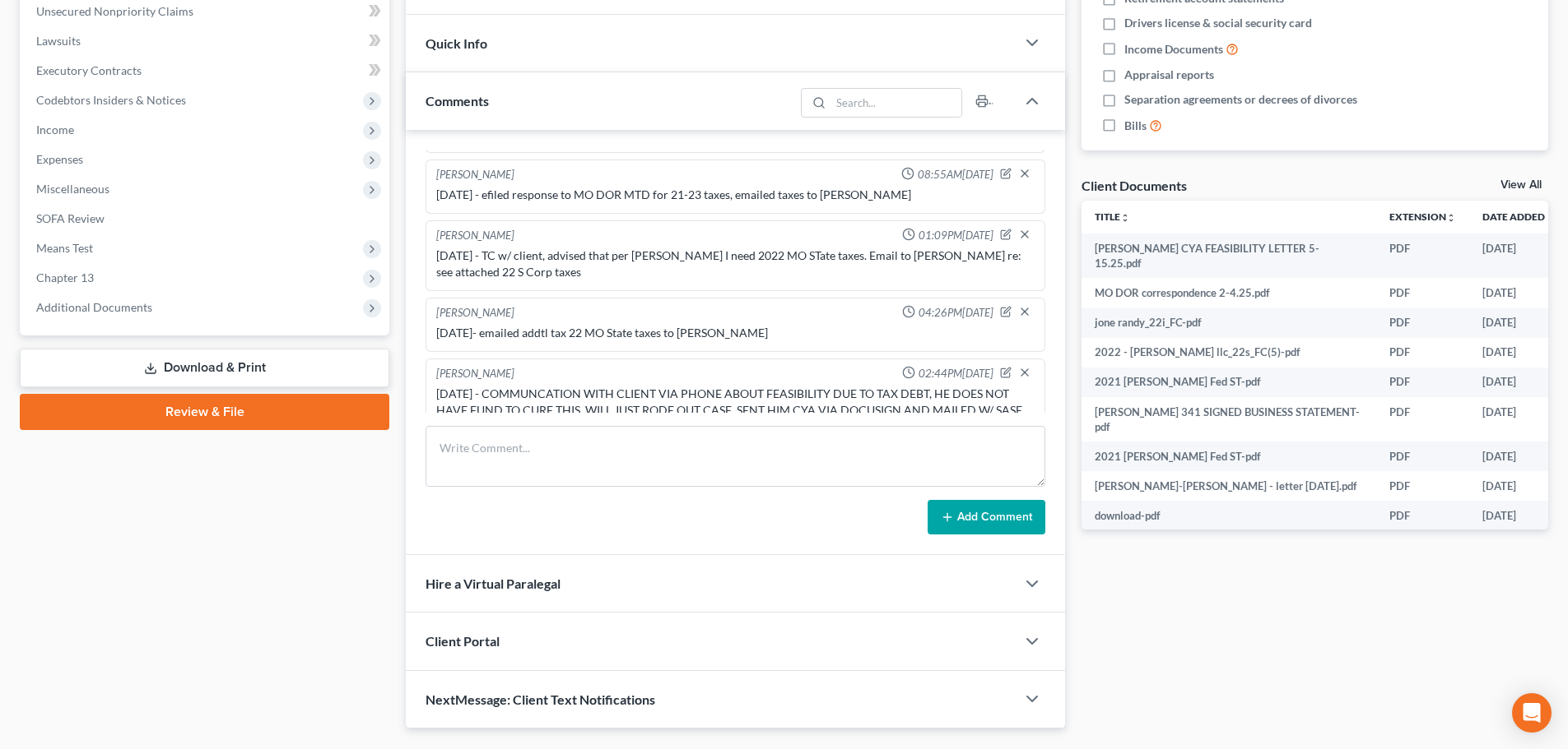
scroll to position [71, 0]
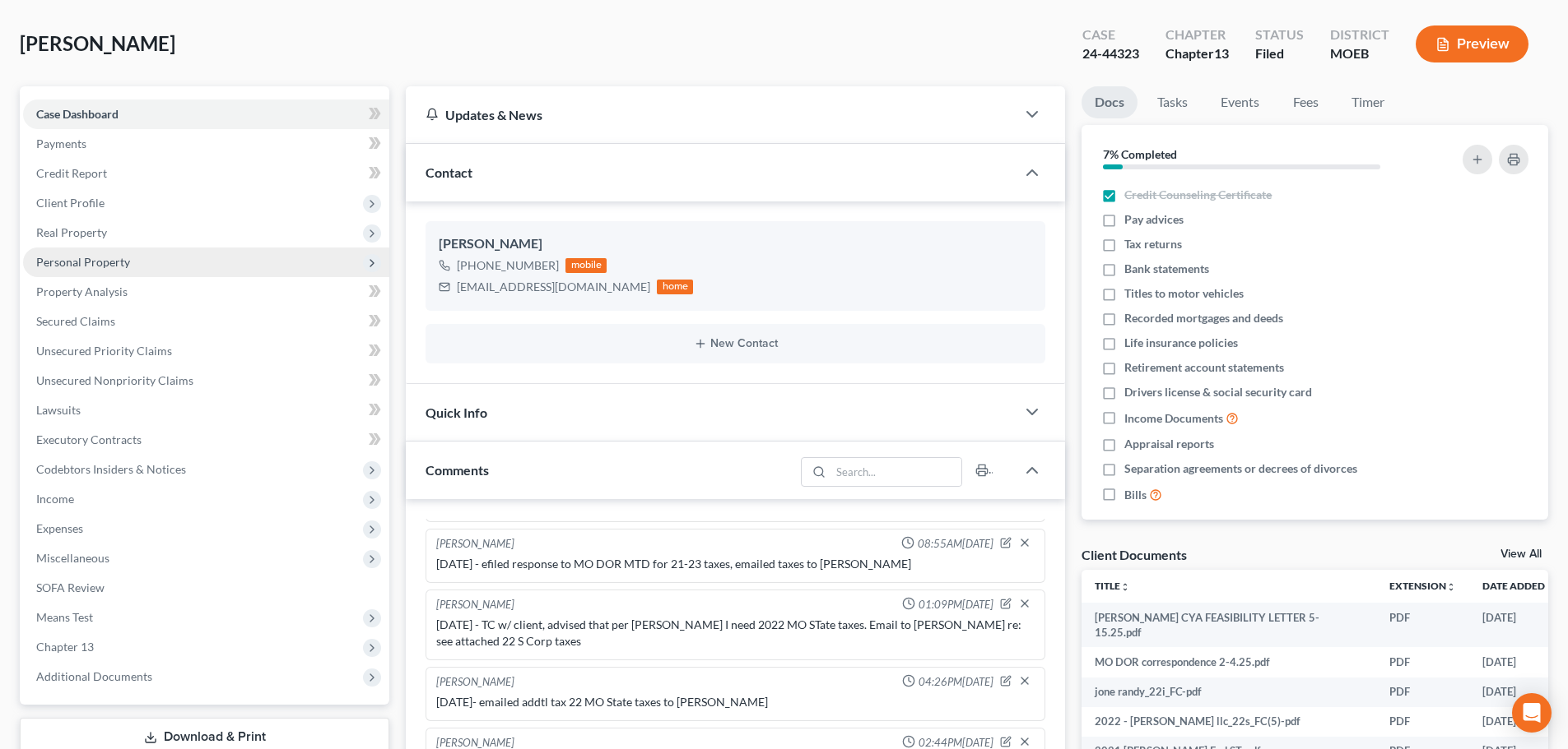
click at [88, 260] on span "Personal Property" at bounding box center [83, 262] width 94 height 14
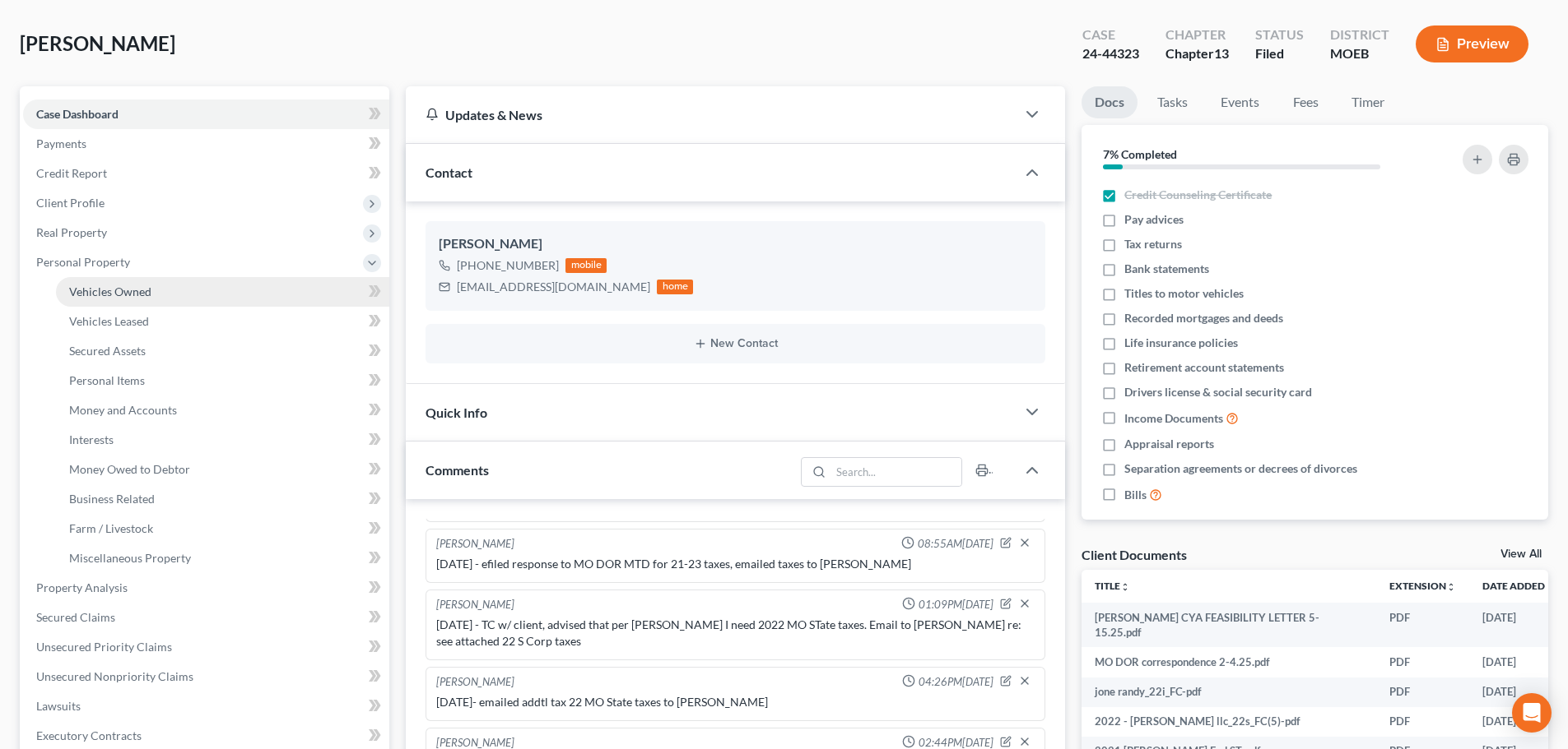
click at [137, 295] on span "Vehicles Owned" at bounding box center [110, 292] width 82 height 14
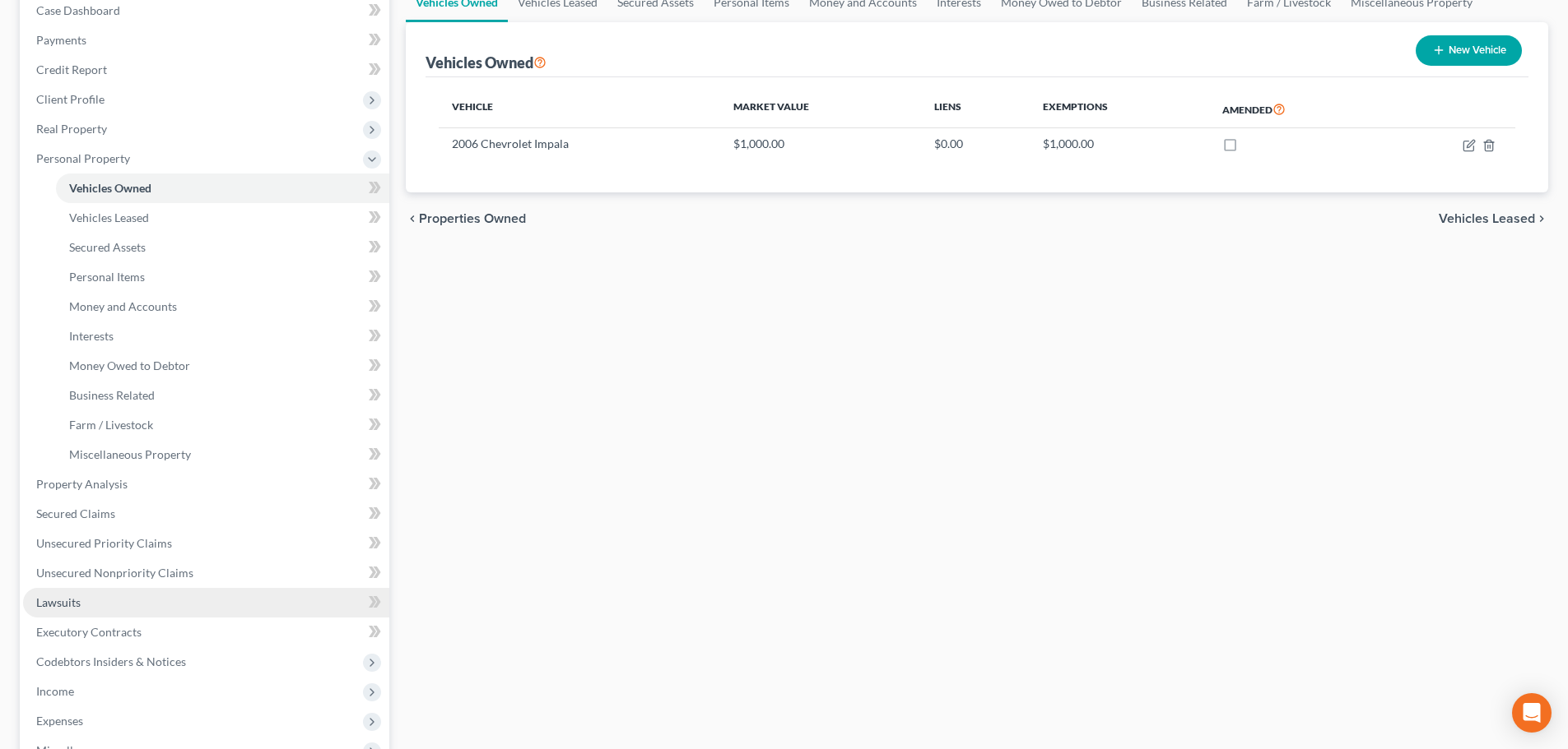
scroll to position [247, 0]
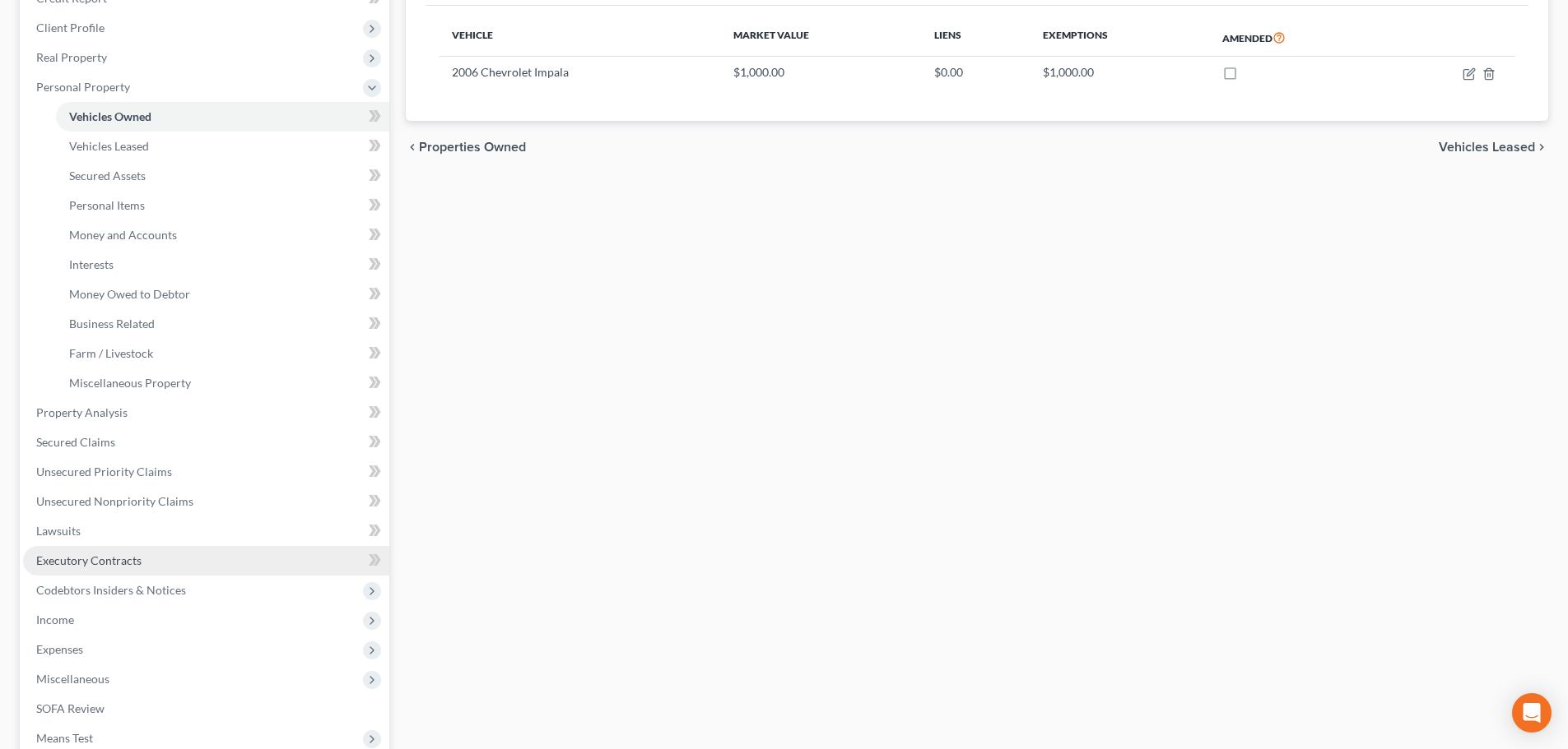
click at [128, 557] on span "Executory Contracts" at bounding box center [89, 561] width 105 height 14
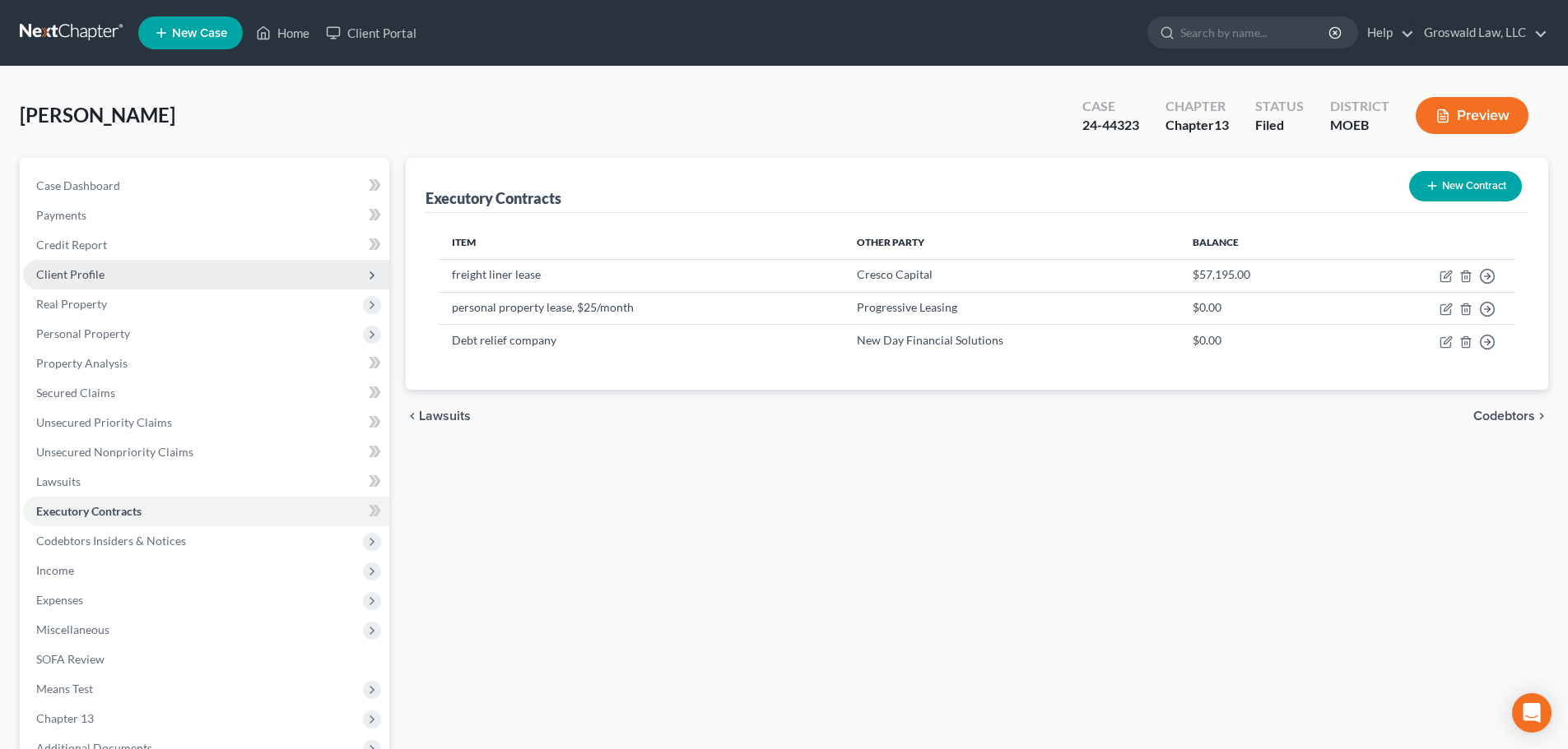
click at [110, 275] on span "Client Profile" at bounding box center [206, 274] width 366 height 29
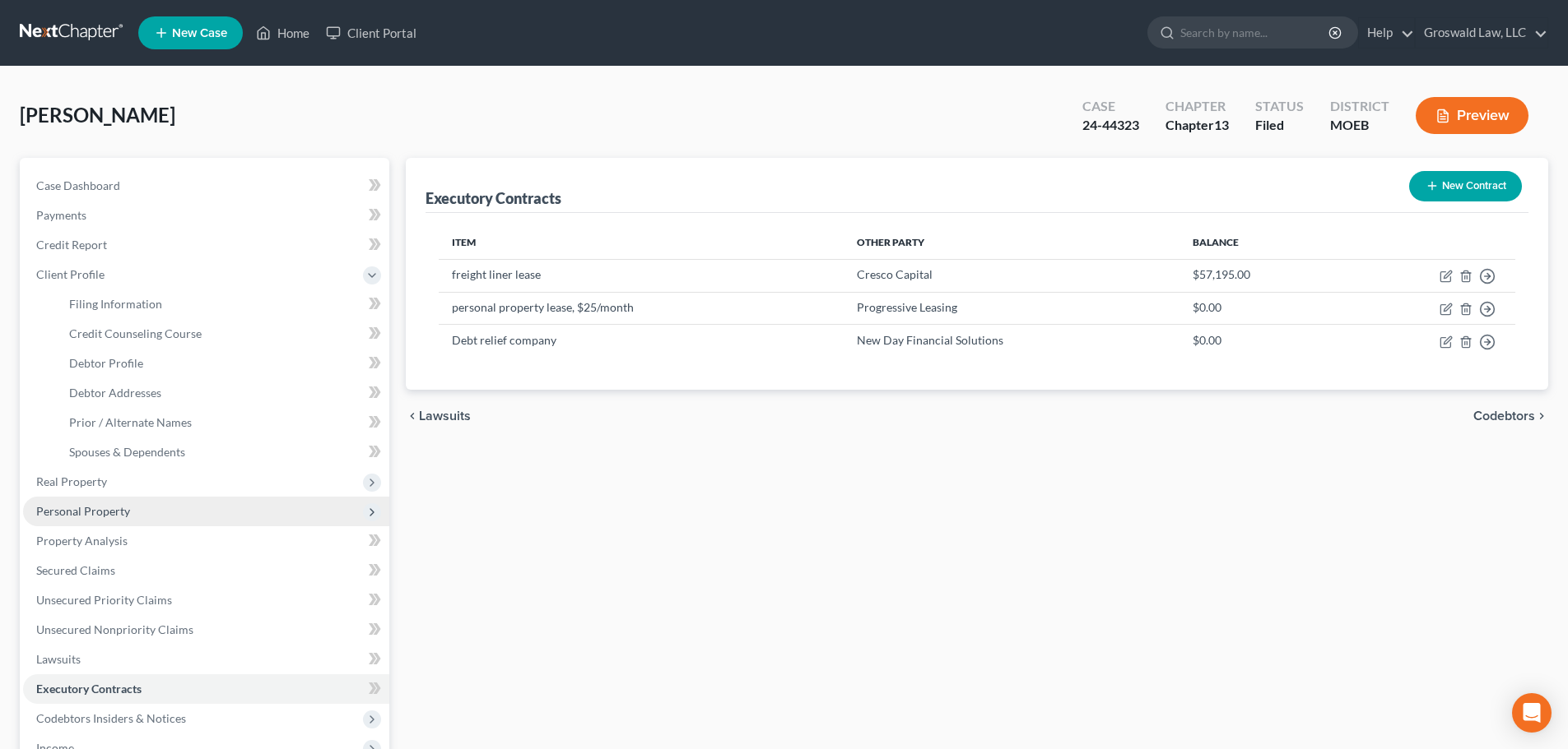
click at [113, 516] on span "Personal Property" at bounding box center [83, 511] width 94 height 14
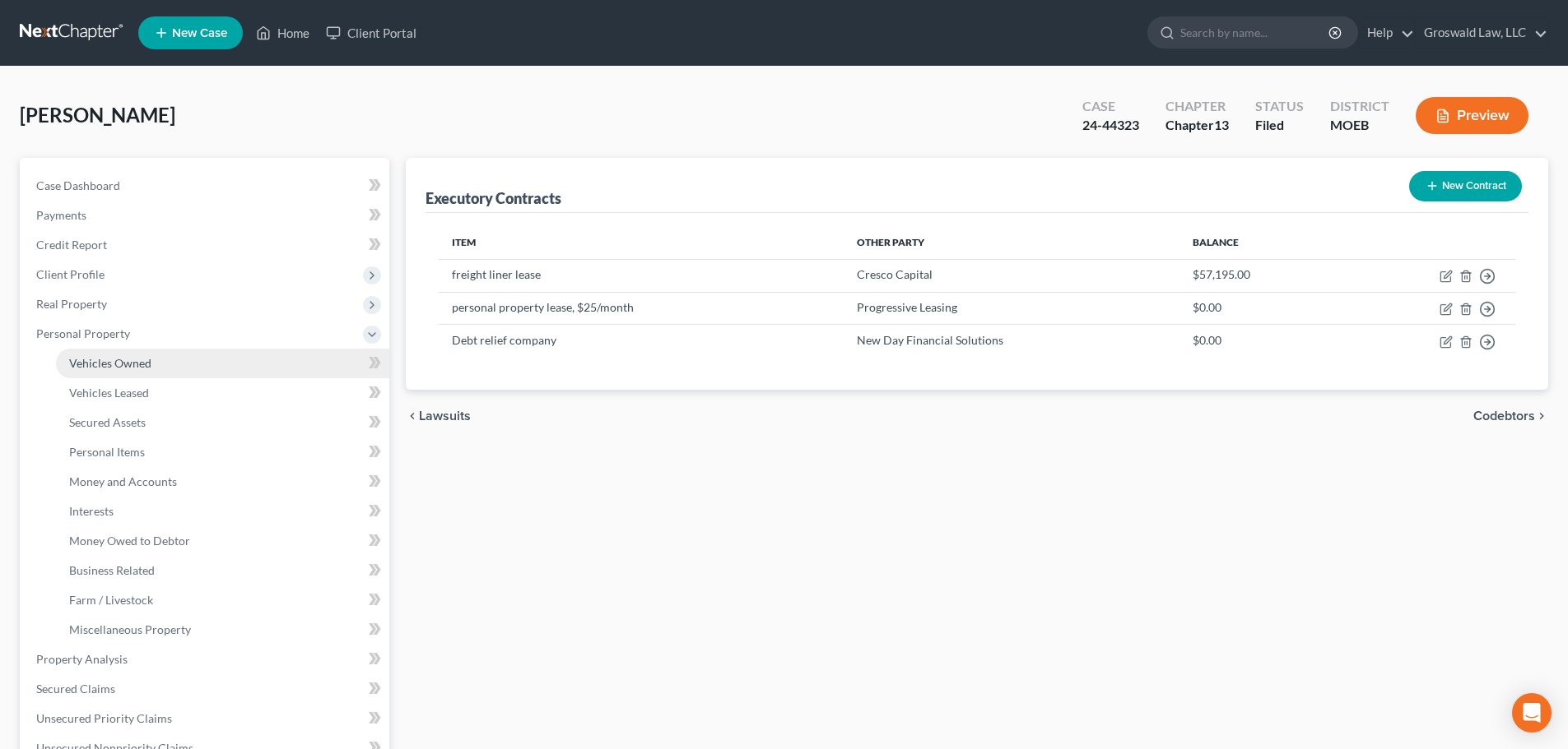
click at [150, 371] on link "Vehicles Owned" at bounding box center [223, 363] width 333 height 29
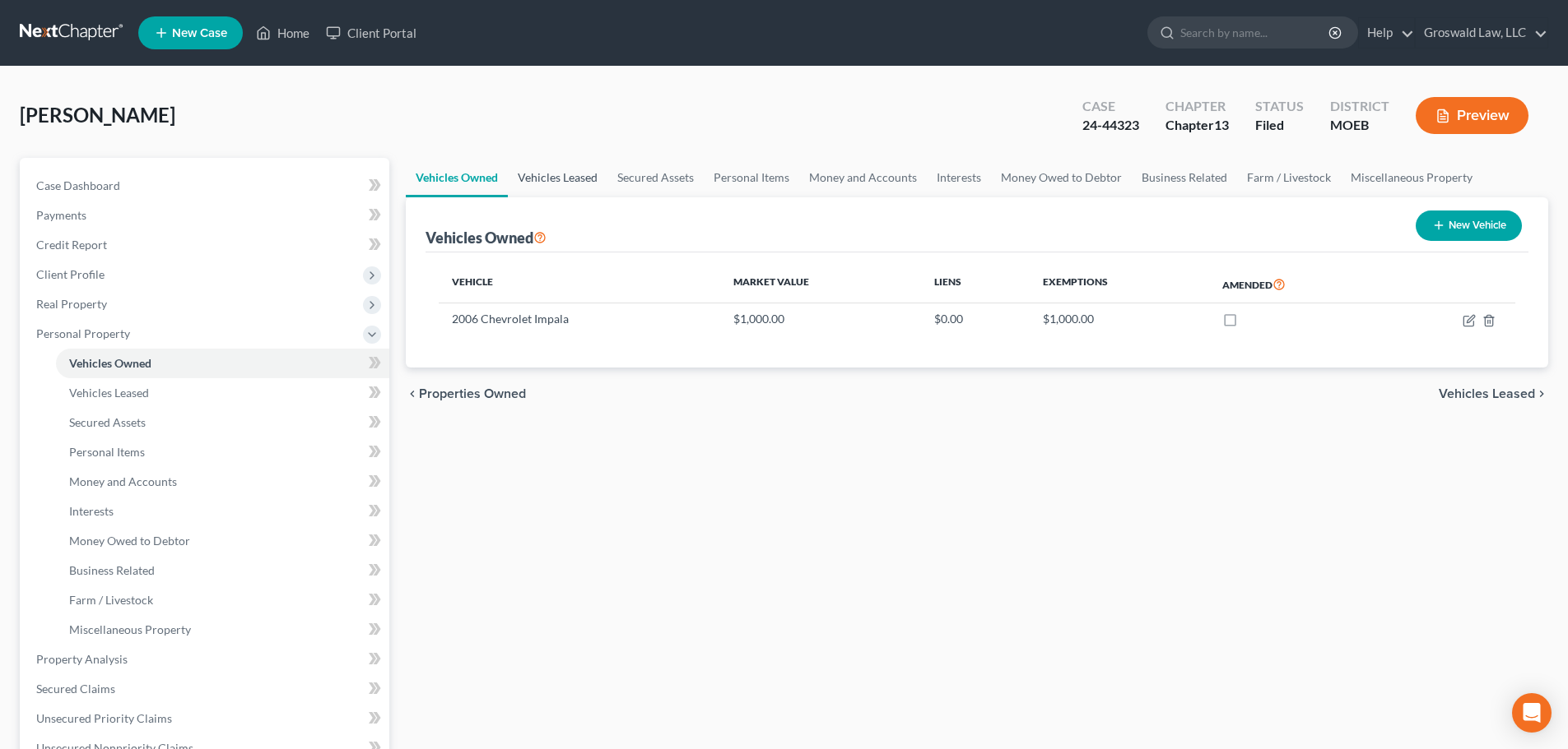
click at [555, 178] on link "Vehicles Leased" at bounding box center [558, 177] width 100 height 39
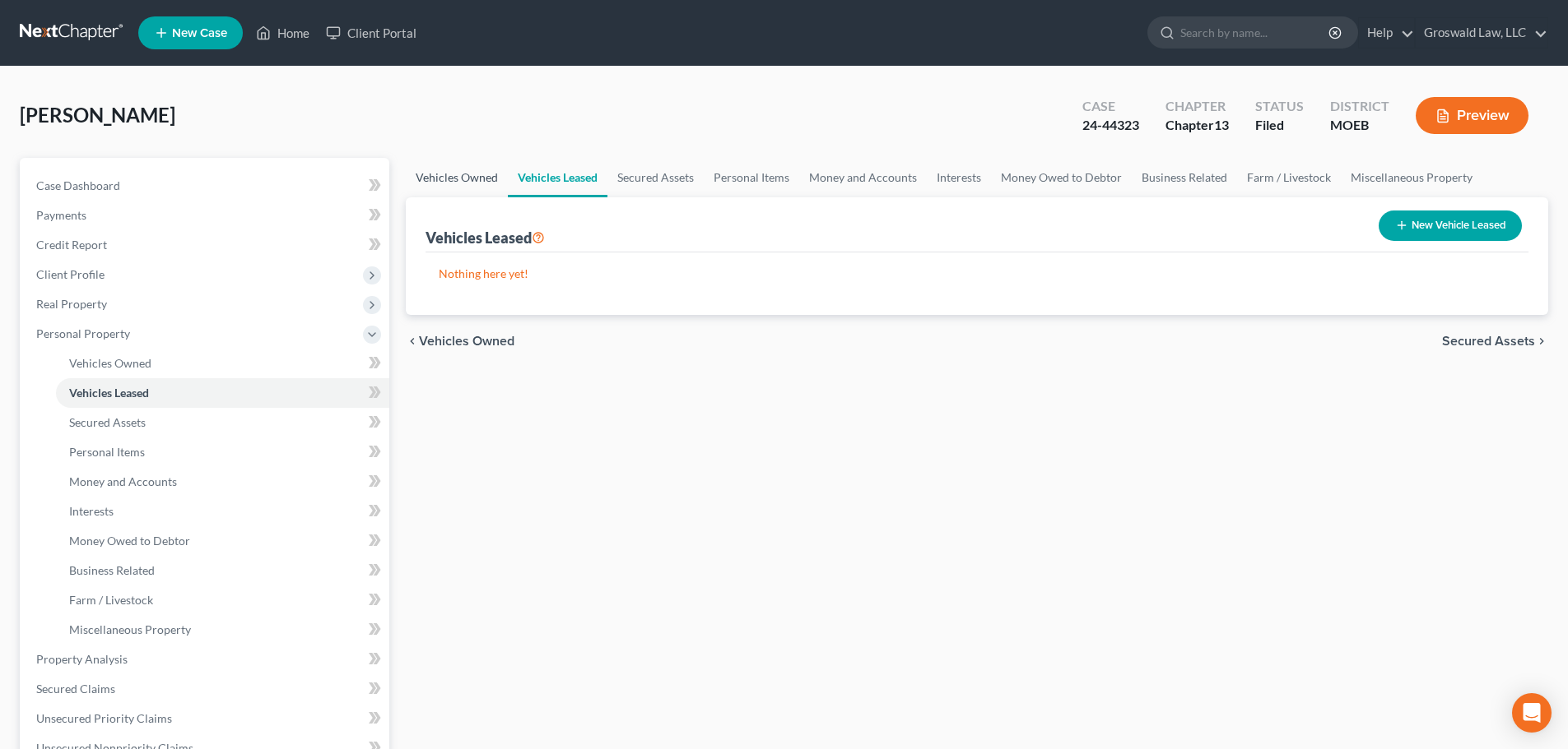
click at [458, 183] on link "Vehicles Owned" at bounding box center [456, 177] width 102 height 39
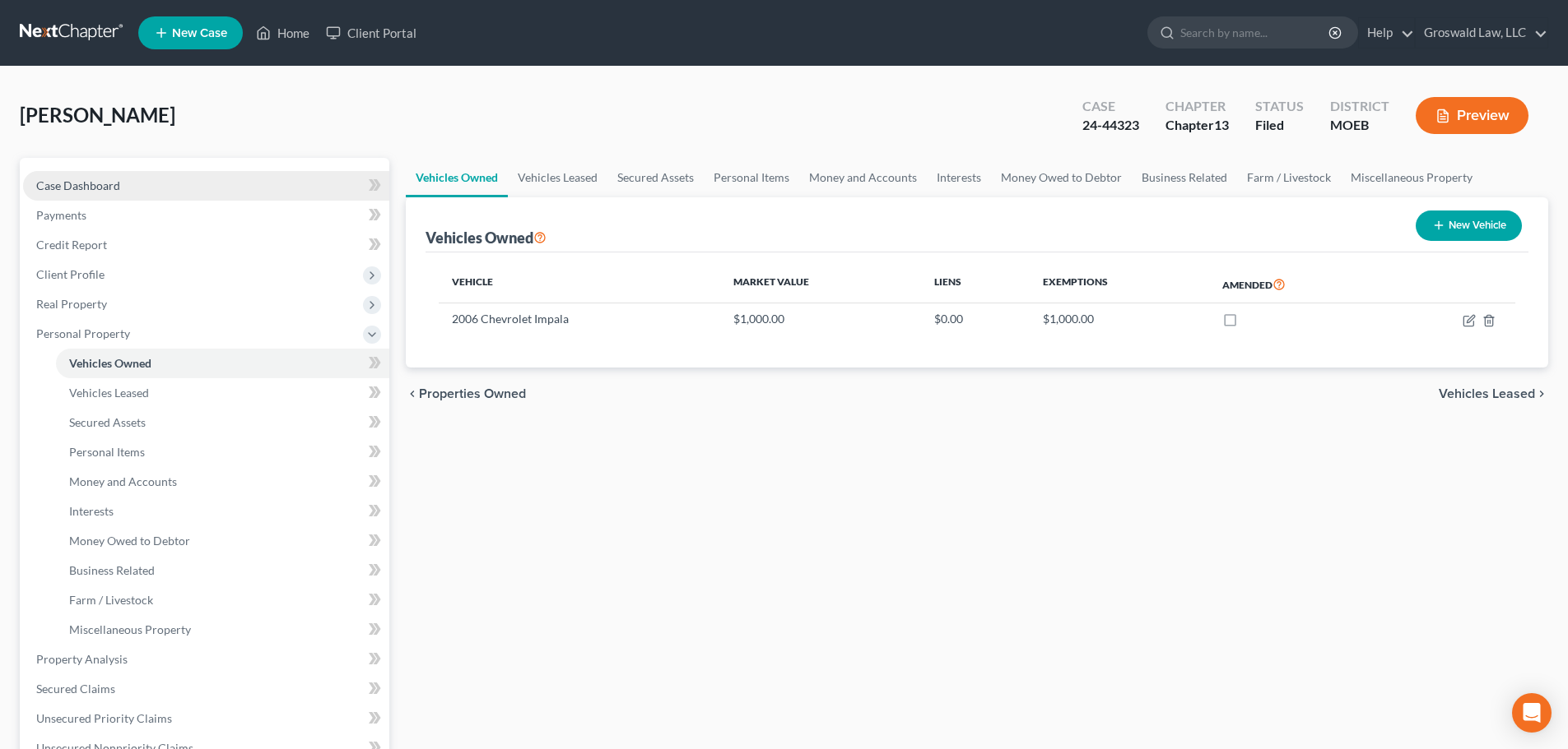
drag, startPoint x: 174, startPoint y: 193, endPoint x: 181, endPoint y: 199, distance: 9.2
click at [174, 193] on link "Case Dashboard" at bounding box center [206, 185] width 366 height 29
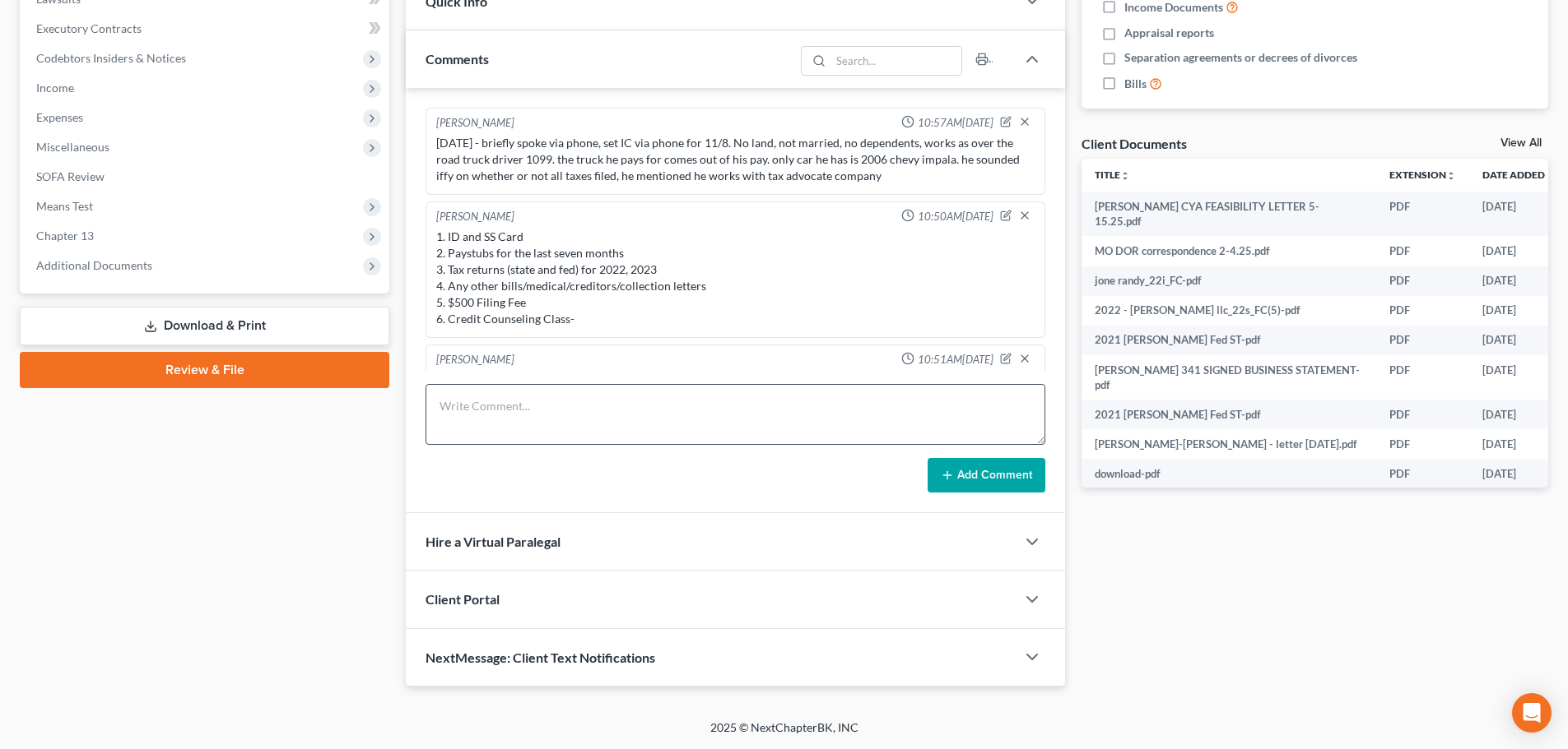
scroll to position [1061, 0]
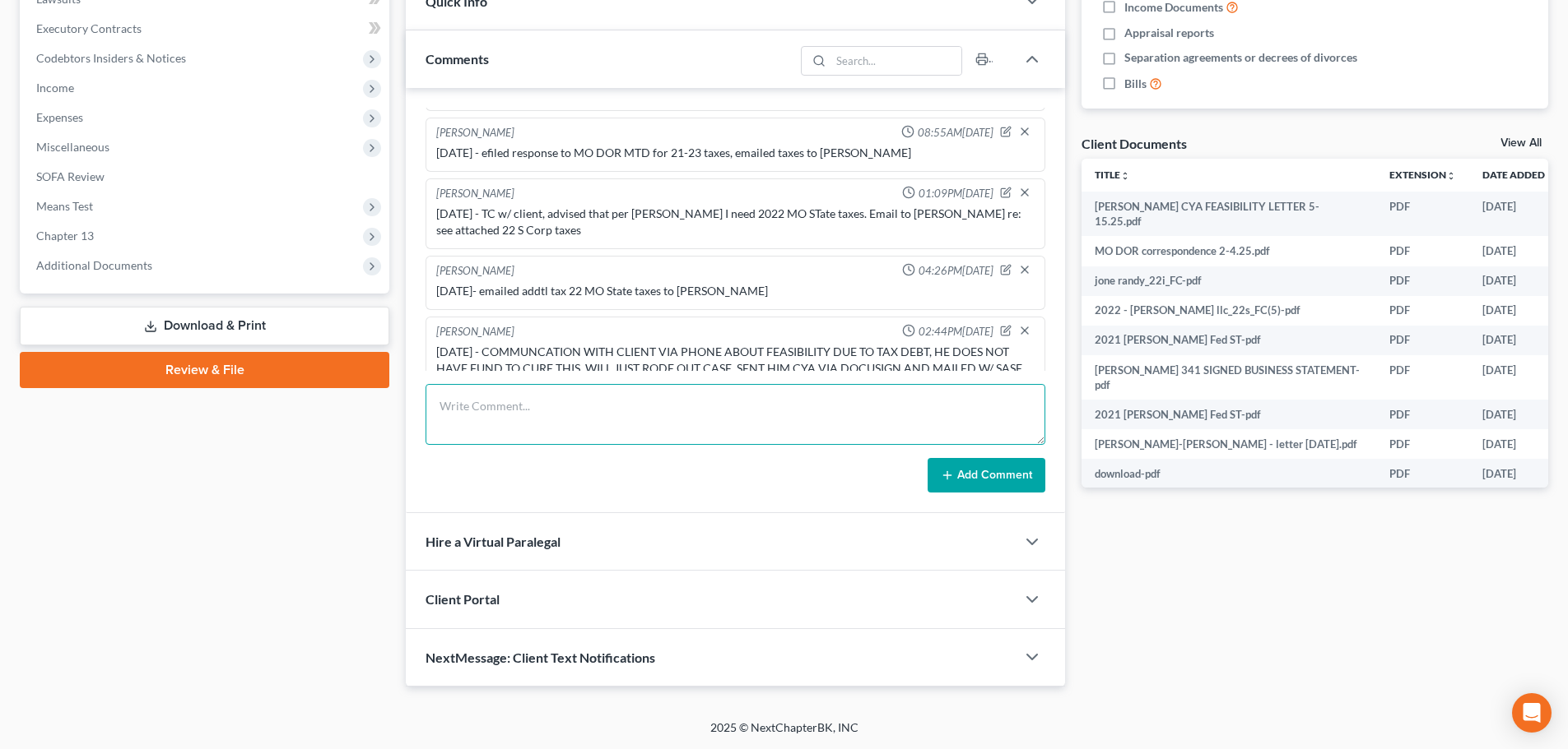
click at [521, 429] on textarea at bounding box center [735, 414] width 619 height 61
type textarea "5"
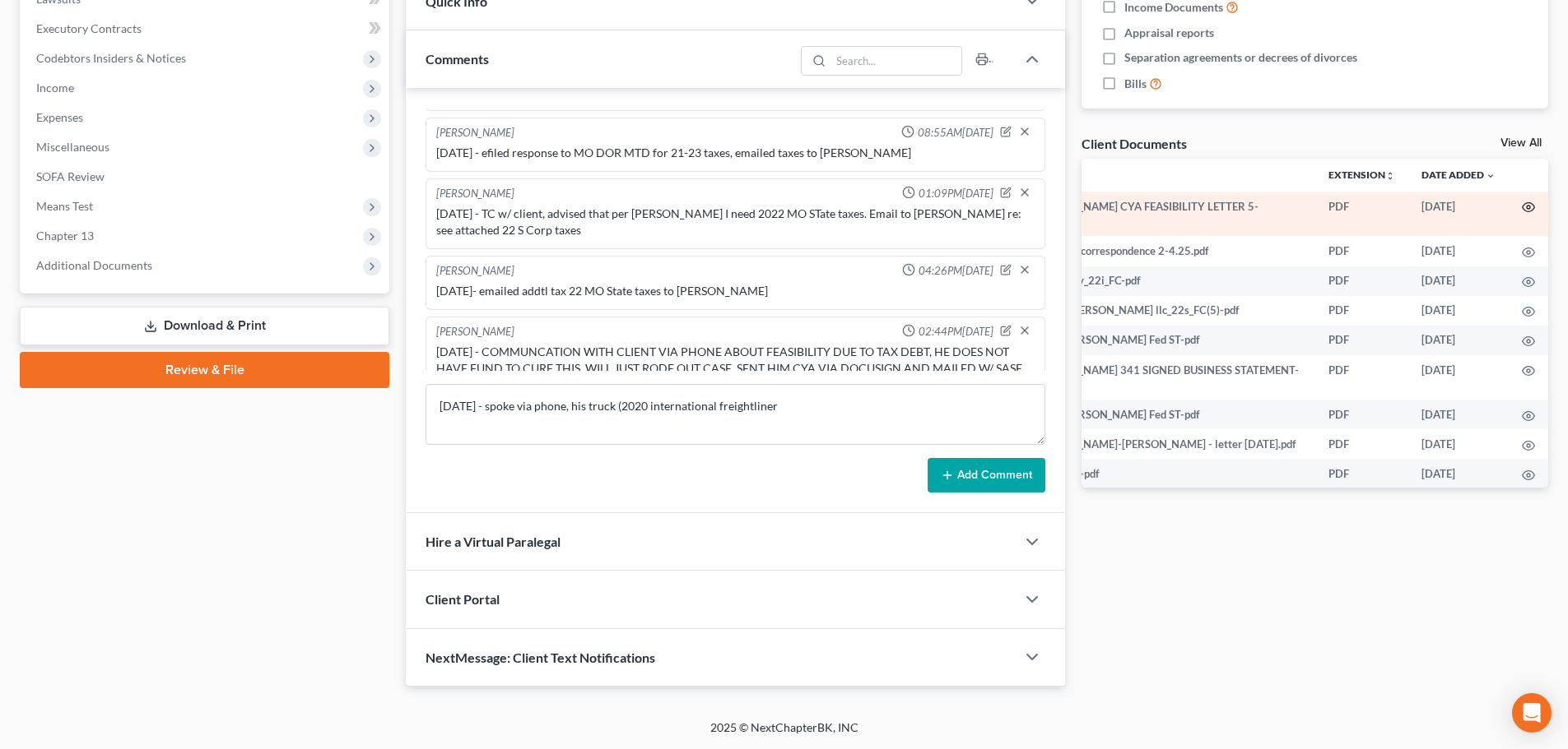
click at [1522, 205] on icon "button" at bounding box center [1528, 207] width 13 height 13
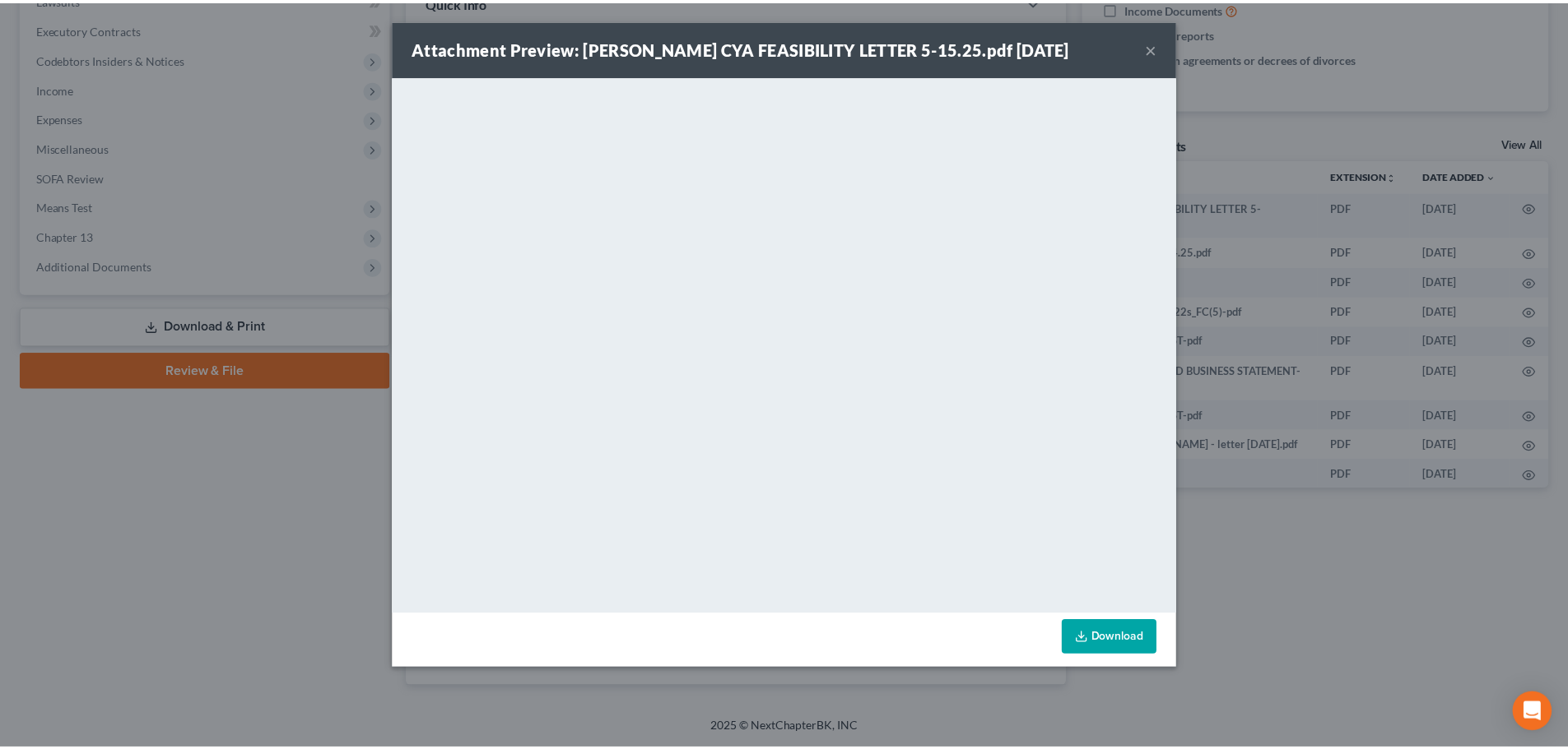
scroll to position [0, 62]
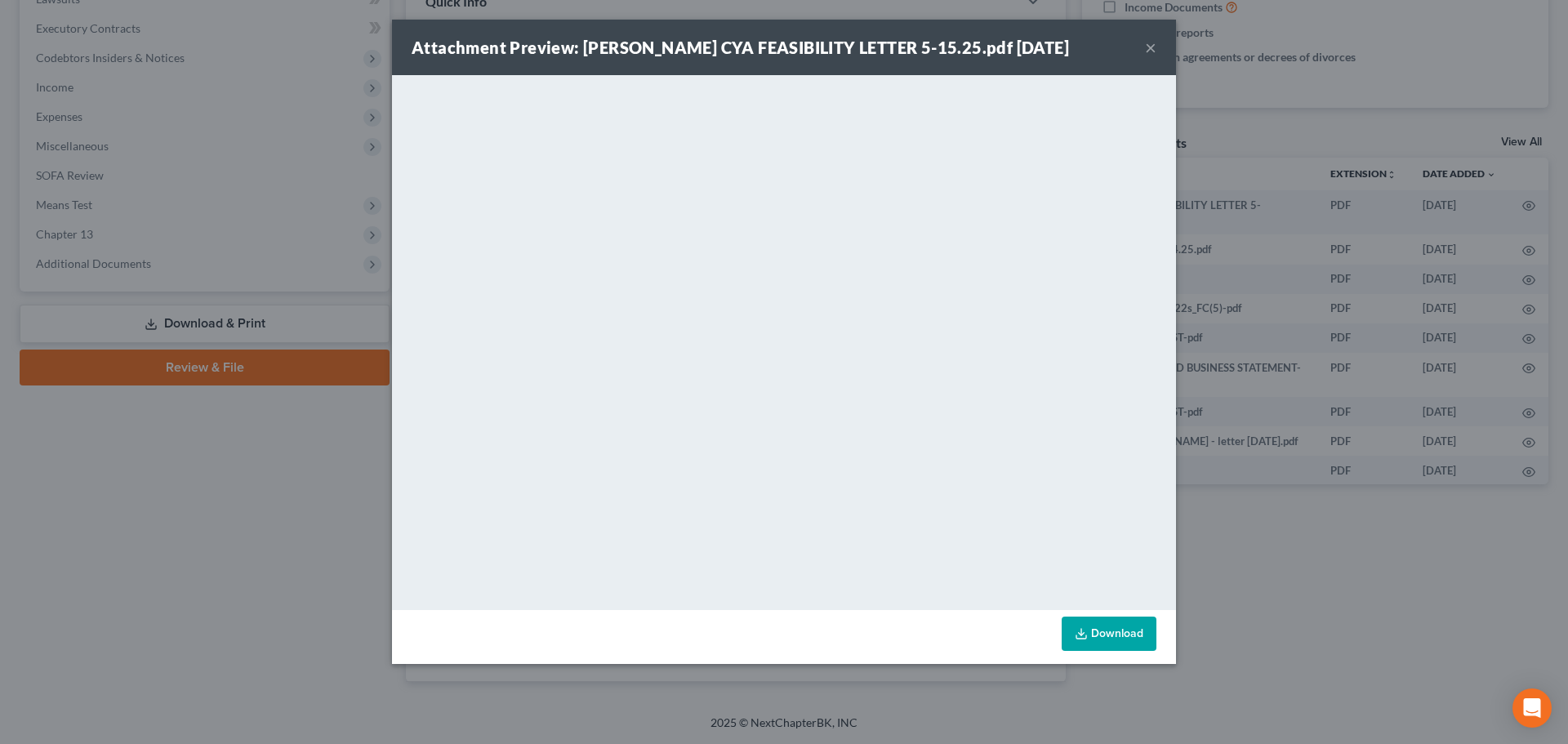
click at [1160, 50] on div "Attachment Preview: [PERSON_NAME] CYA FEASIBILITY LETTER 5-15.25.pdf [DATE] ×" at bounding box center [784, 47] width 784 height 56
click at [1151, 45] on button "×" at bounding box center [1151, 47] width 11 height 19
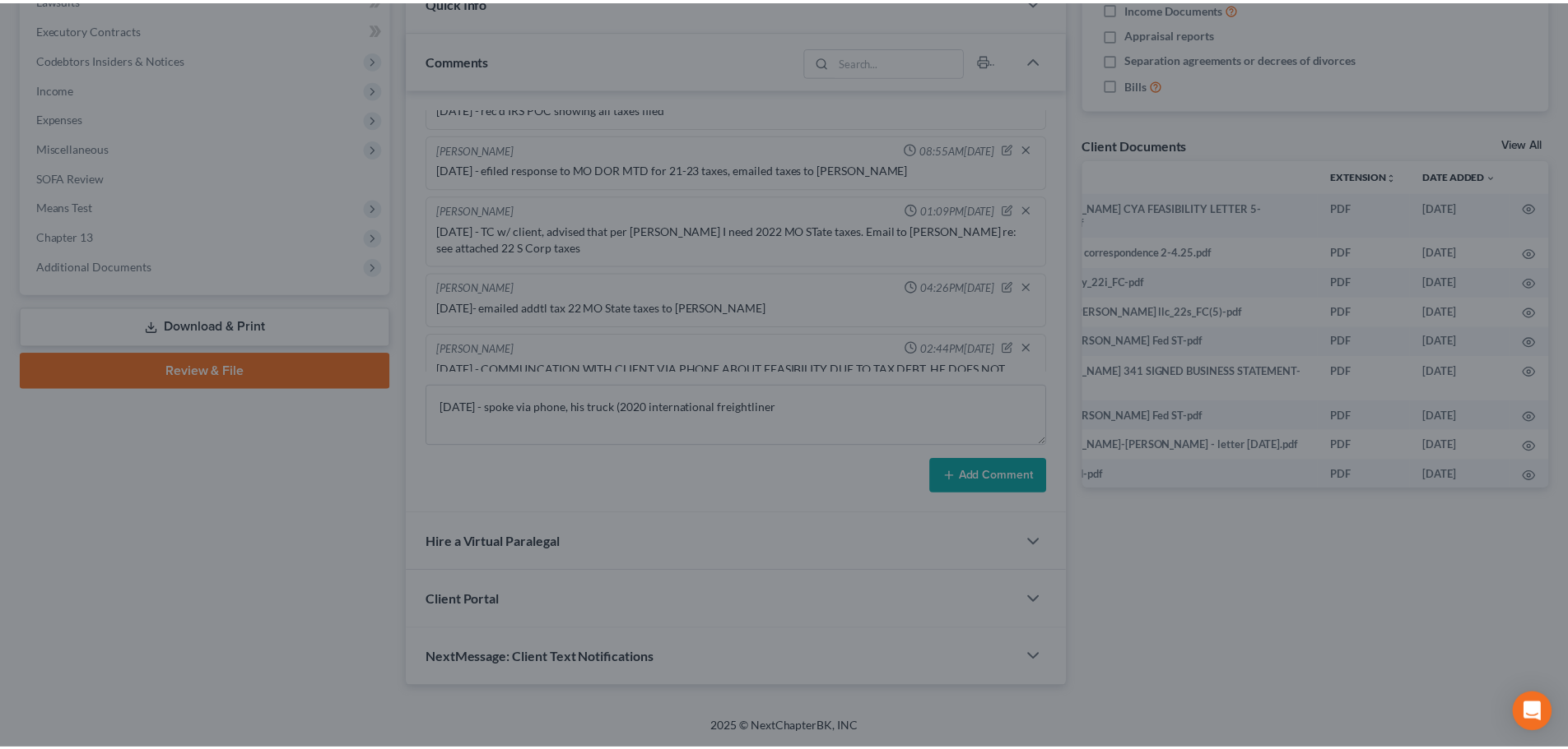
scroll to position [1061, 0]
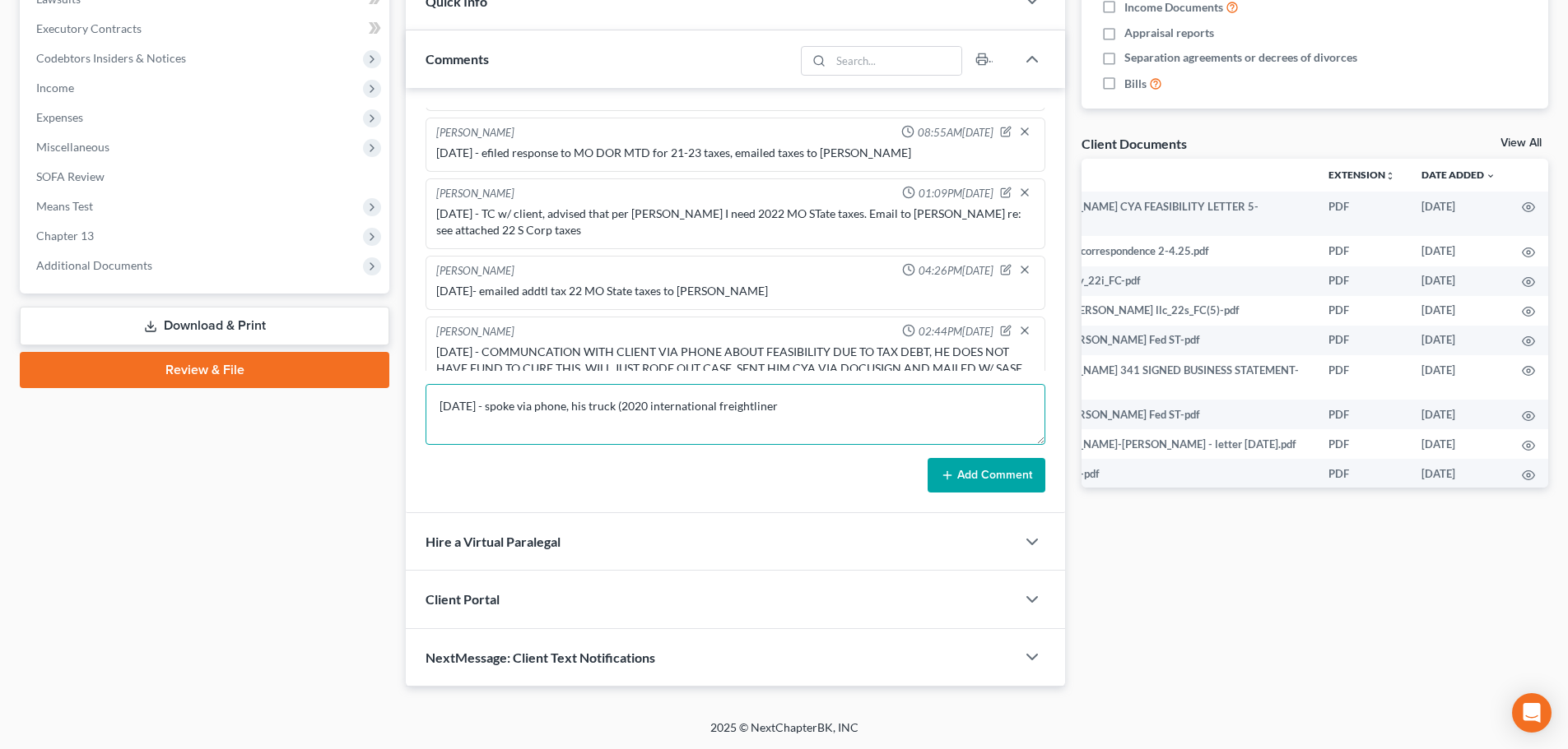
click at [863, 397] on textarea "[DATE] - spoke via phone, his truck (2020 international freightliner" at bounding box center [735, 414] width 619 height 61
type textarea "[DATE] - spoke via phone, his truck (2020 international freightliner, being pai…"
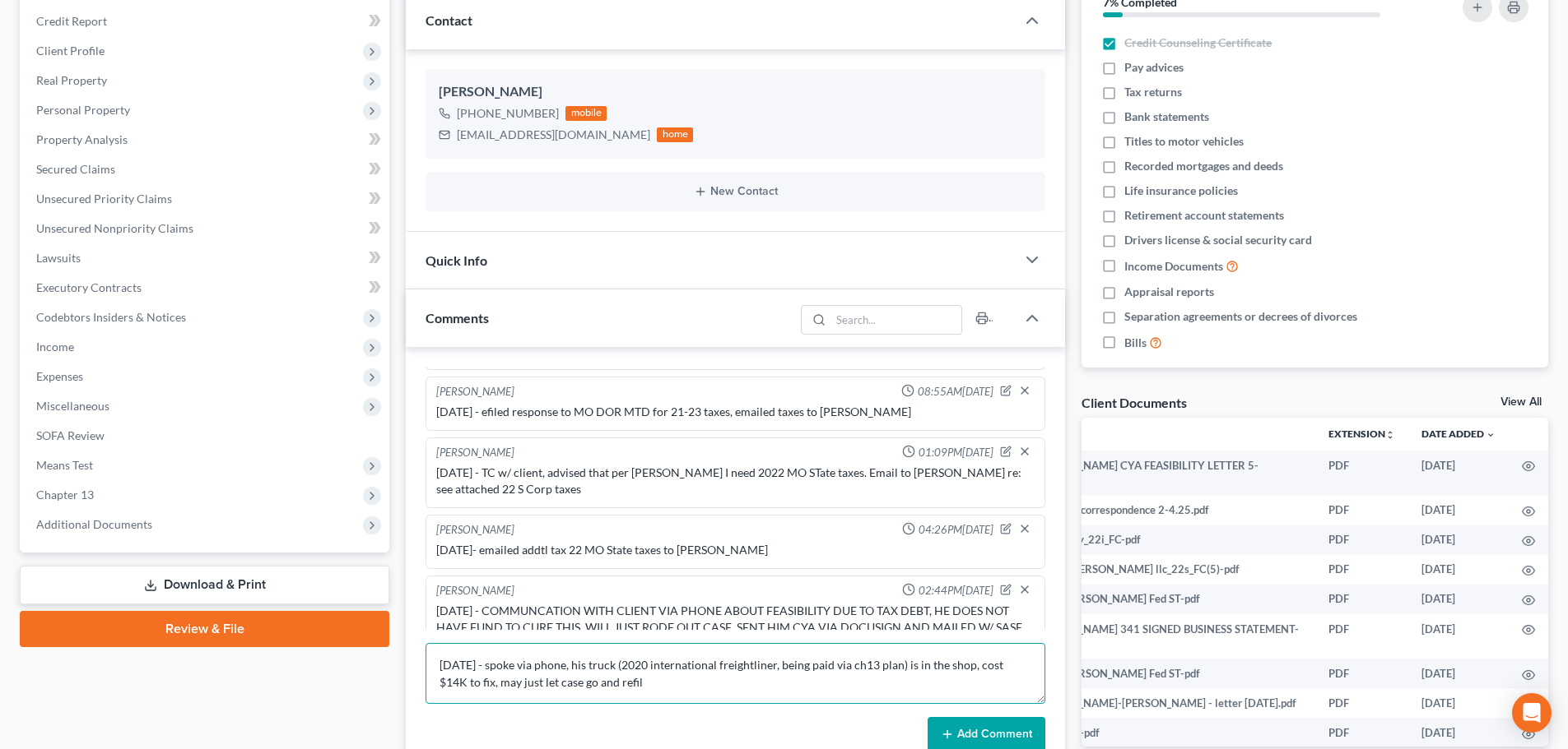
scroll to position [483, 0]
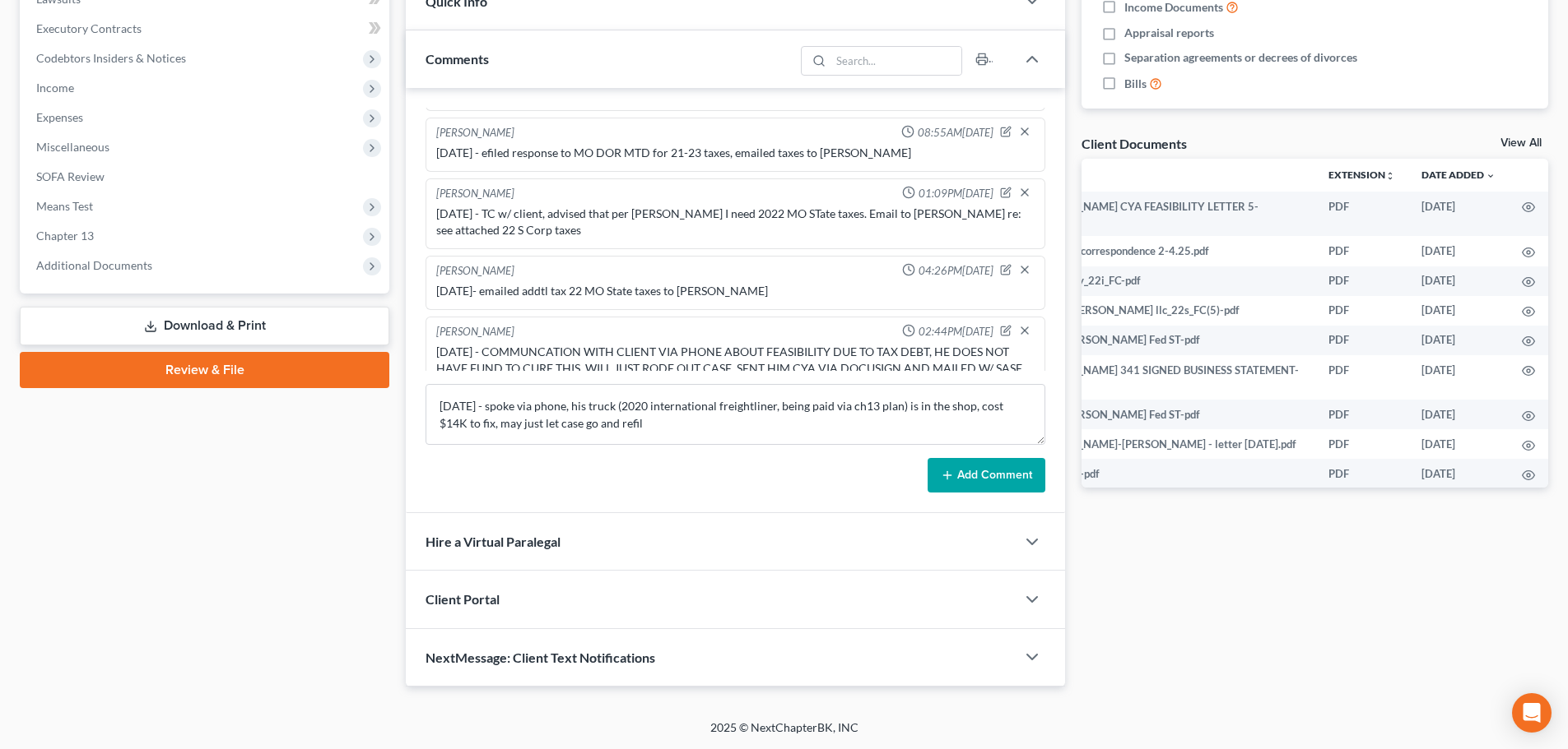
click at [1012, 468] on button "Add Comment" at bounding box center [986, 475] width 118 height 35
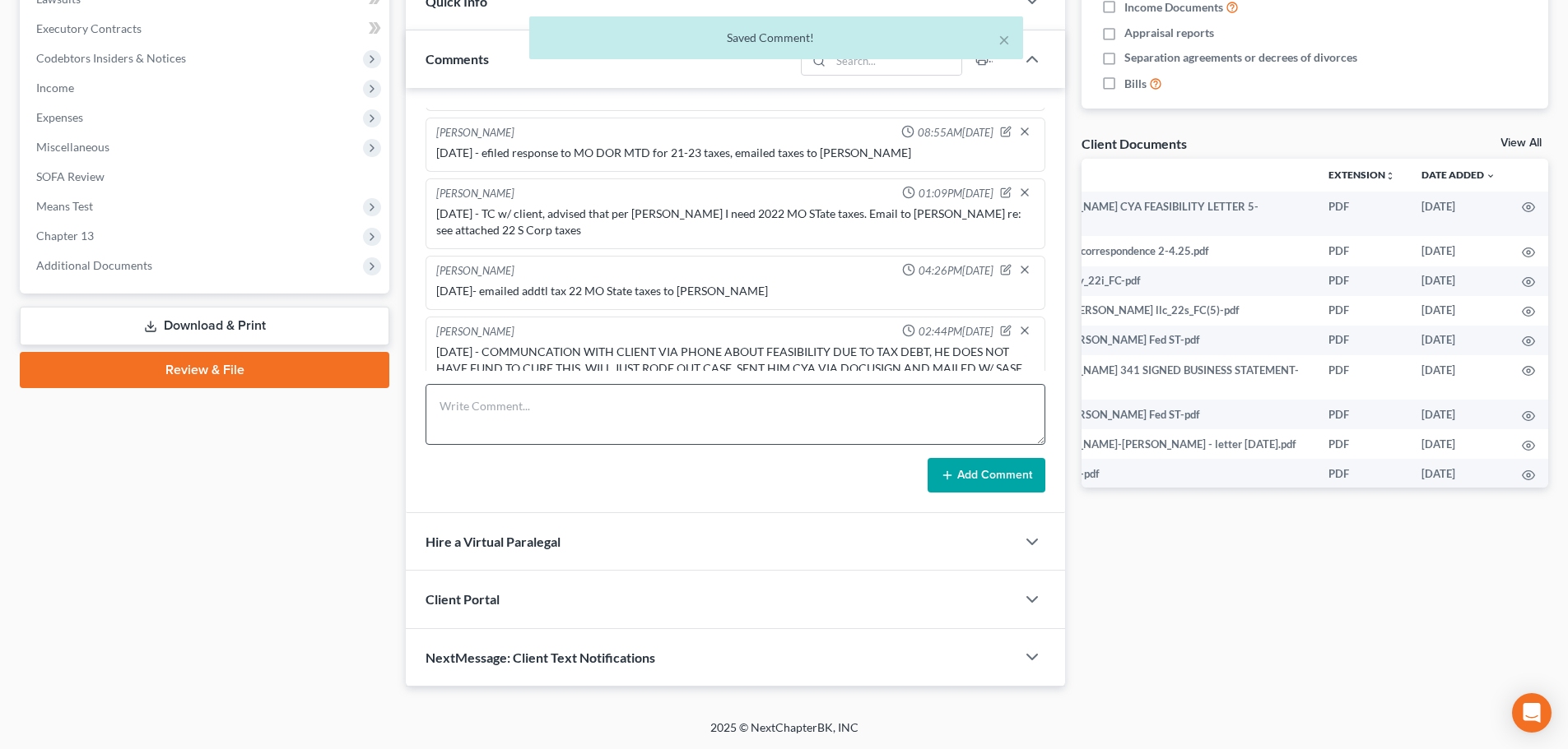
scroll to position [0, 0]
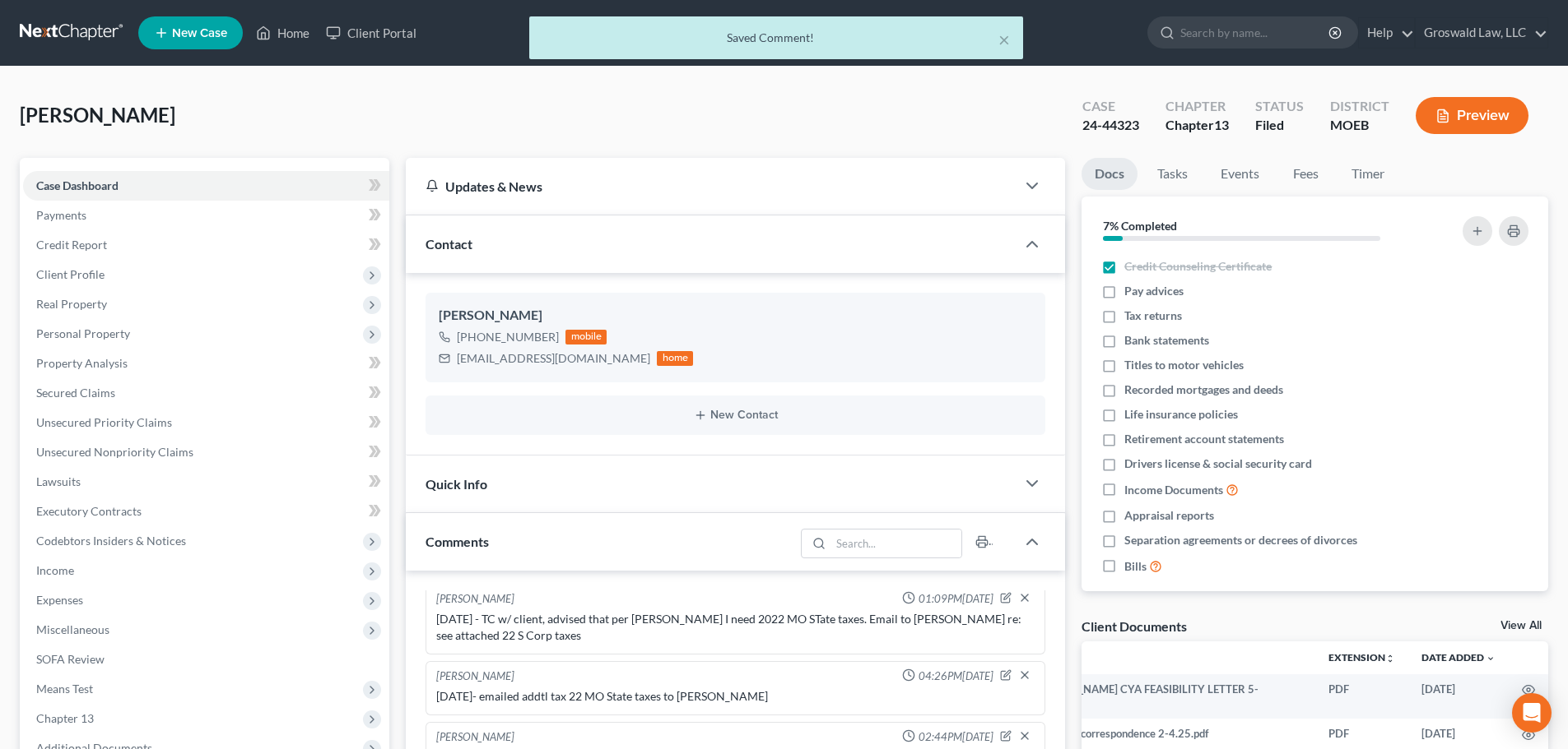
click at [290, 29] on div "× Saved Comment!" at bounding box center [776, 41] width 1568 height 51
drag, startPoint x: 1000, startPoint y: 44, endPoint x: 393, endPoint y: 11, distance: 607.9
click at [1000, 44] on button "×" at bounding box center [1003, 39] width 12 height 20
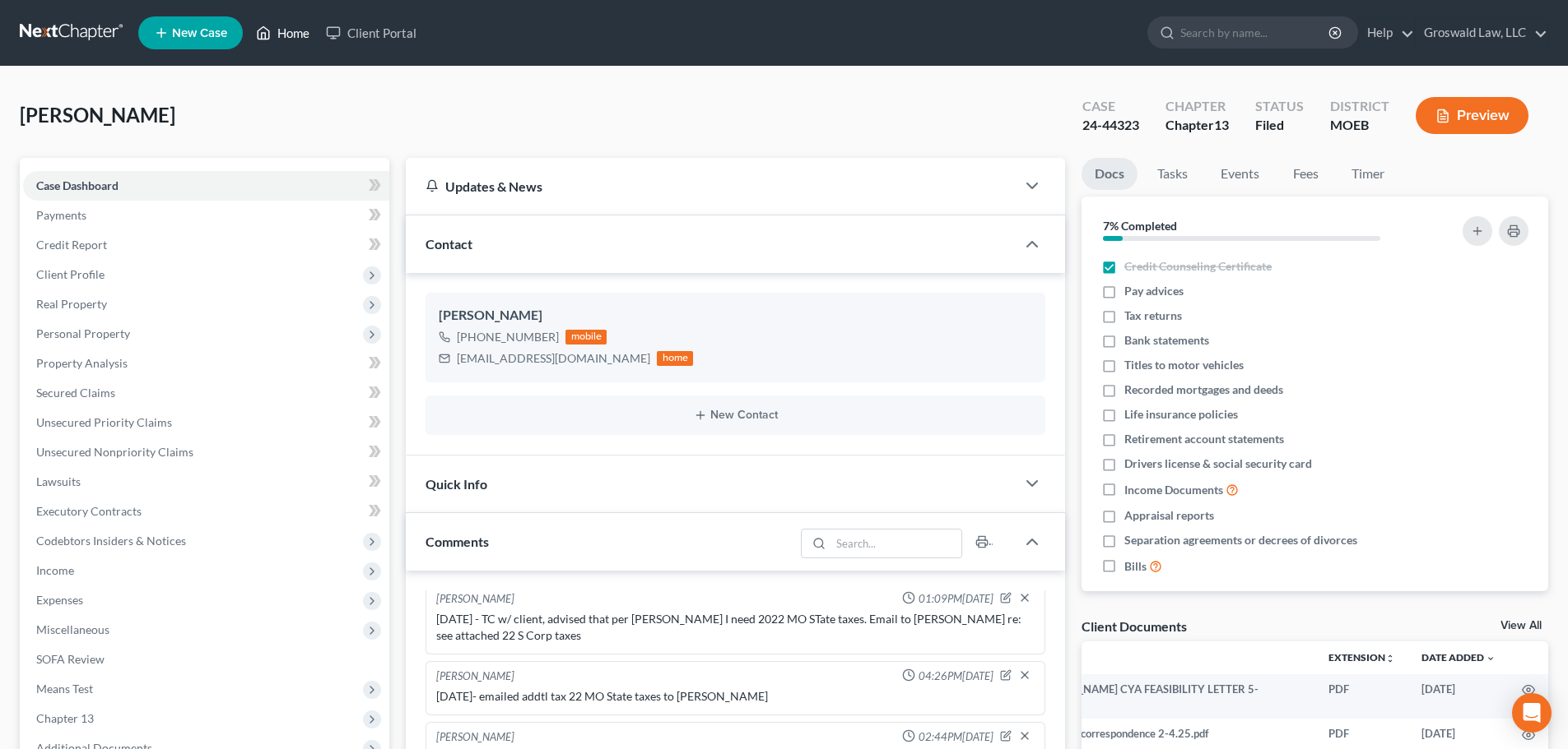
click at [293, 37] on link "Home" at bounding box center [282, 32] width 70 height 29
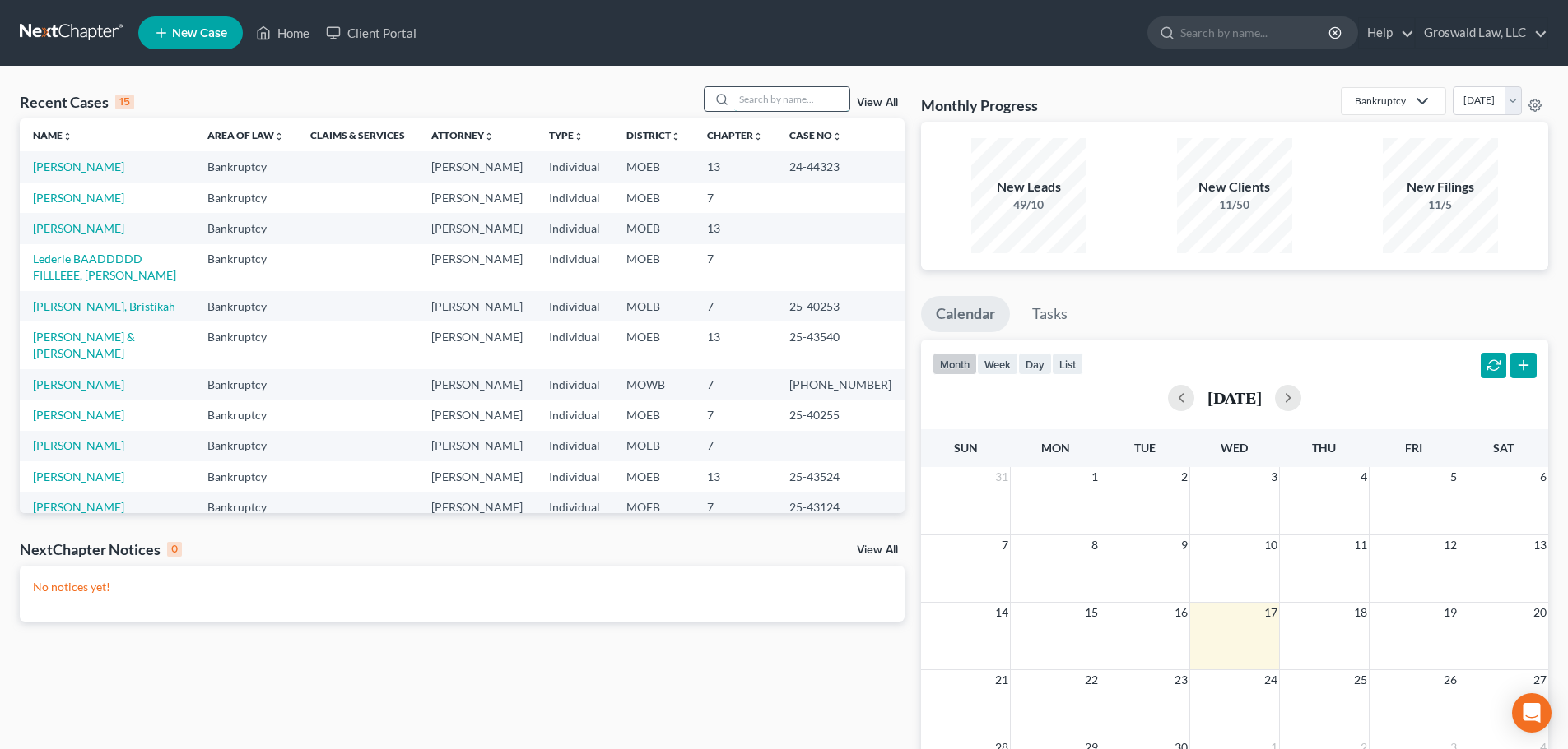
drag, startPoint x: 800, startPoint y: 108, endPoint x: 808, endPoint y: 102, distance: 10.0
click at [803, 106] on input "search" at bounding box center [791, 99] width 115 height 24
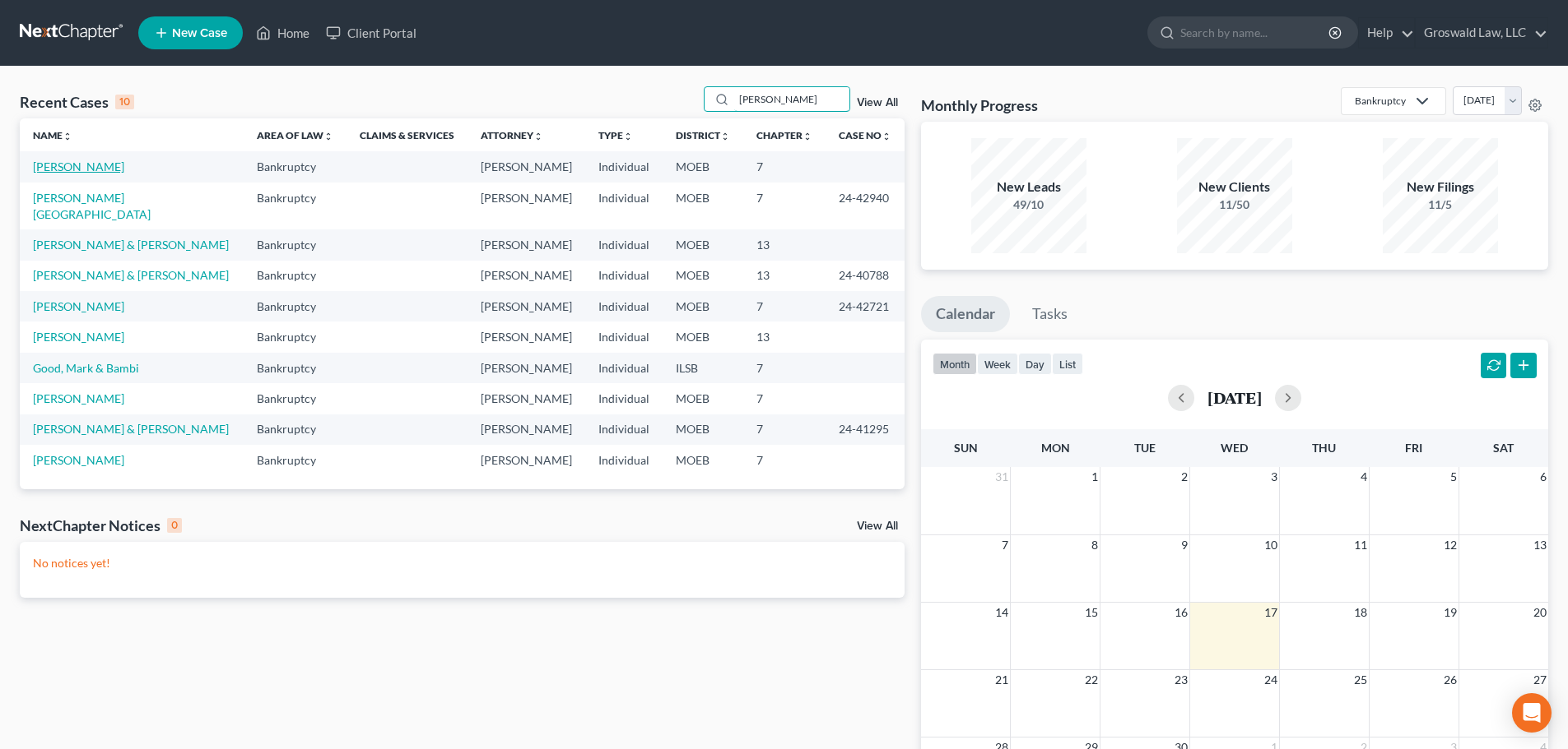
type input "[PERSON_NAME]"
click at [78, 167] on link "[PERSON_NAME]" at bounding box center [78, 167] width 92 height 14
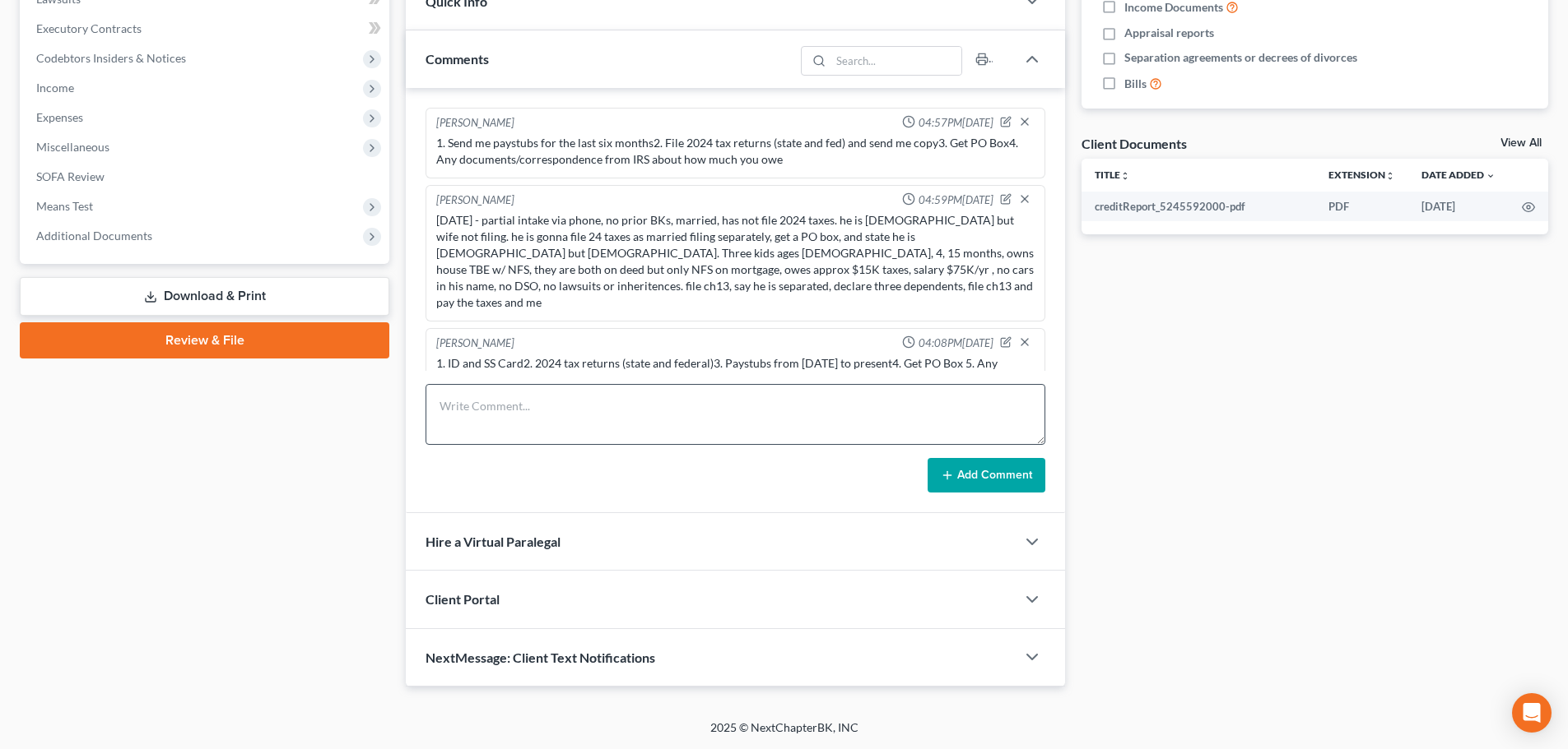
scroll to position [105, 0]
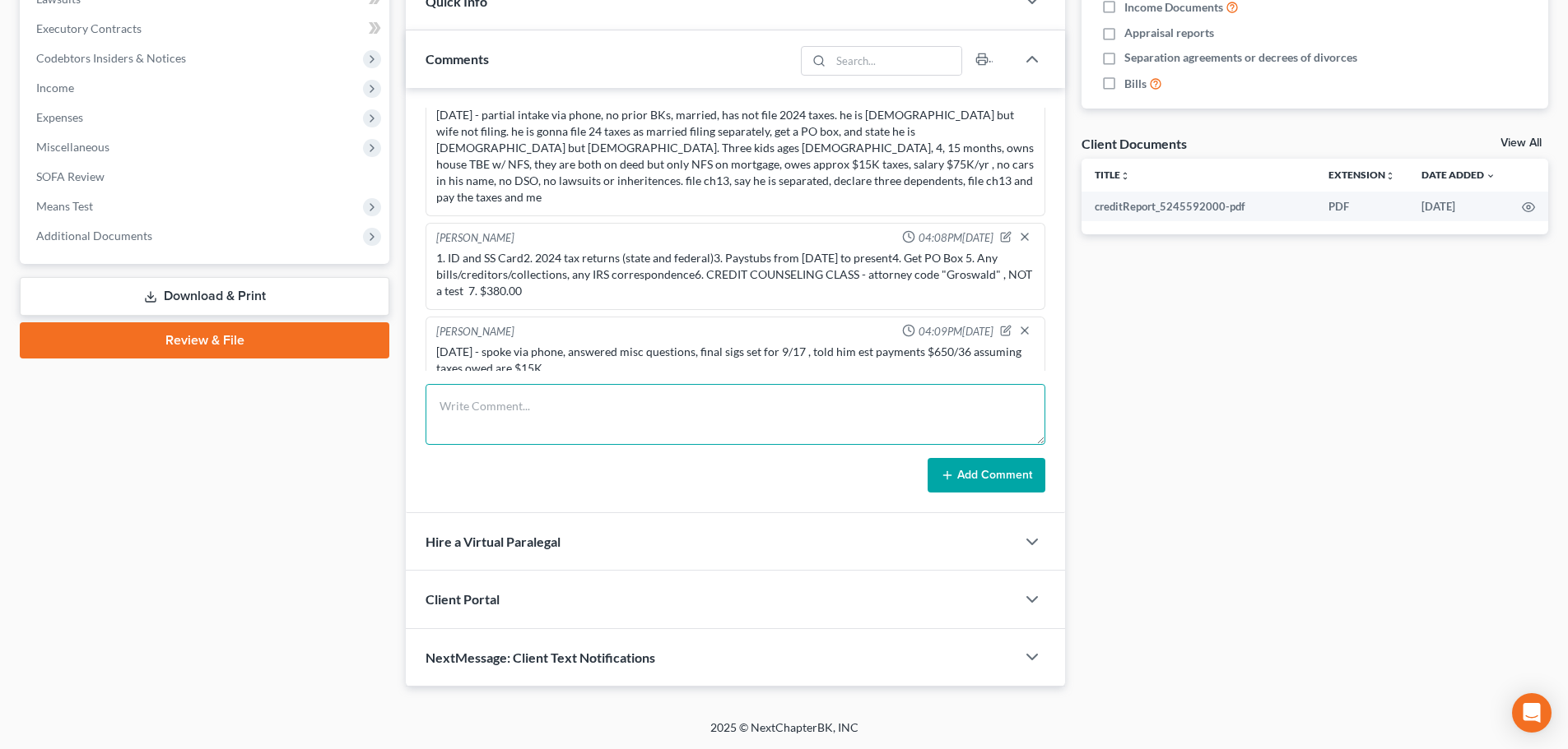
click at [540, 426] on textarea at bounding box center [735, 414] width 619 height 61
type textarea "[DATE] - spoke via phone, his wife is panicking about losing"
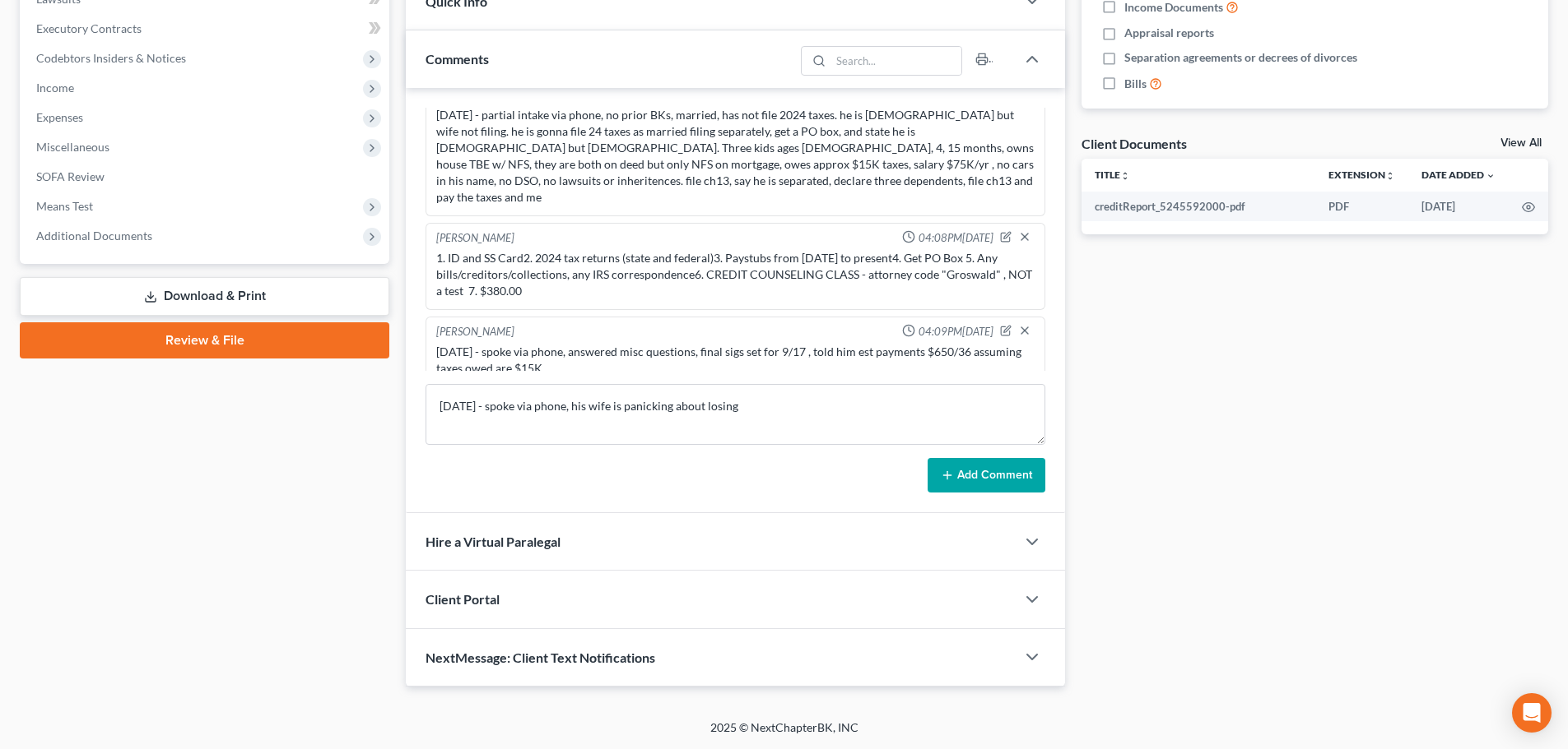
click at [1004, 479] on button "Add Comment" at bounding box center [986, 475] width 118 height 35
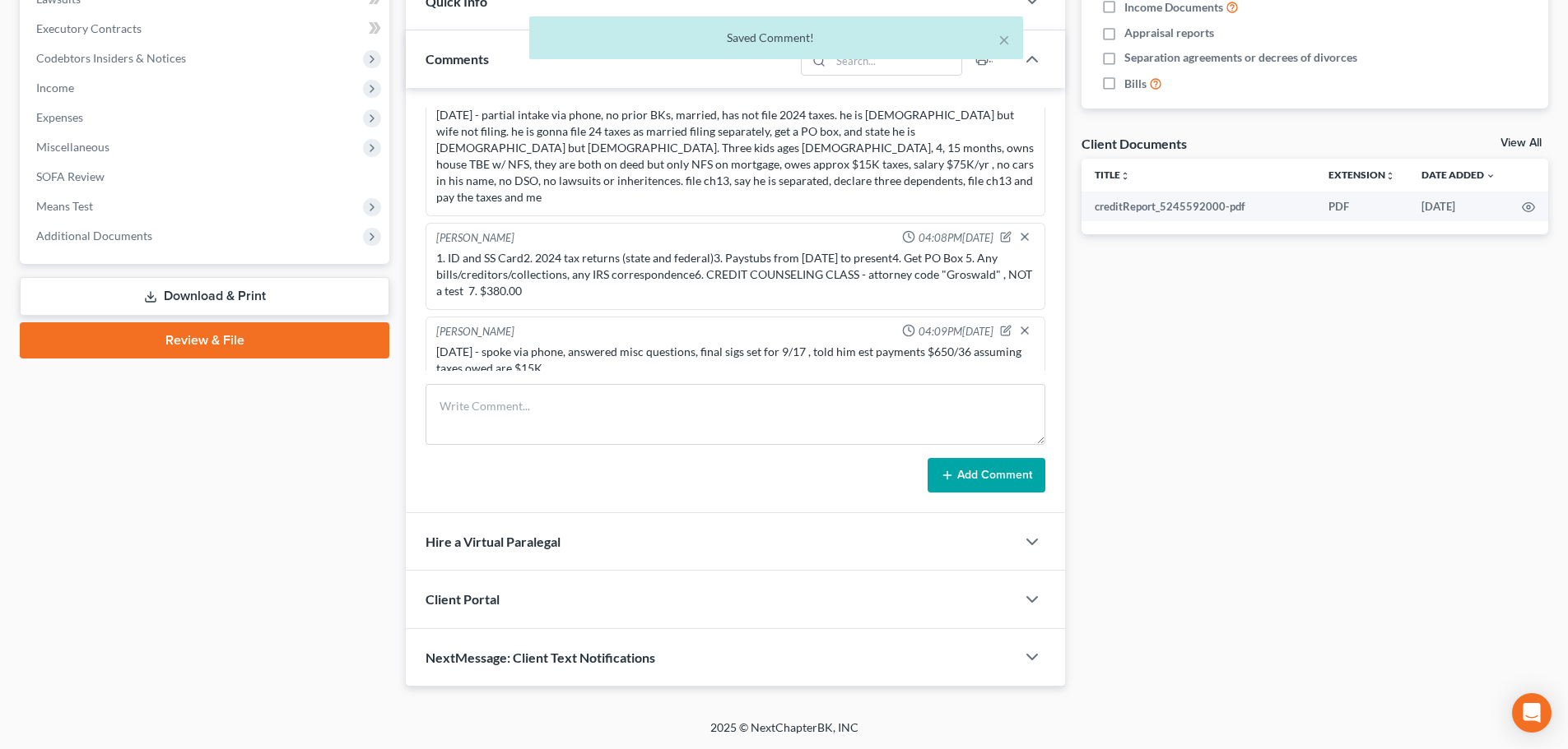
scroll to position [167, 0]
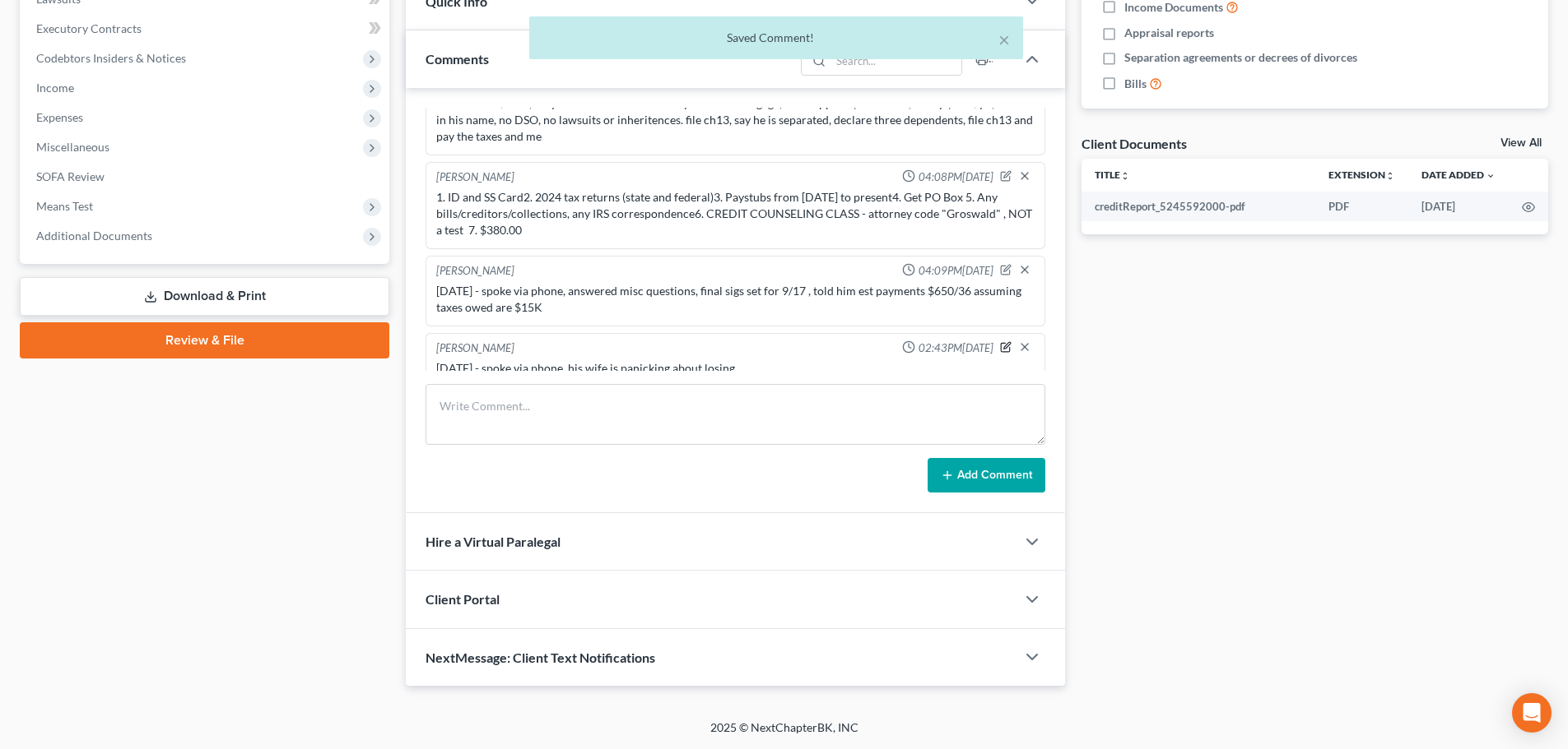
click at [1000, 341] on icon "button" at bounding box center [1005, 346] width 12 height 12
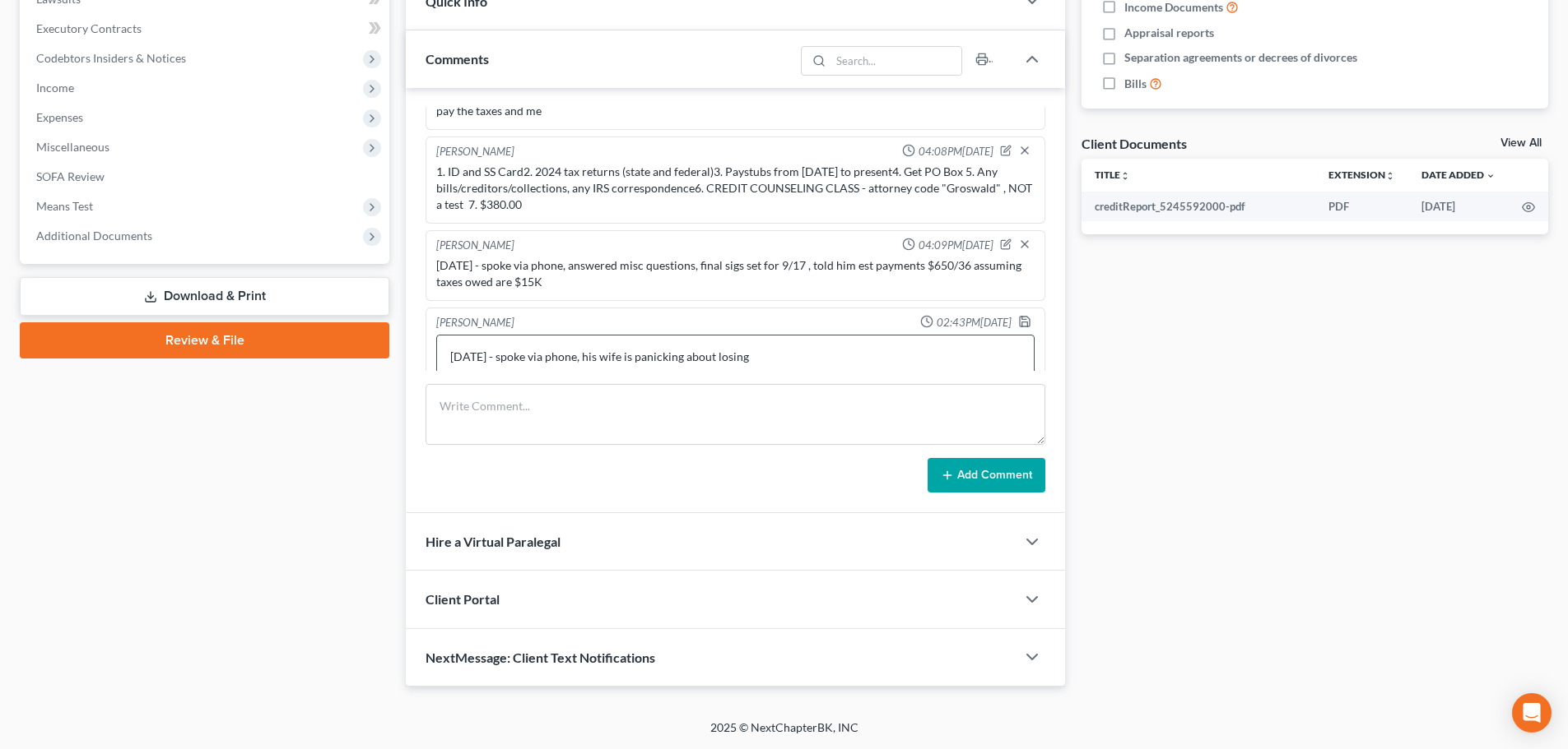
scroll to position [210, 0]
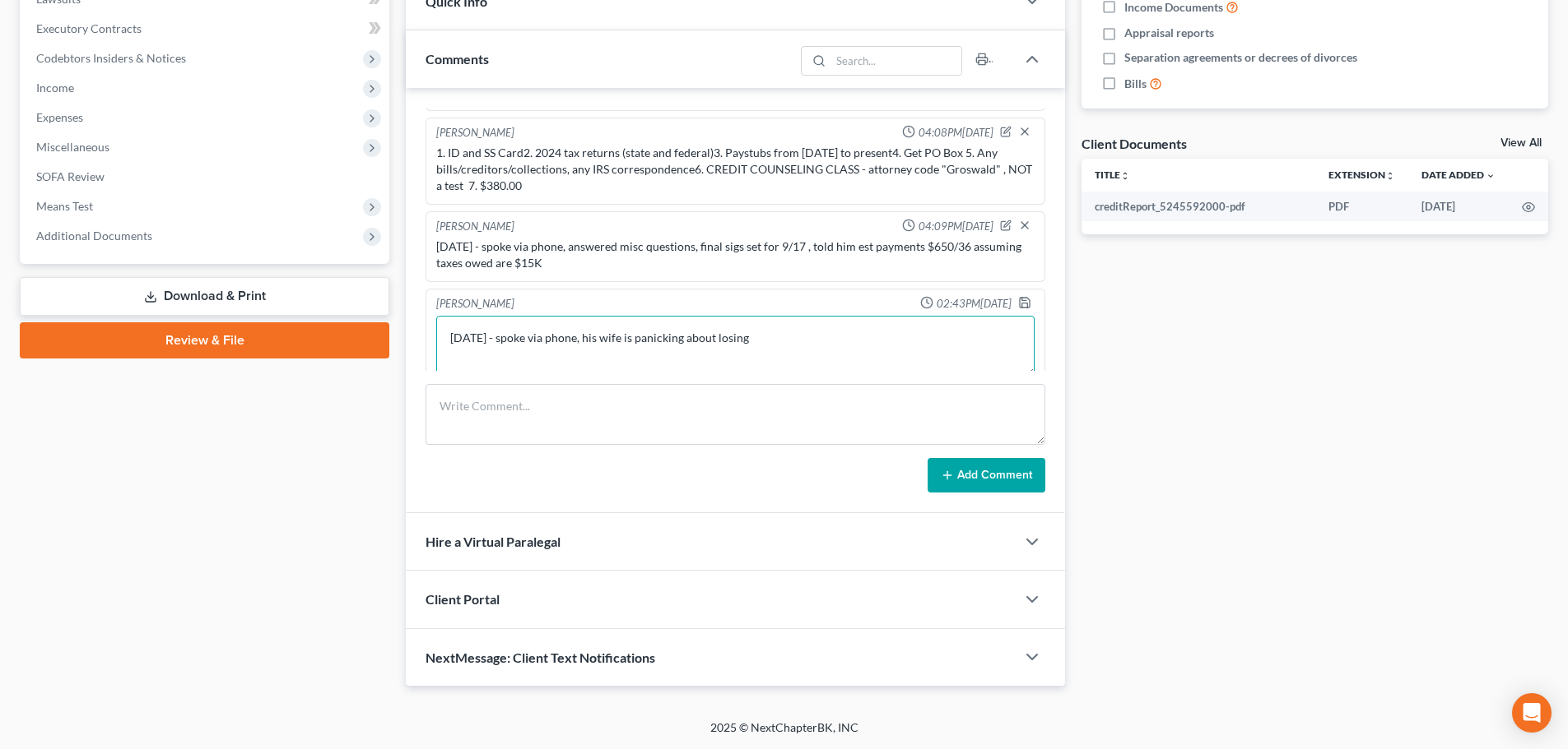
click at [840, 322] on textarea "[DATE] - spoke via phone, his wife is panicking about losing" at bounding box center [735, 346] width 598 height 61
type textarea "[DATE] - spoke via phone, his wife is panicking about losinghouse"
click at [760, 465] on div "Add Comment" at bounding box center [735, 475] width 619 height 35
click at [811, 322] on textarea "[DATE] - spoke via phone, his wife is panicking about losinghouse" at bounding box center [735, 346] width 598 height 61
click at [1018, 297] on icon "button" at bounding box center [1025, 303] width 13 height 13
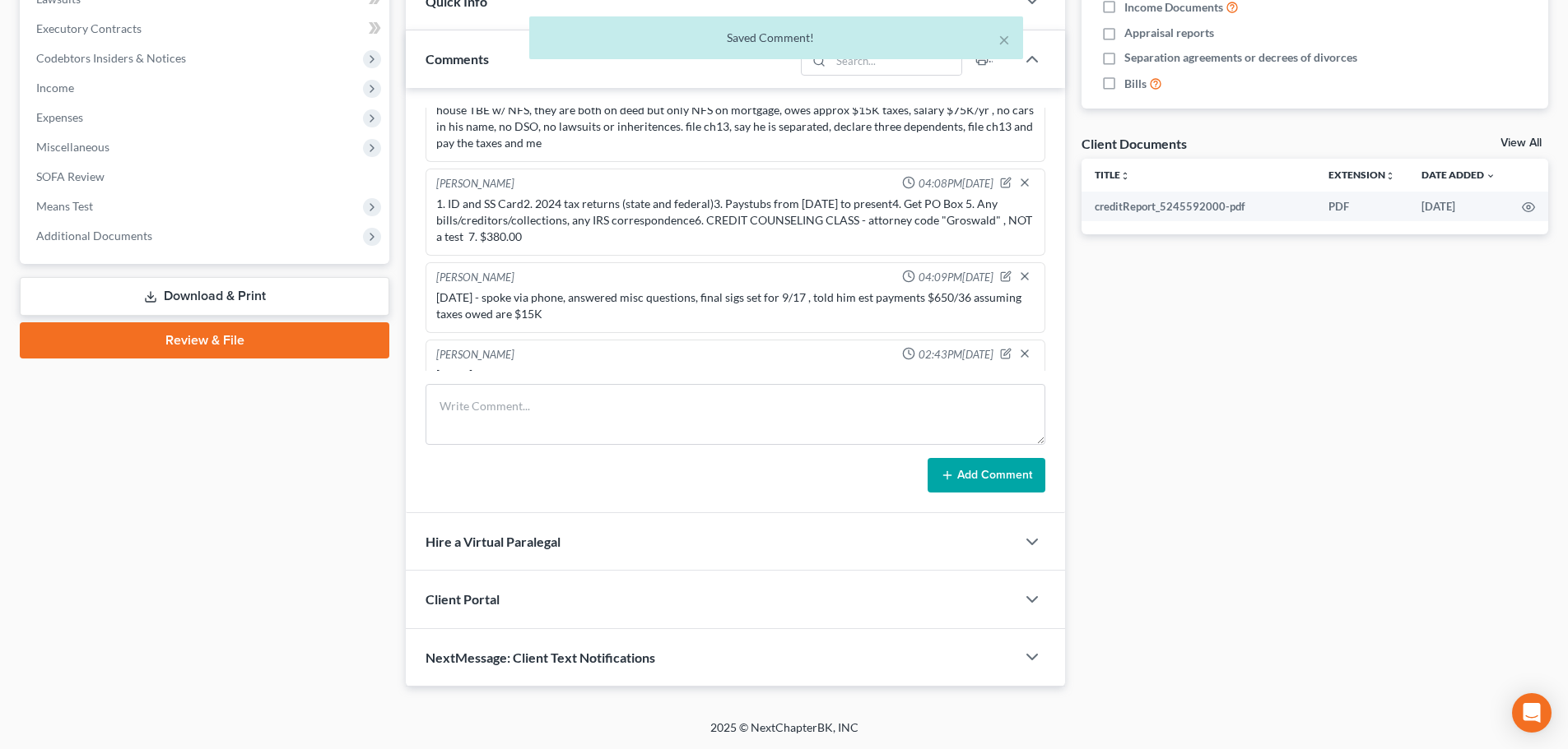
scroll to position [167, 0]
